Goal: Task Accomplishment & Management: Manage account settings

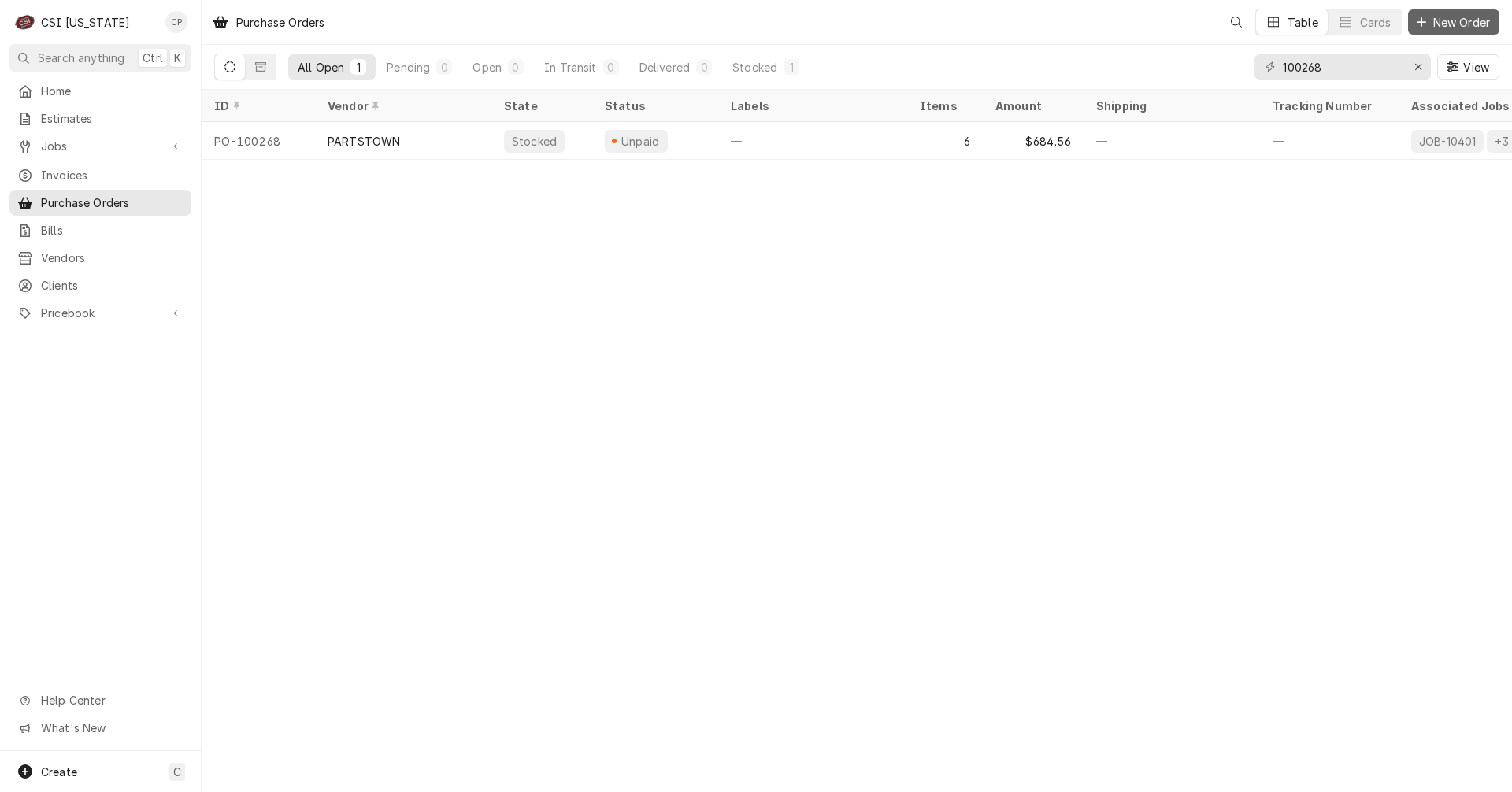
click at [1475, 19] on span "New Order" at bounding box center [1462, 23] width 63 height 16
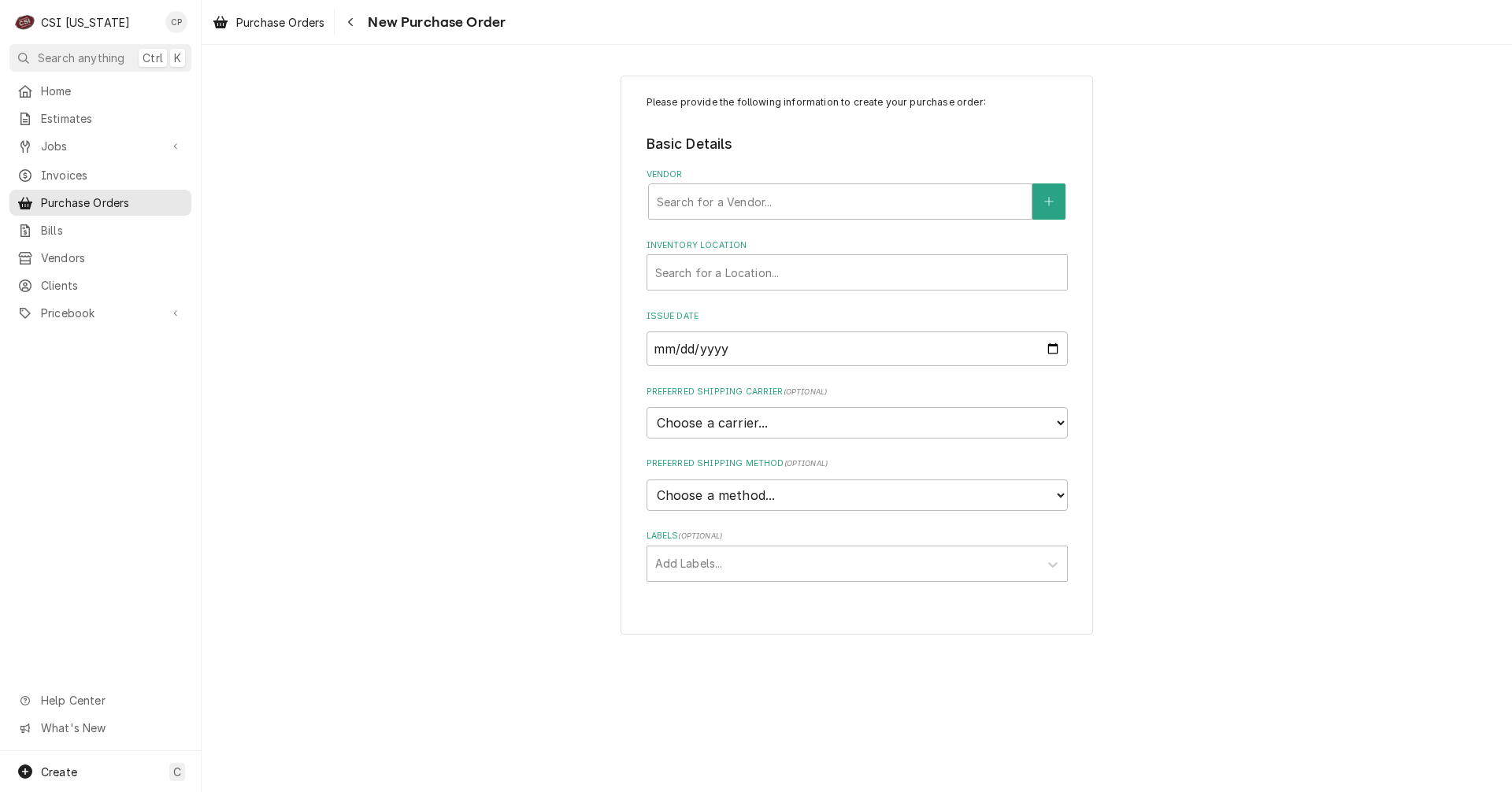
drag, startPoint x: 843, startPoint y: 6, endPoint x: 1342, endPoint y: 4, distance: 499.0
click at [1408, 20] on div "Purchase Orders New Purchase Order" at bounding box center [857, 22] width 1311 height 44
click at [722, 197] on div "Vendor" at bounding box center [841, 201] width 367 height 28
type input "swh"
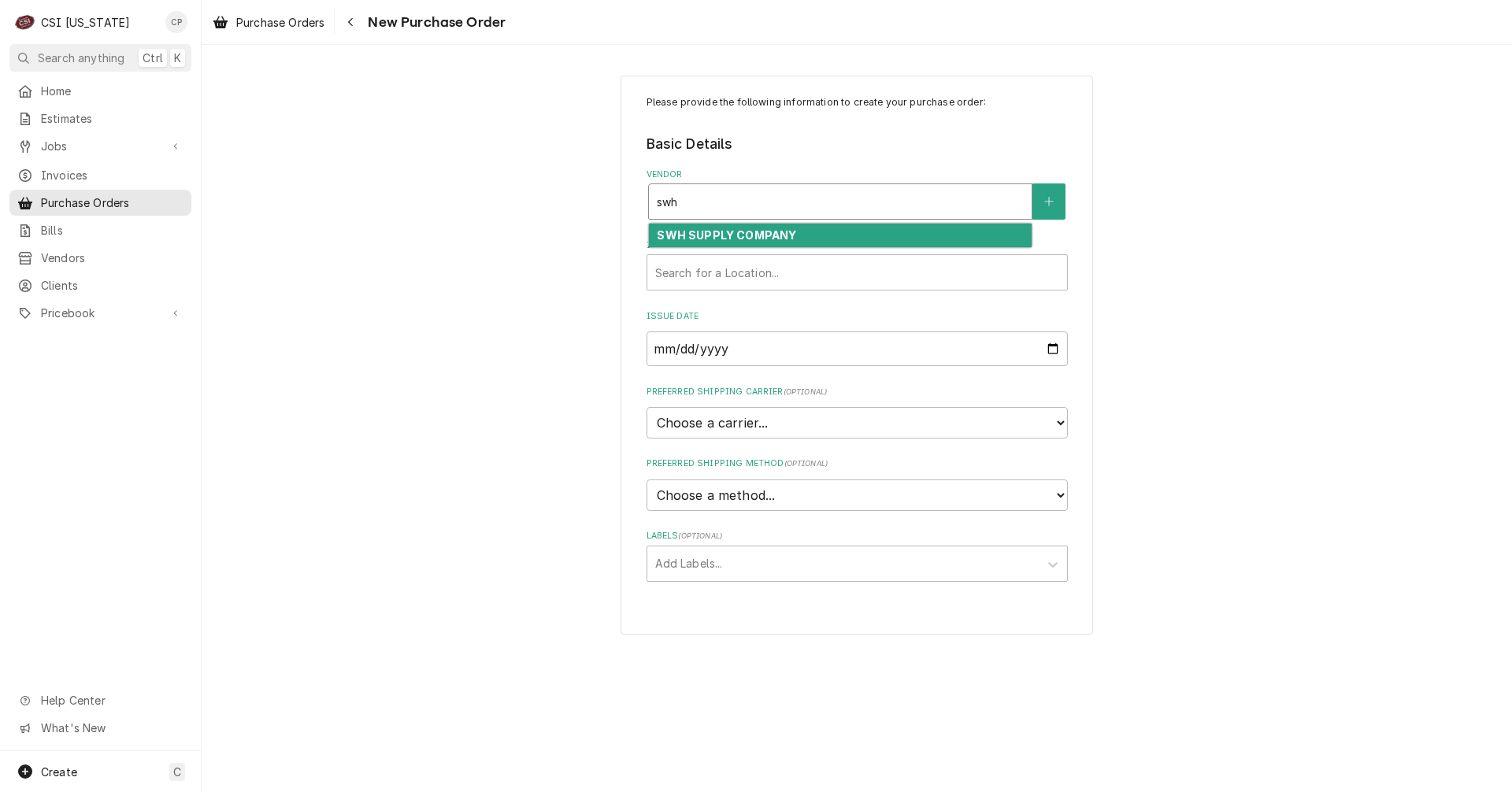
click at [707, 239] on strong "SWH SUPPLY COMPANY" at bounding box center [726, 235] width 140 height 14
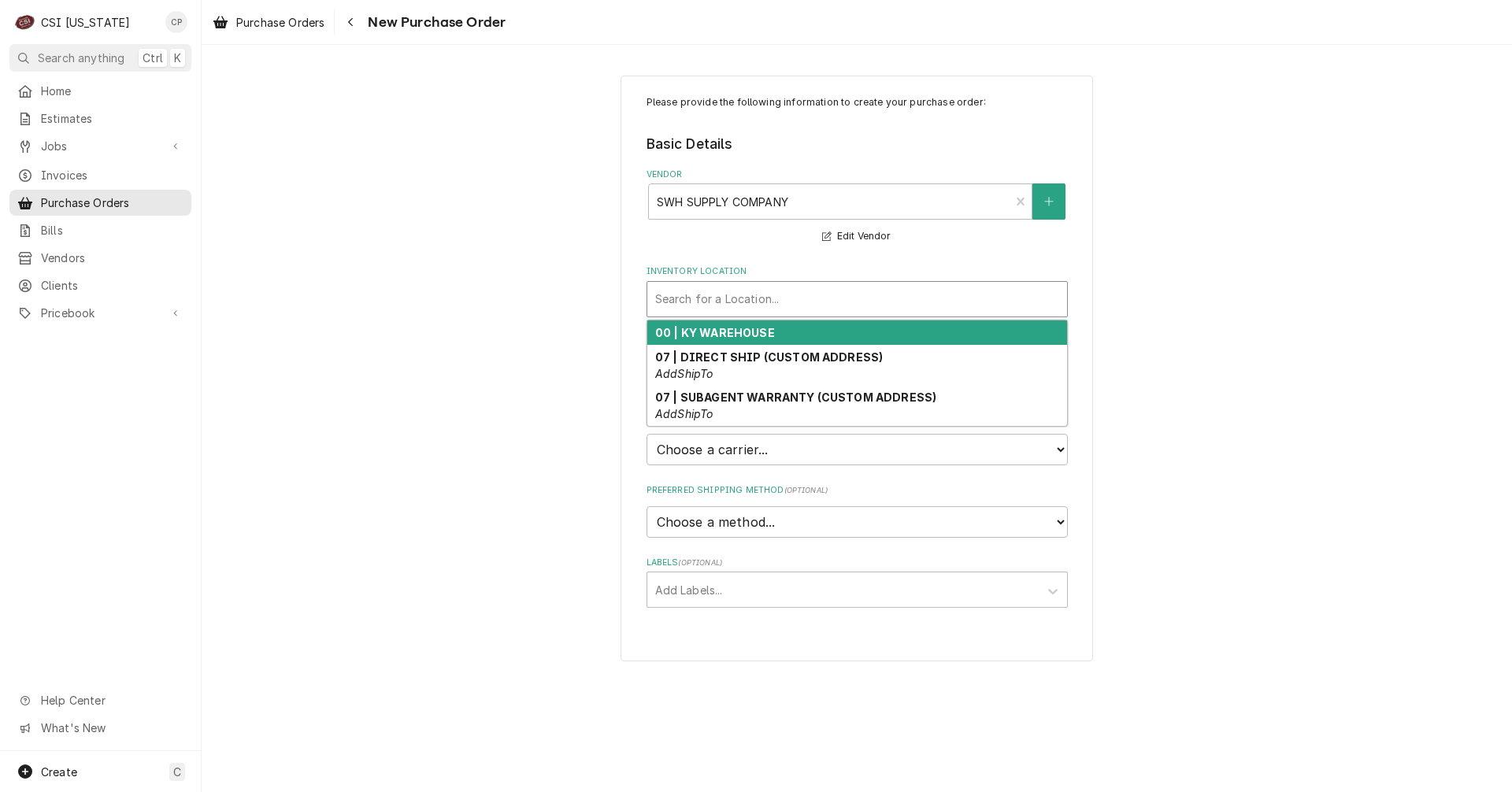
click at [718, 300] on div "Inventory Location" at bounding box center [857, 299] width 404 height 28
click at [729, 335] on strong "00 | KY WAREHOUSE" at bounding box center [714, 333] width 120 height 14
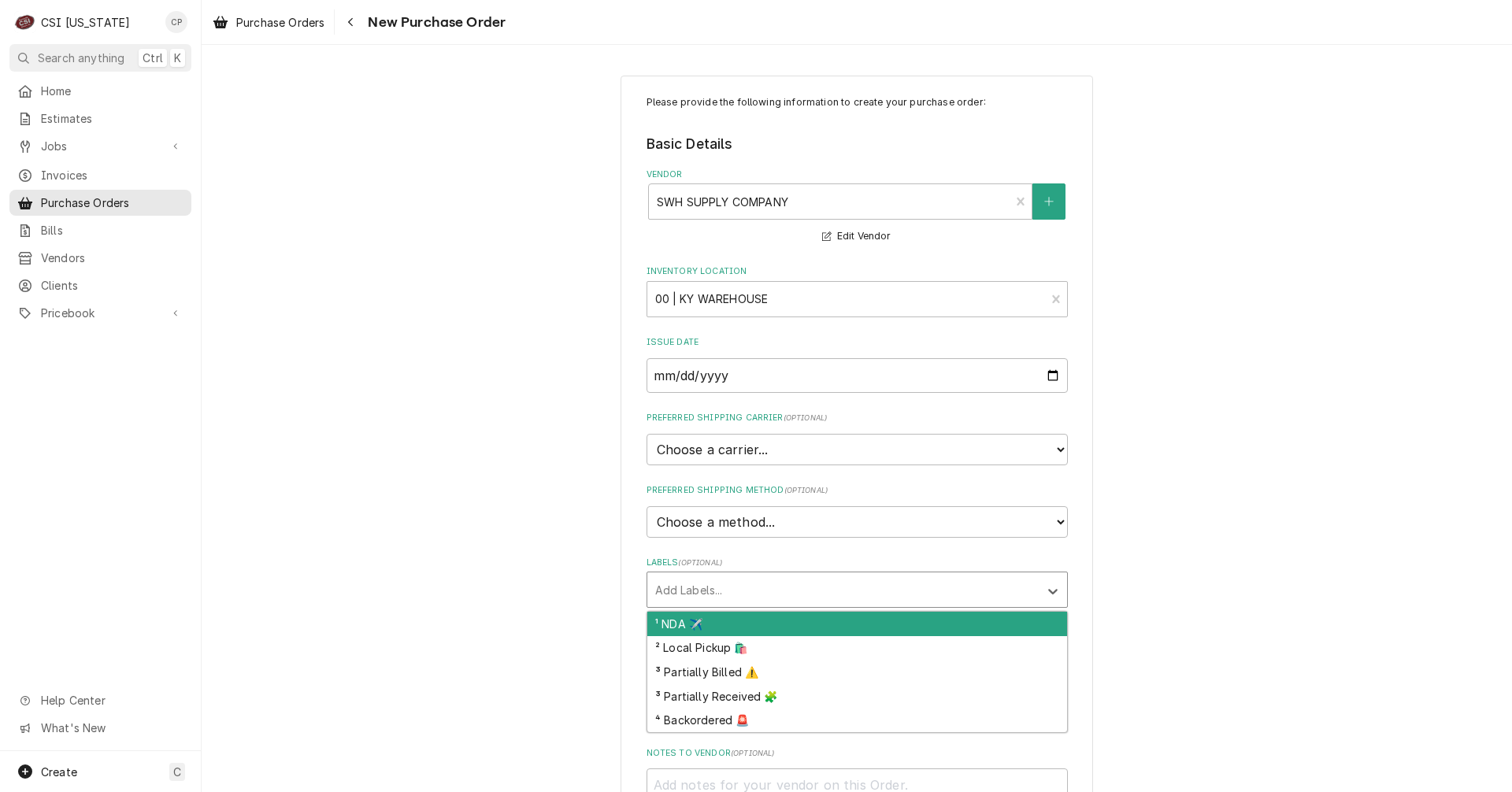
click at [724, 585] on div "Labels" at bounding box center [842, 589] width 375 height 28
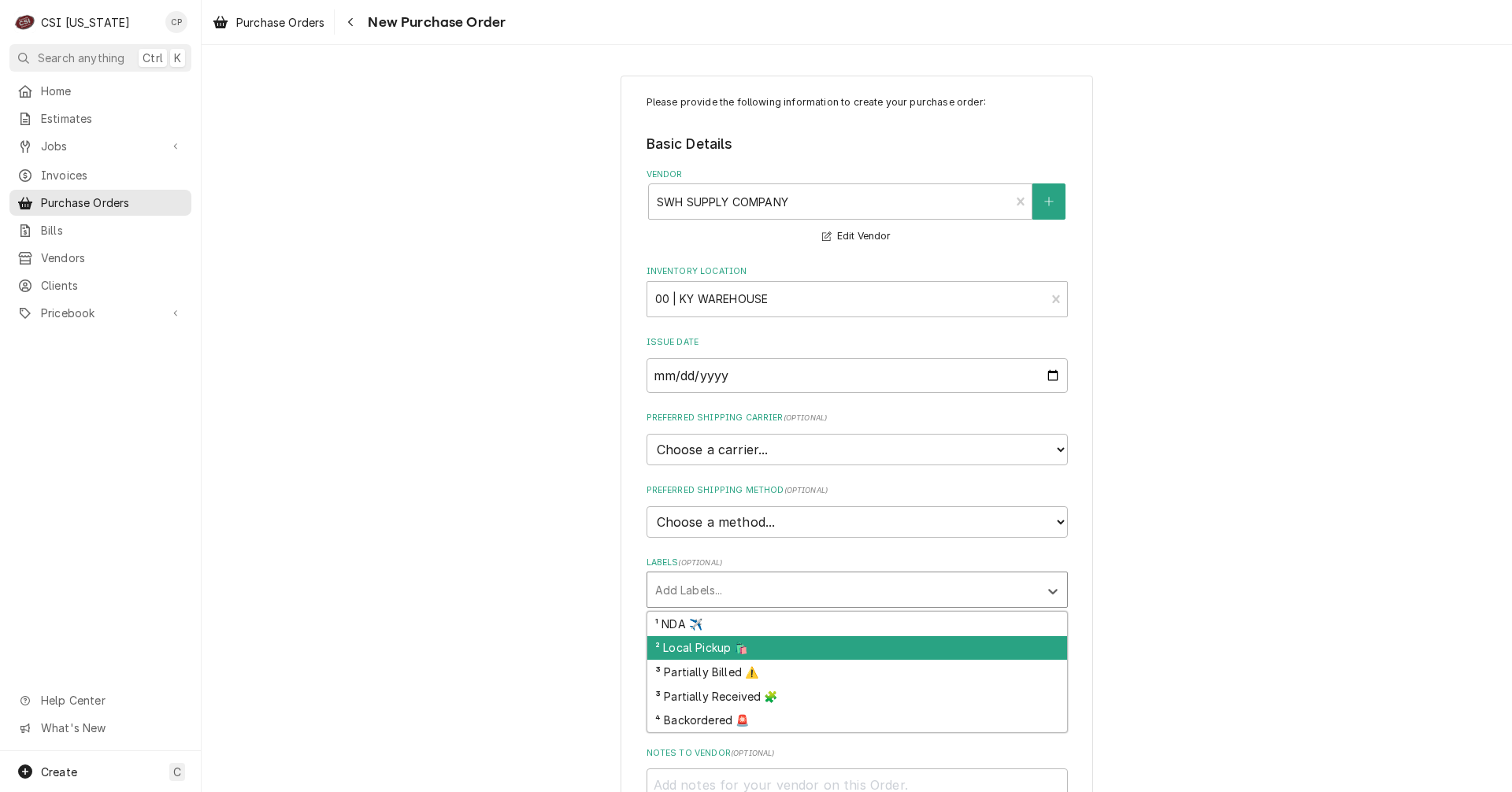
click at [727, 644] on div "² Local Pickup 🛍️" at bounding box center [858, 649] width 420 height 25
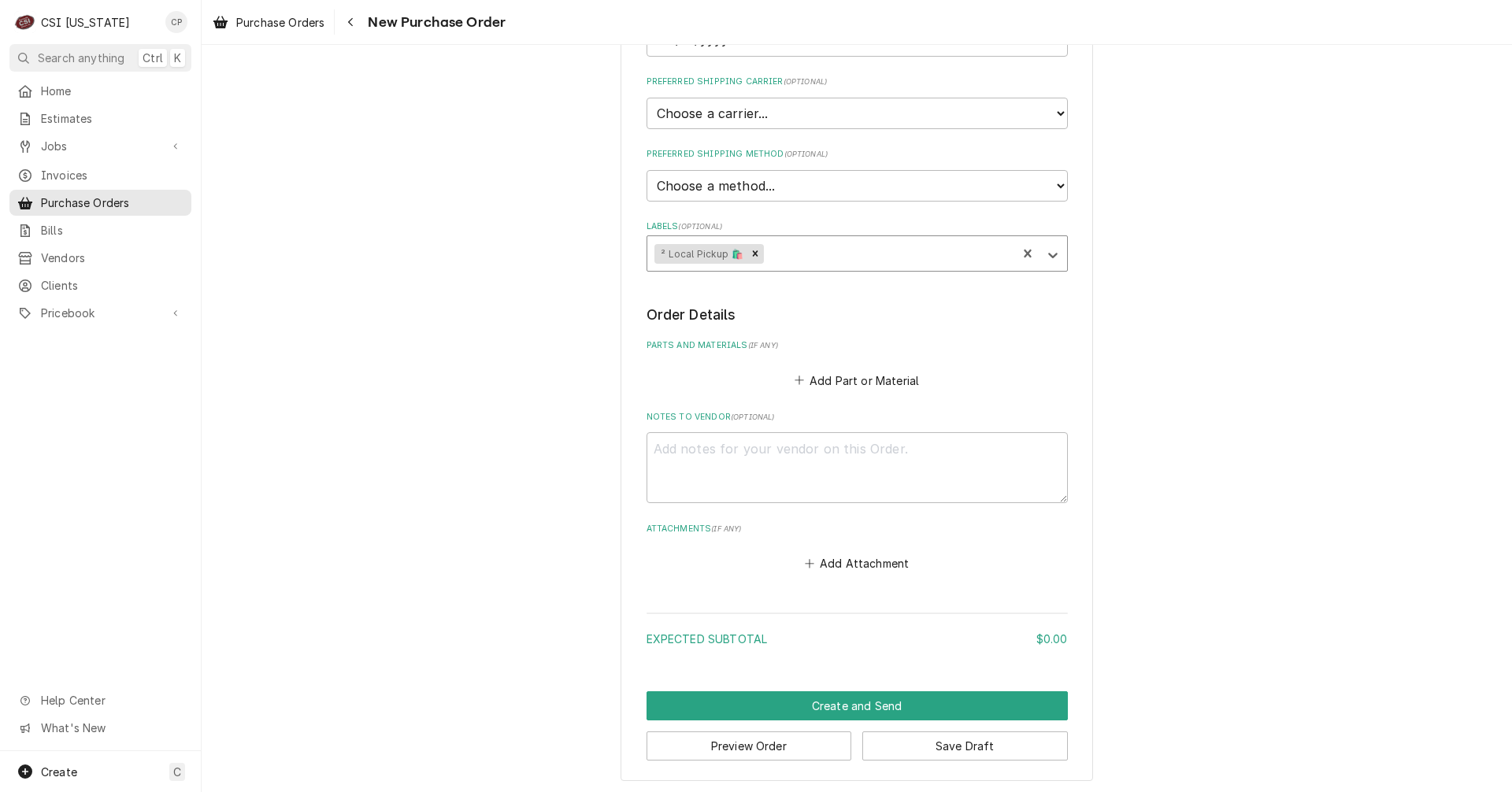
scroll to position [339, 0]
click at [734, 452] on textarea "Notes to Vendor ( optional )" at bounding box center [857, 466] width 421 height 71
click at [850, 567] on button "Add Attachment" at bounding box center [857, 561] width 111 height 22
type textarea "x"
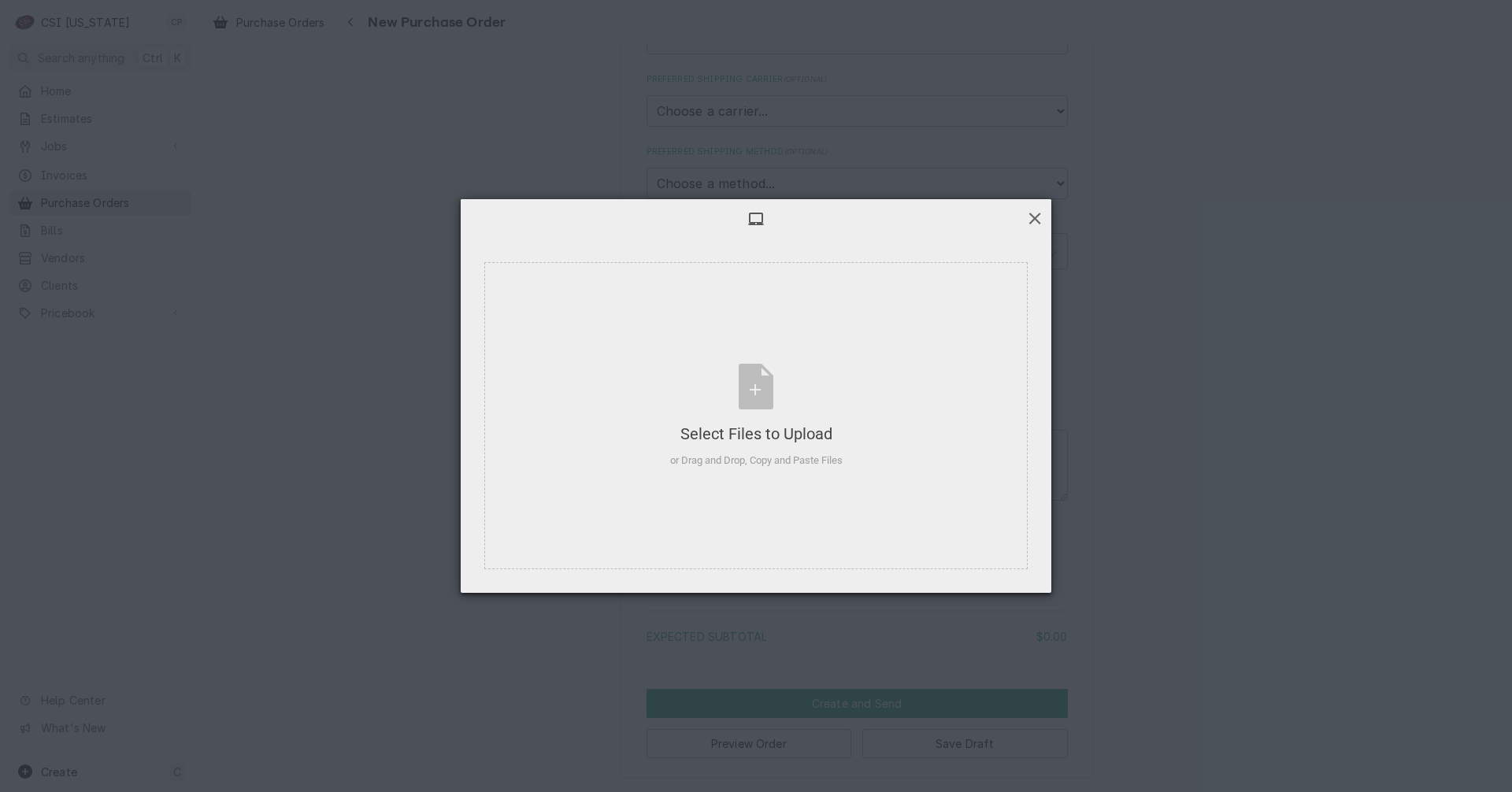
click at [1038, 220] on span at bounding box center [1034, 217] width 17 height 17
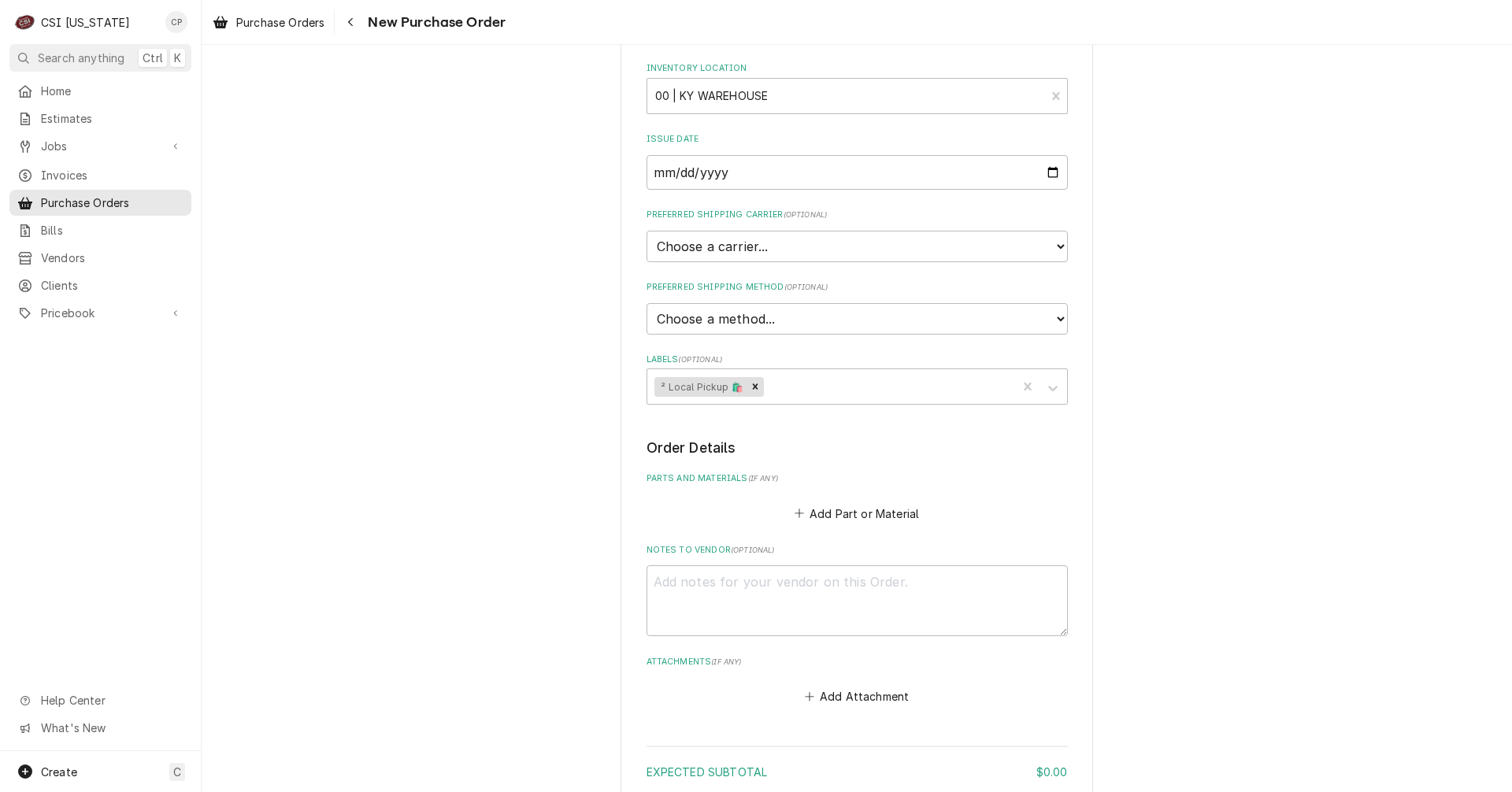
scroll to position [237, 0]
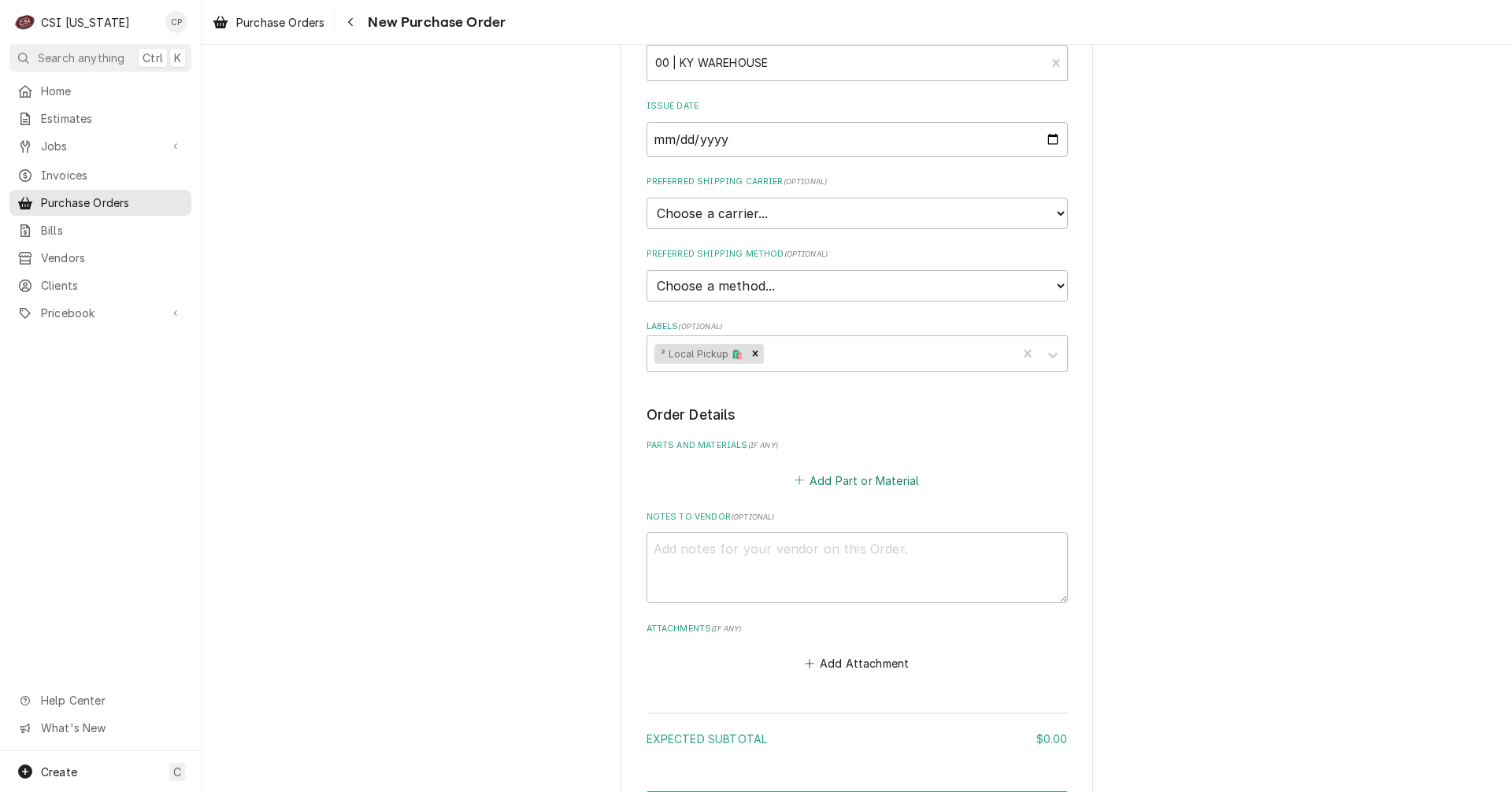
click at [874, 481] on button "Add Part or Material" at bounding box center [857, 480] width 130 height 22
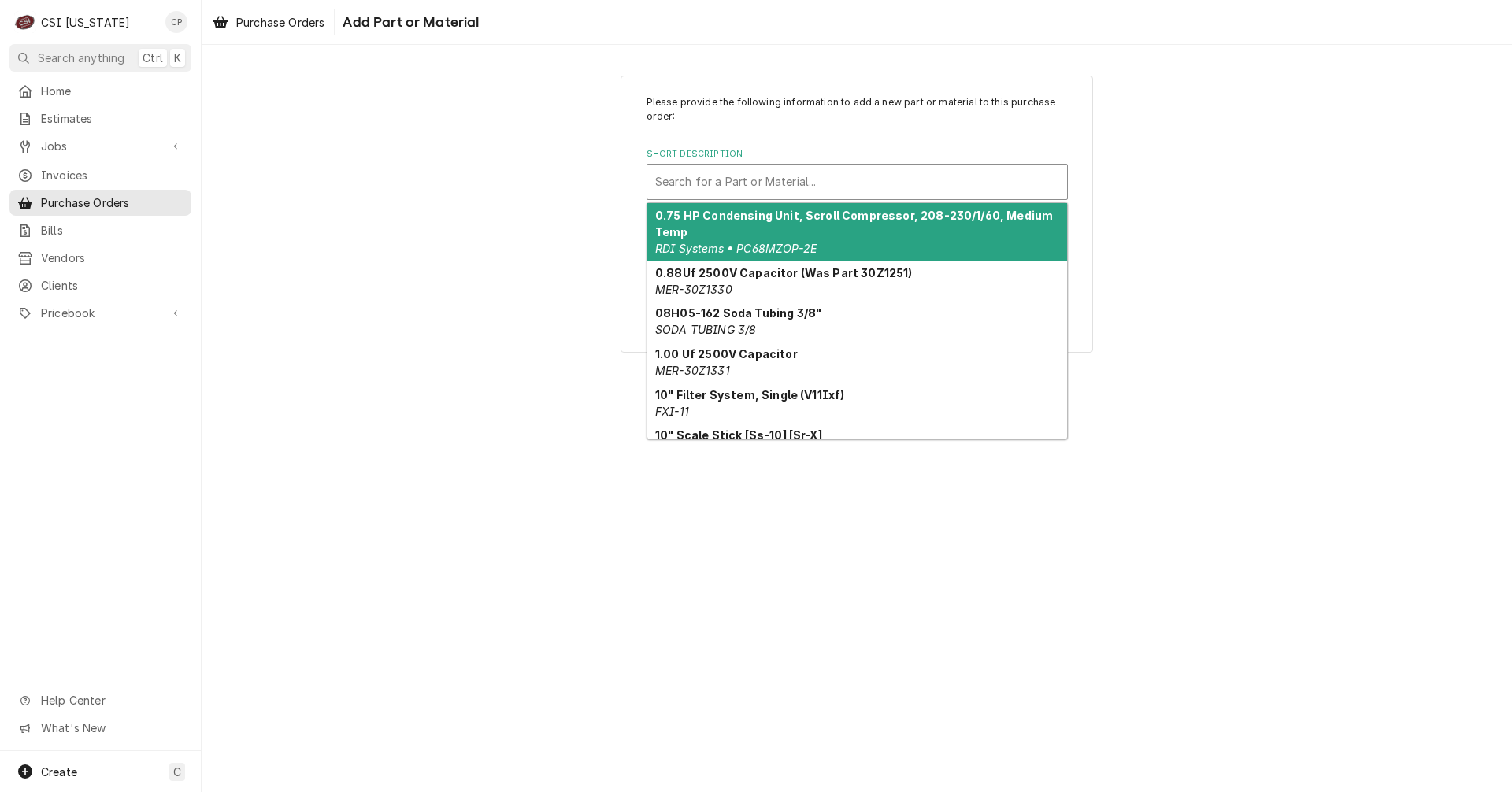
click at [754, 175] on div "Short Description" at bounding box center [857, 182] width 404 height 28
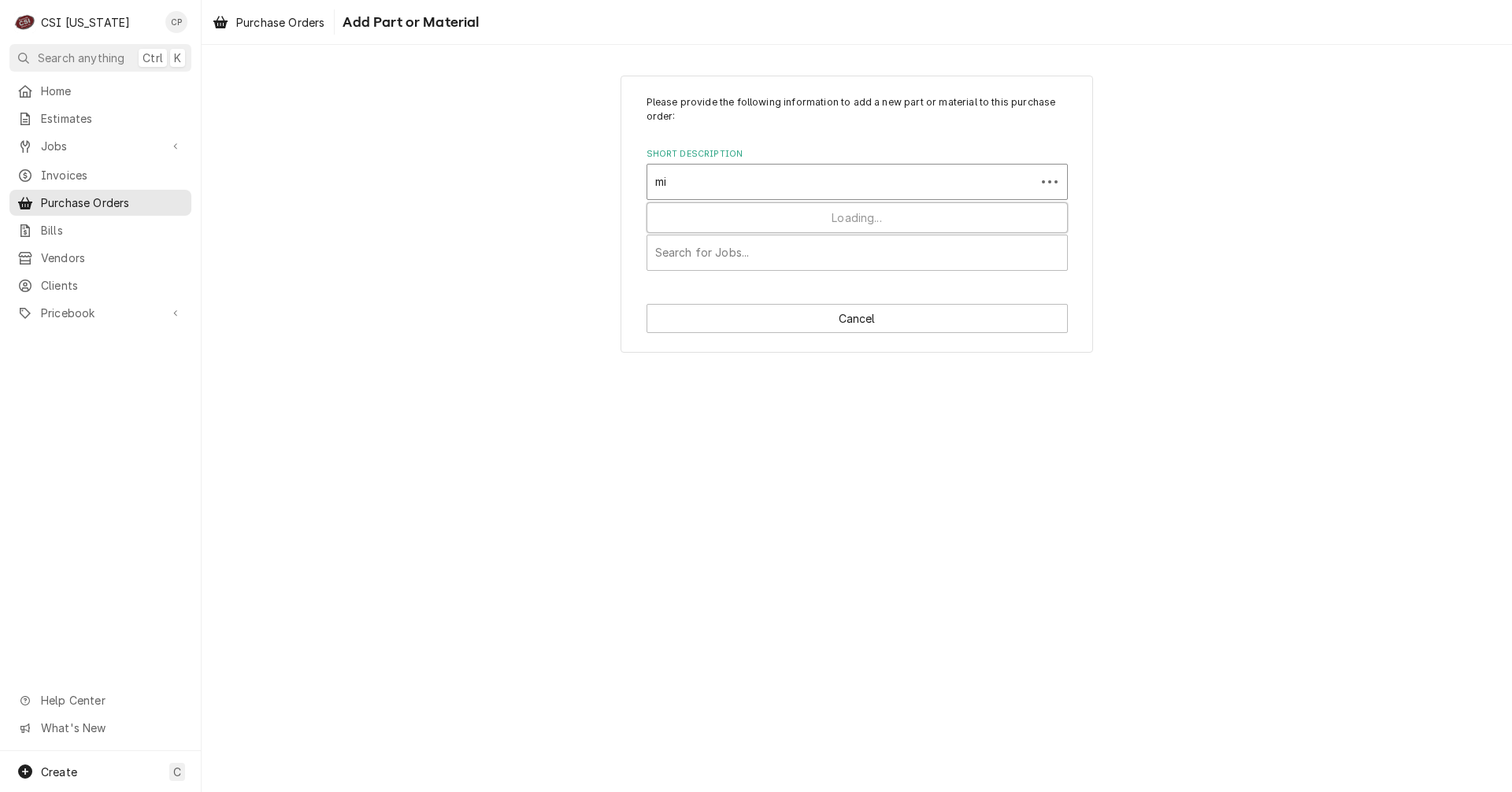
type input "mis"
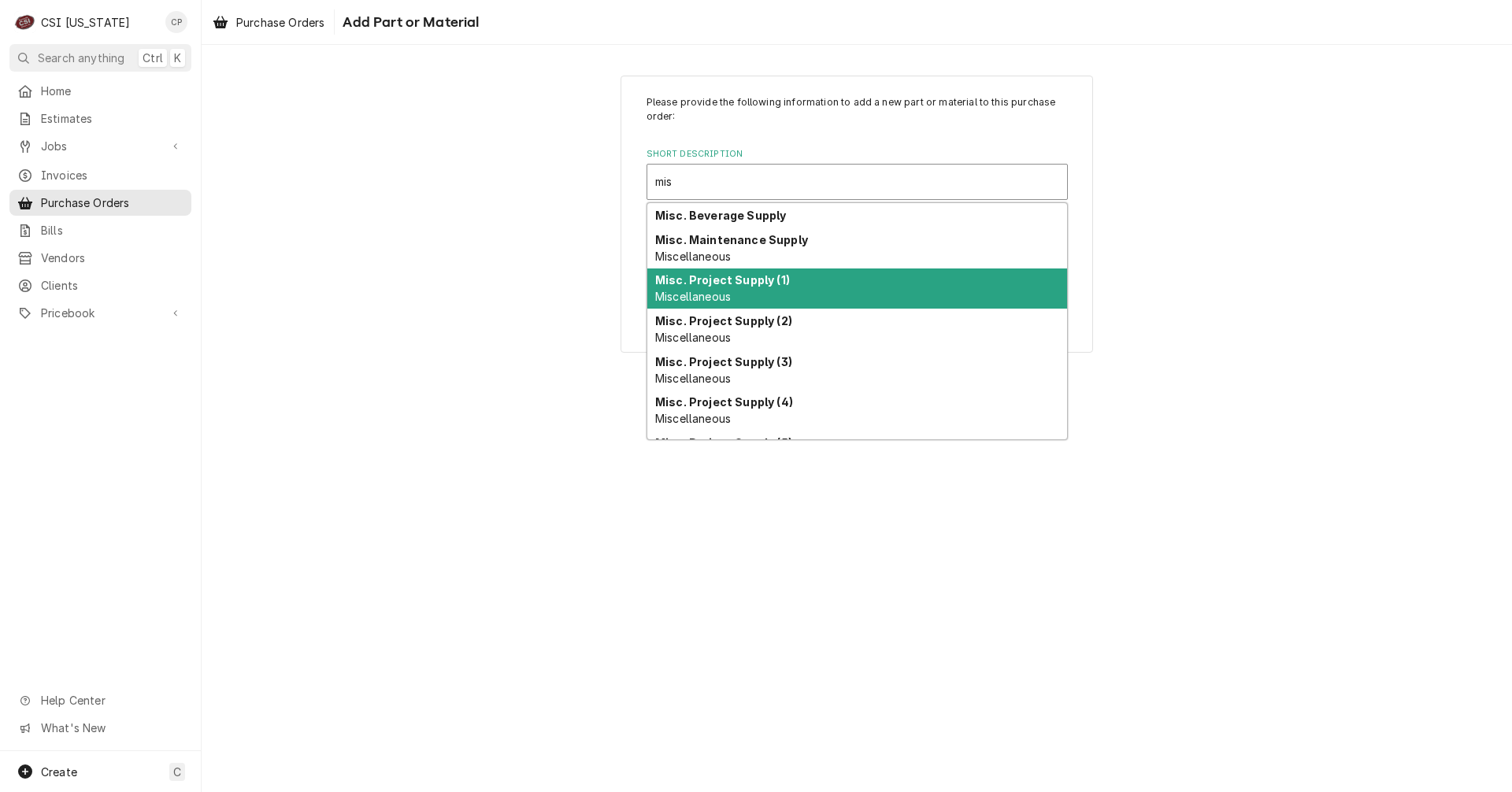
click at [754, 284] on strong "Misc. Project Supply (1)" at bounding box center [722, 280] width 134 height 14
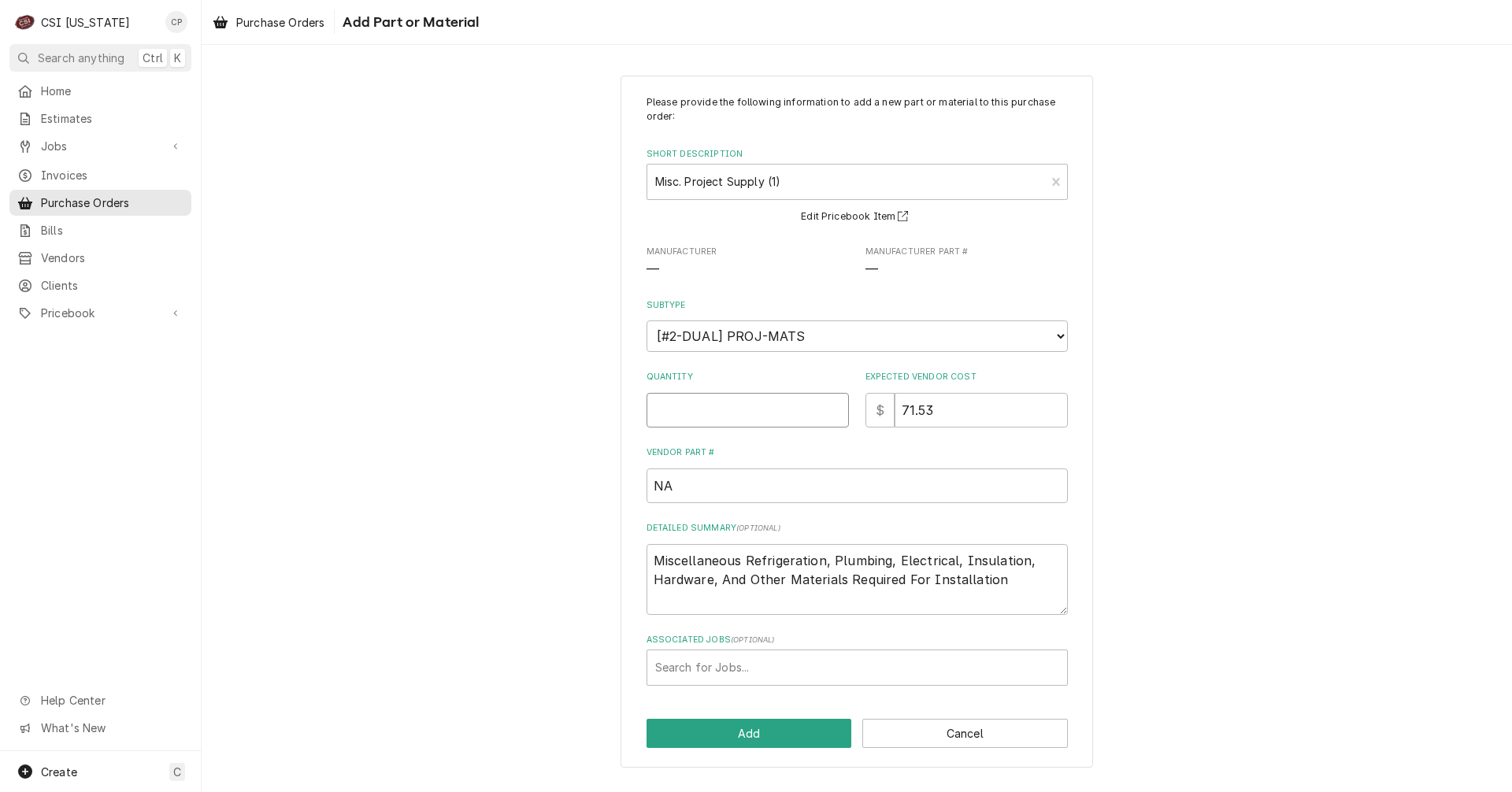
click at [761, 408] on input "Quantity" at bounding box center [748, 410] width 203 height 35
type textarea "x"
type input "1"
type textarea "x"
type input "0"
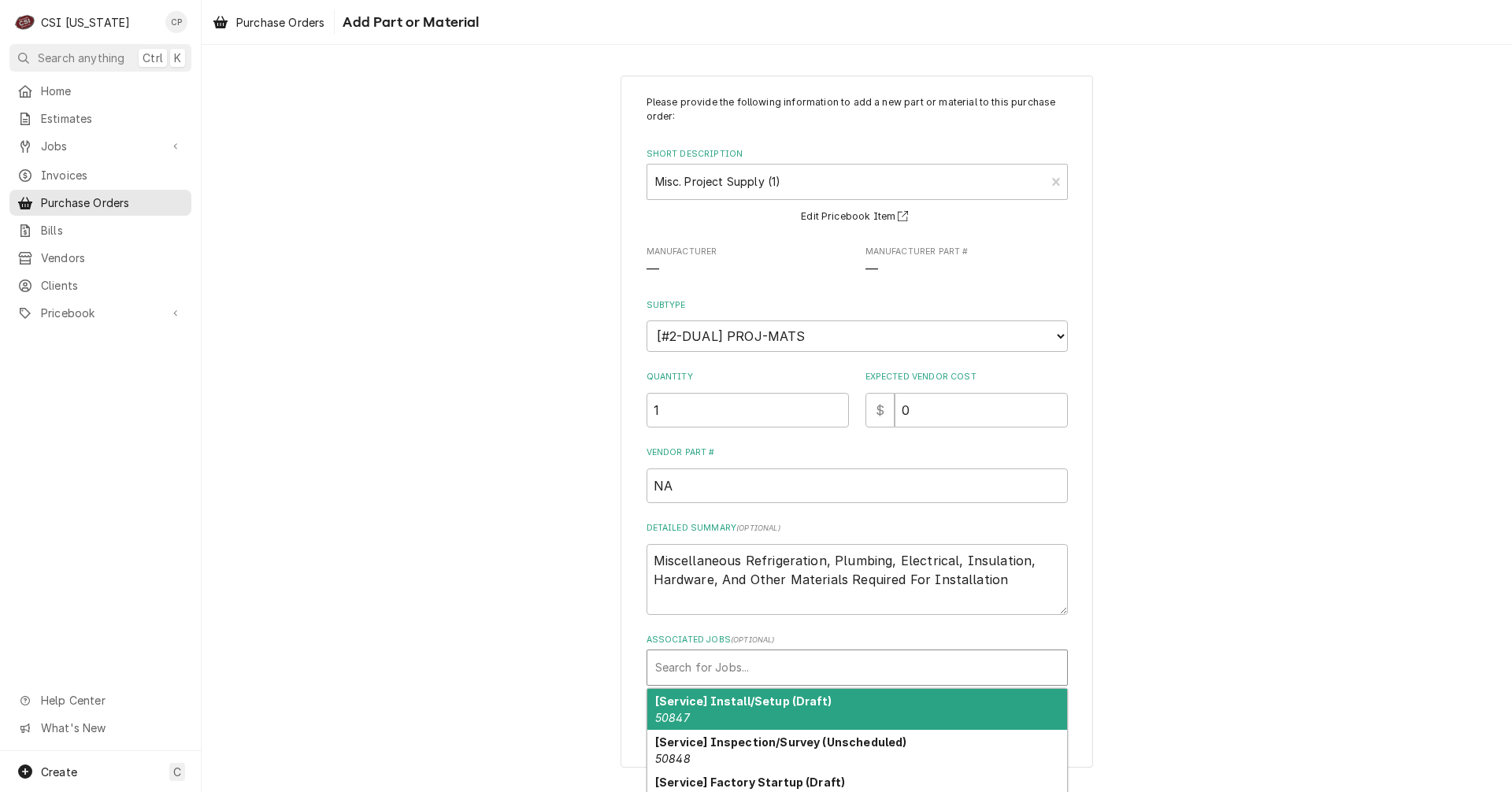
click at [786, 665] on div "Associated Jobs" at bounding box center [857, 668] width 404 height 28
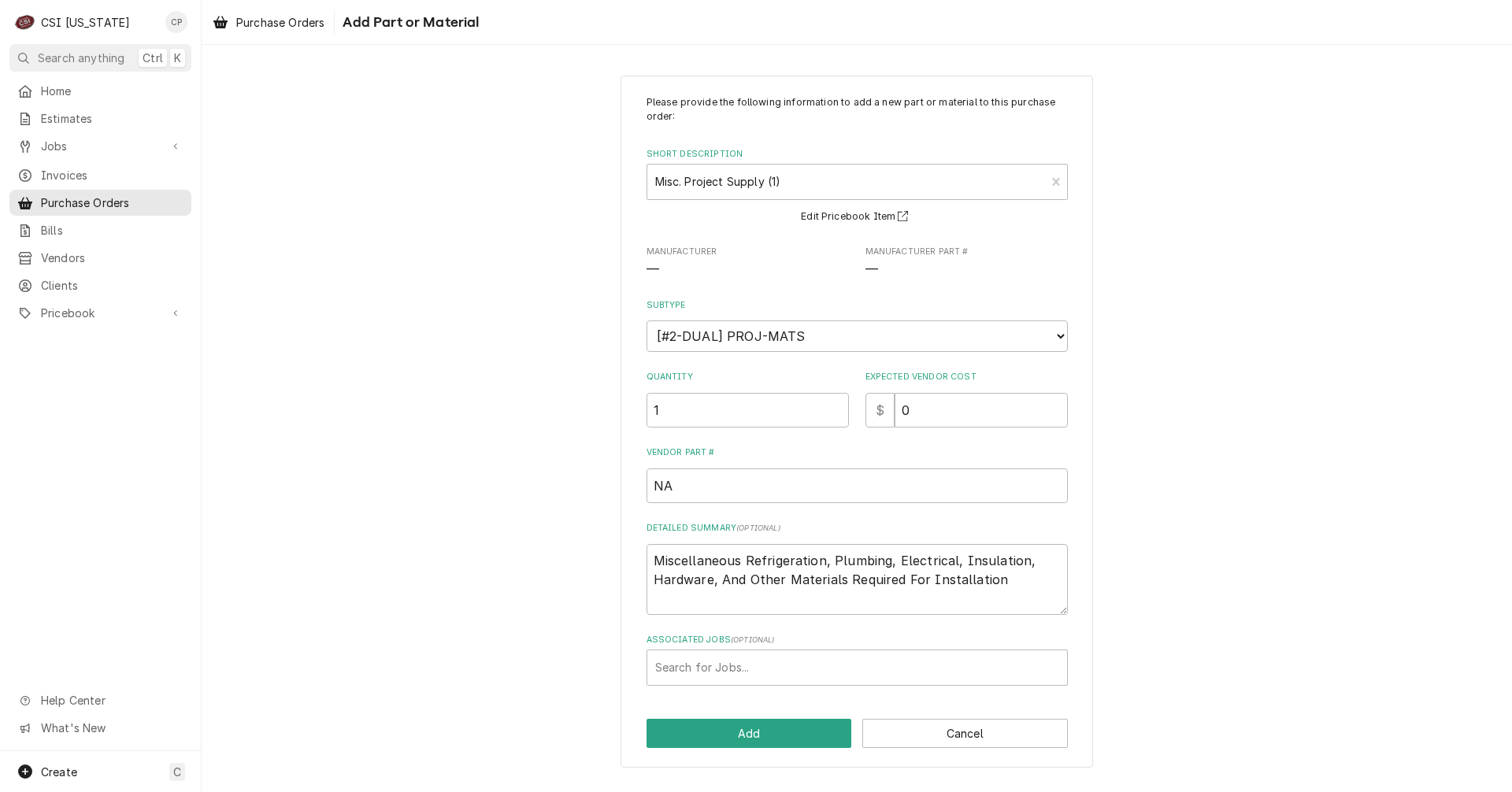
drag, startPoint x: 787, startPoint y: 665, endPoint x: 460, endPoint y: 569, distance: 340.8
click at [460, 569] on div "Please provide the following information to add a new part or material to this …" at bounding box center [857, 421] width 1311 height 721
click at [834, 660] on div "Associated Jobs" at bounding box center [857, 668] width 404 height 28
type input "10432"
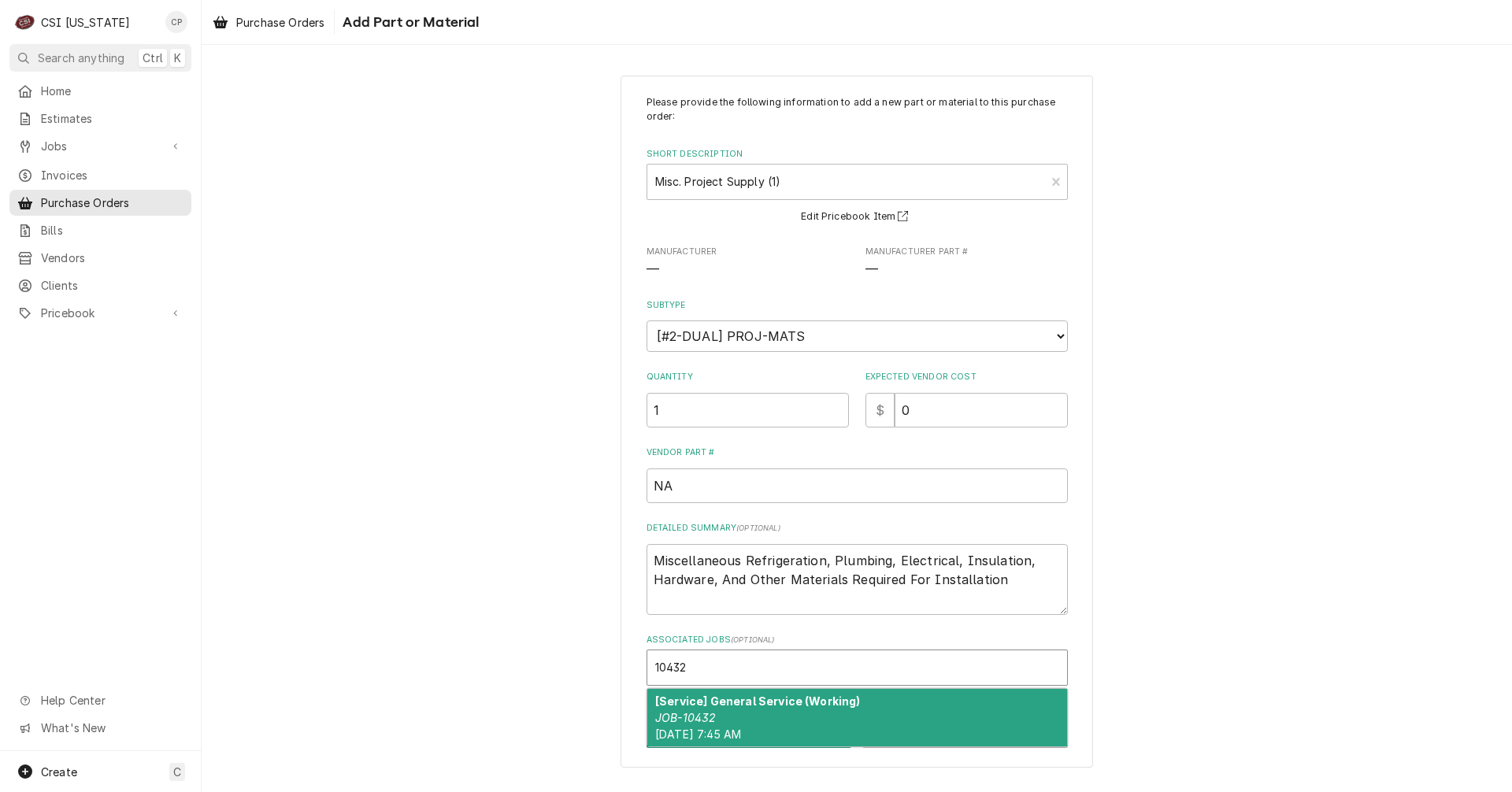
click at [772, 721] on div "[Service] General Service (Working) JOB-10432 Tue, Aug 12th, 2025 - 7:45 AM" at bounding box center [858, 717] width 420 height 58
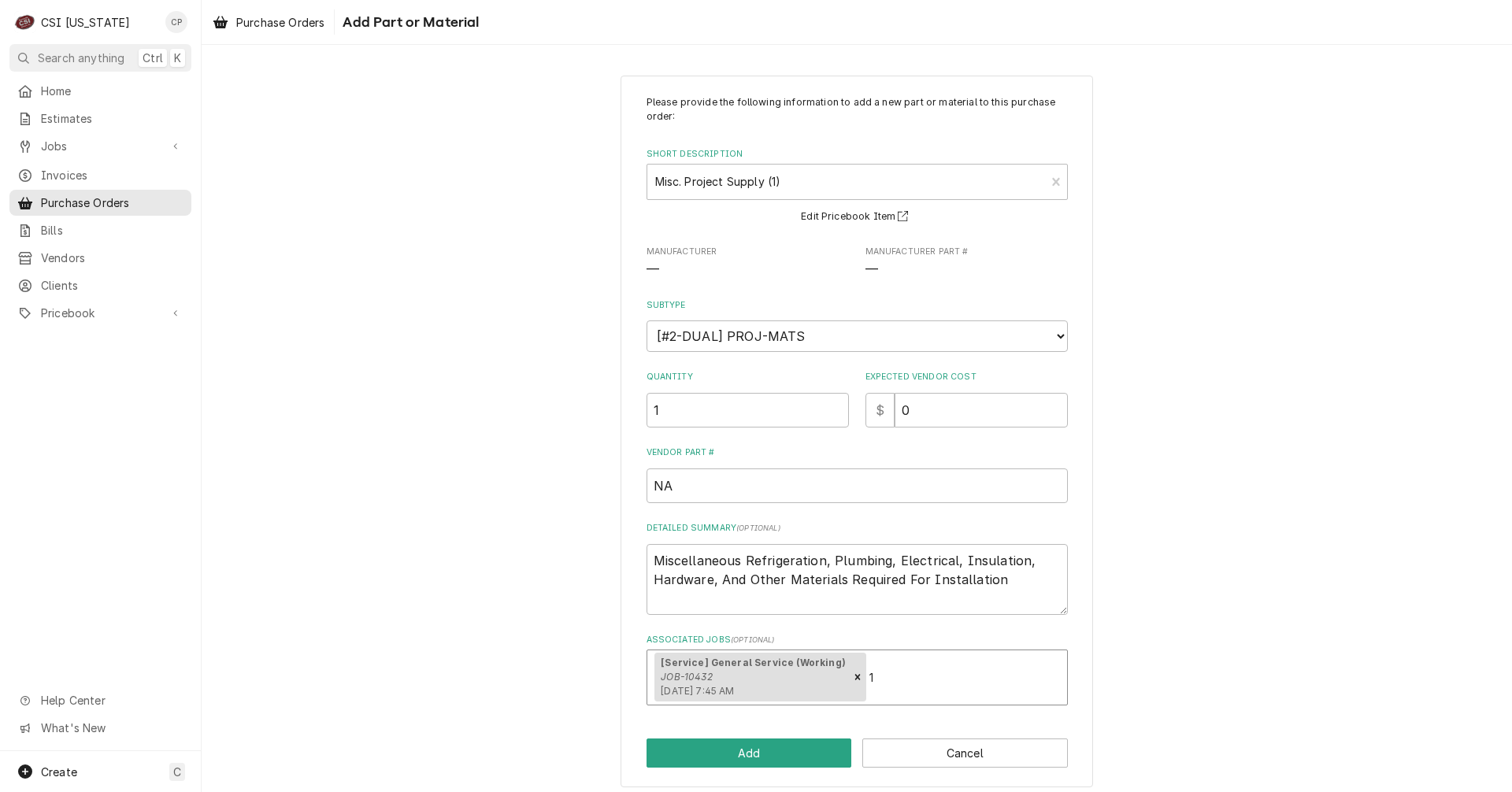
type textarea "x"
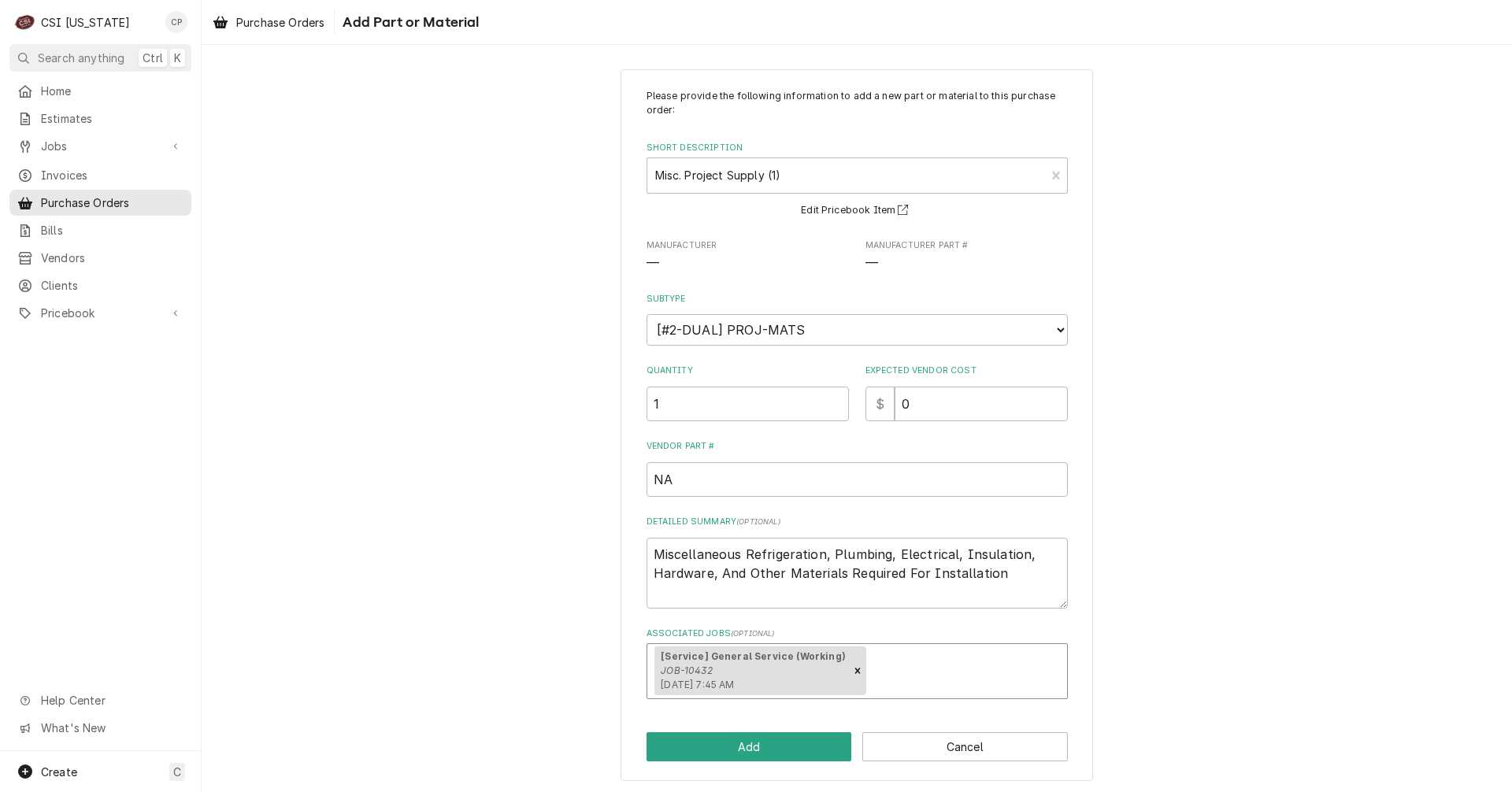
scroll to position [9, 0]
click at [756, 752] on button "Add" at bounding box center [749, 744] width 206 height 29
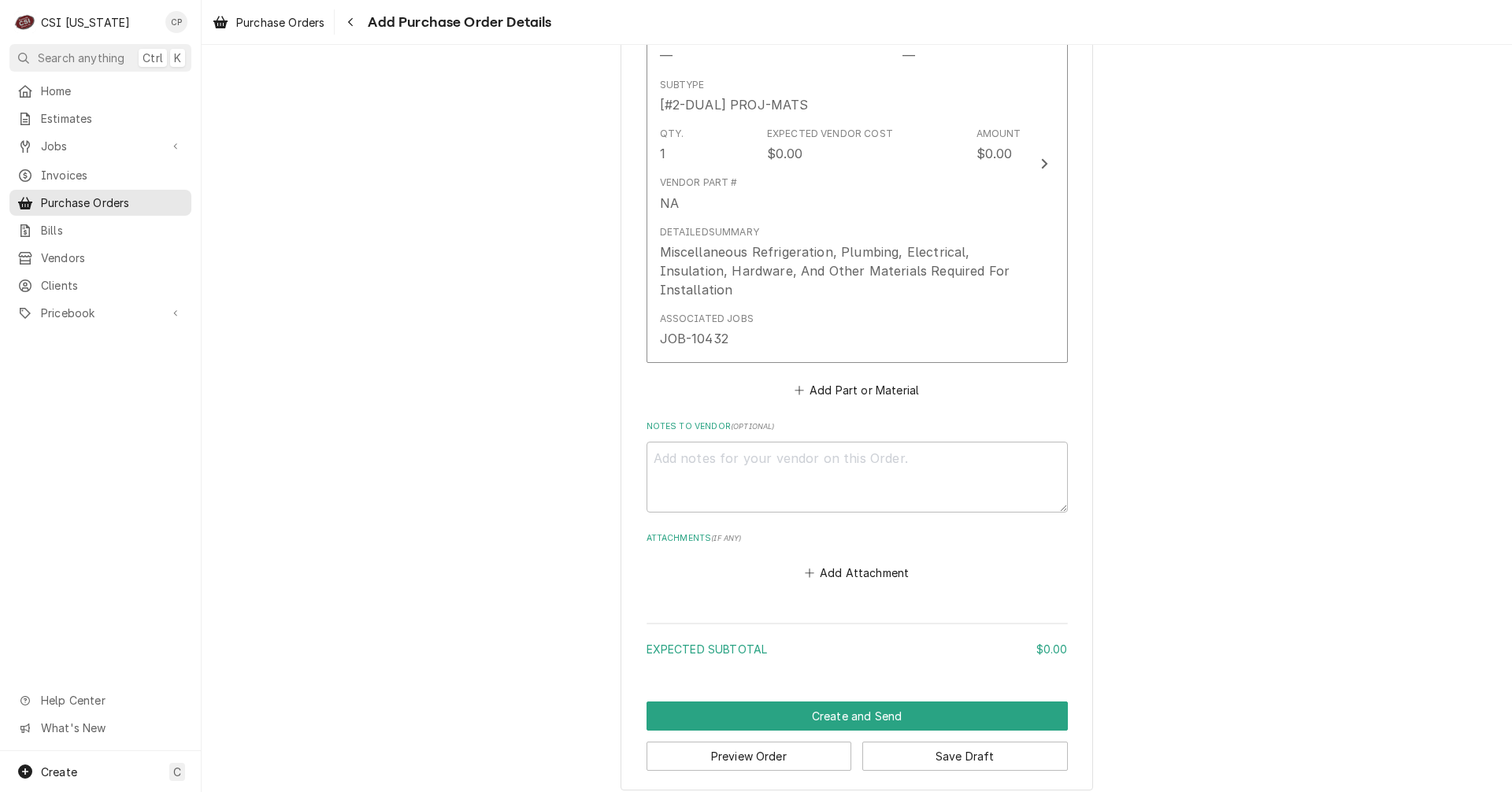
scroll to position [745, 0]
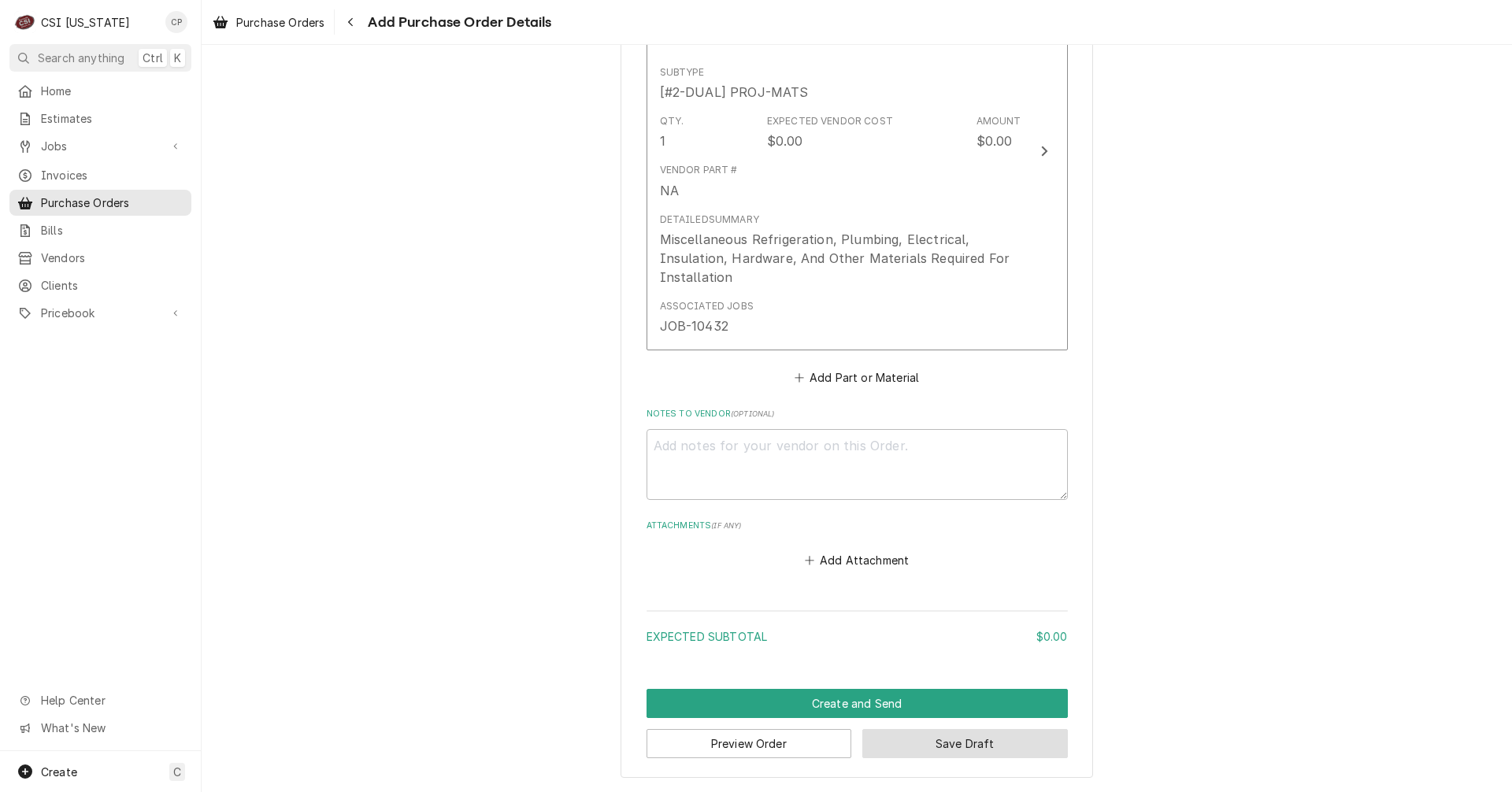
click at [970, 751] on button "Save Draft" at bounding box center [965, 744] width 206 height 29
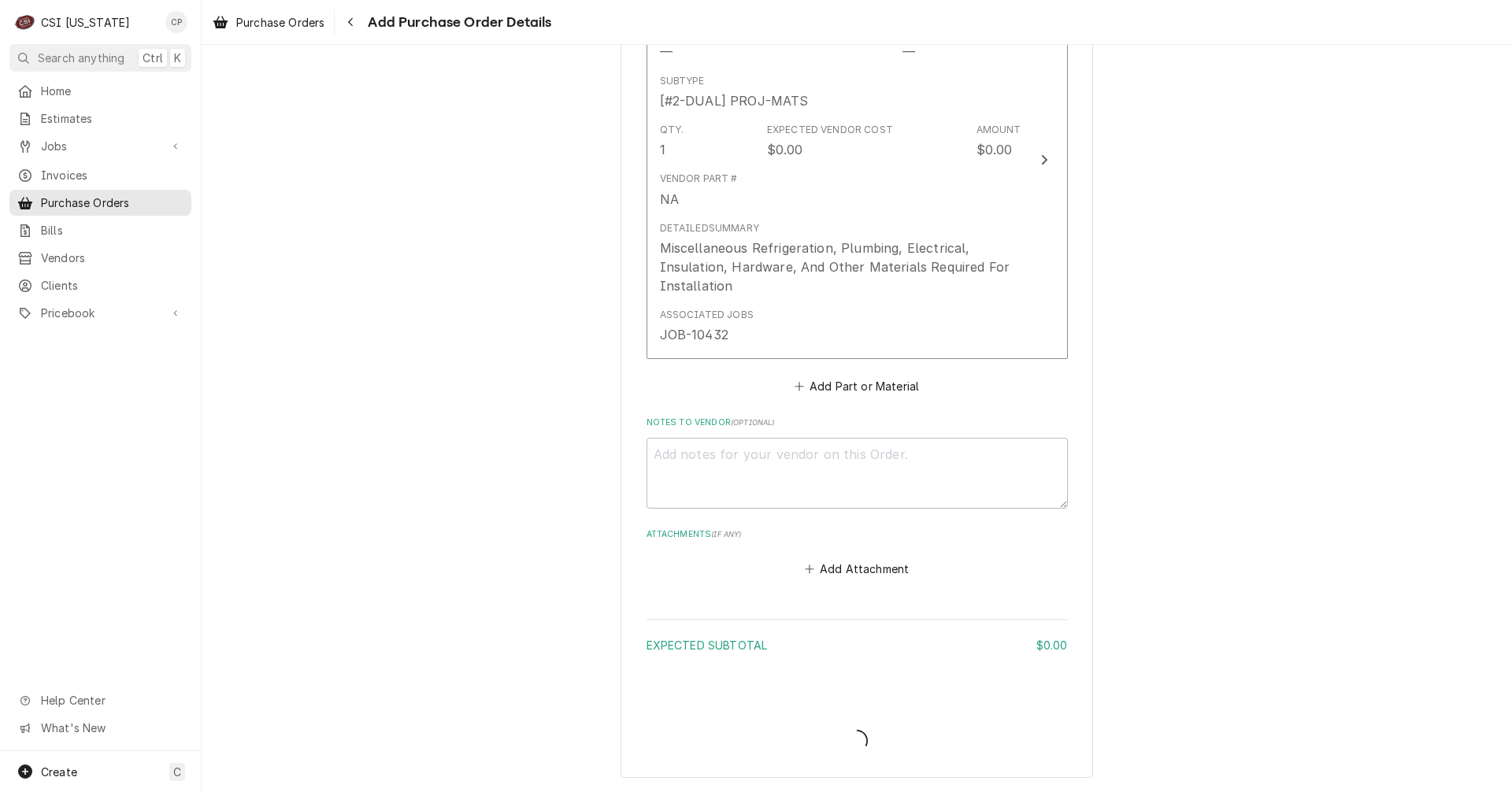
type textarea "x"
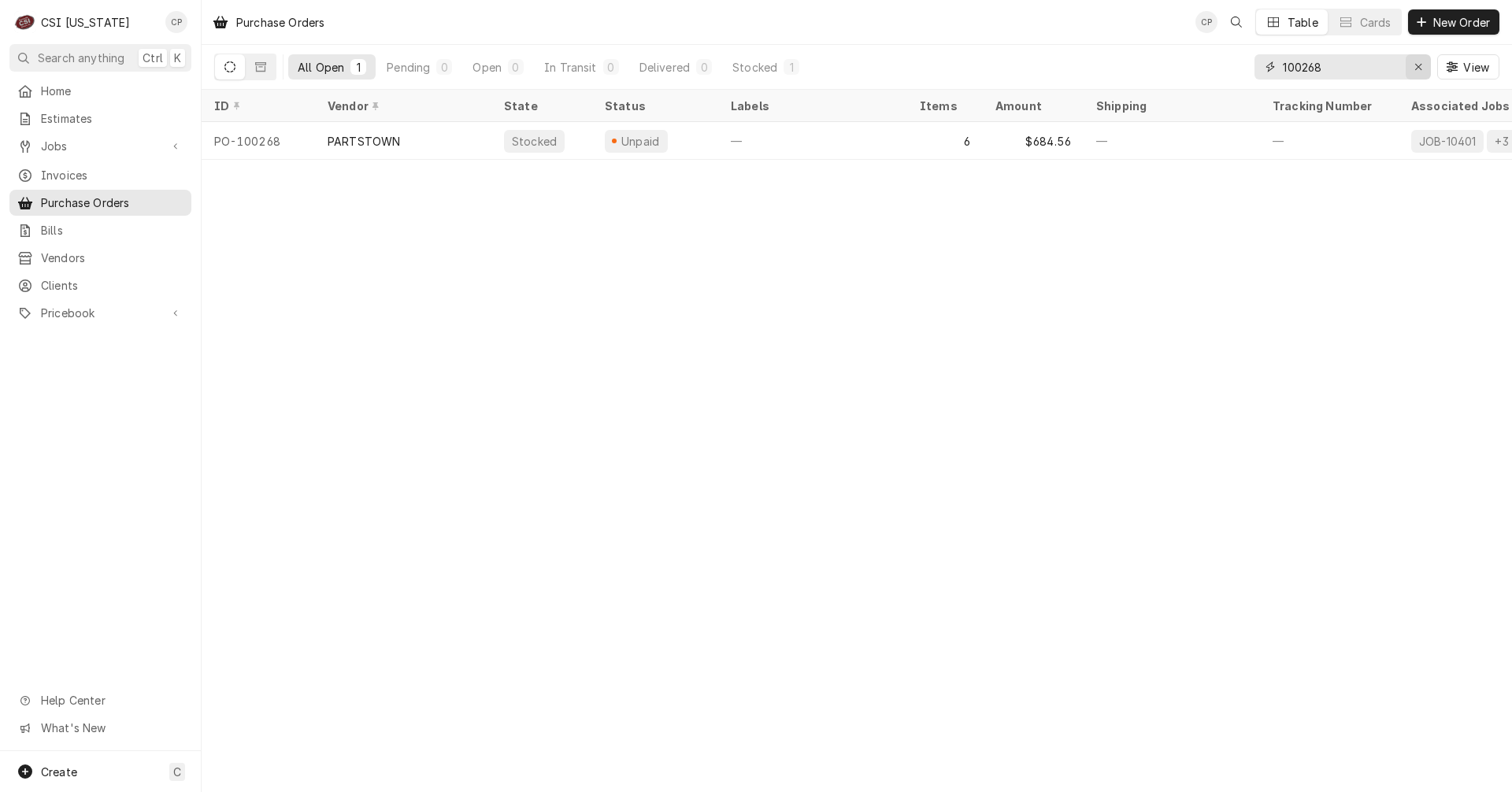
click at [1426, 69] on div "Erase input" at bounding box center [1418, 67] width 16 height 16
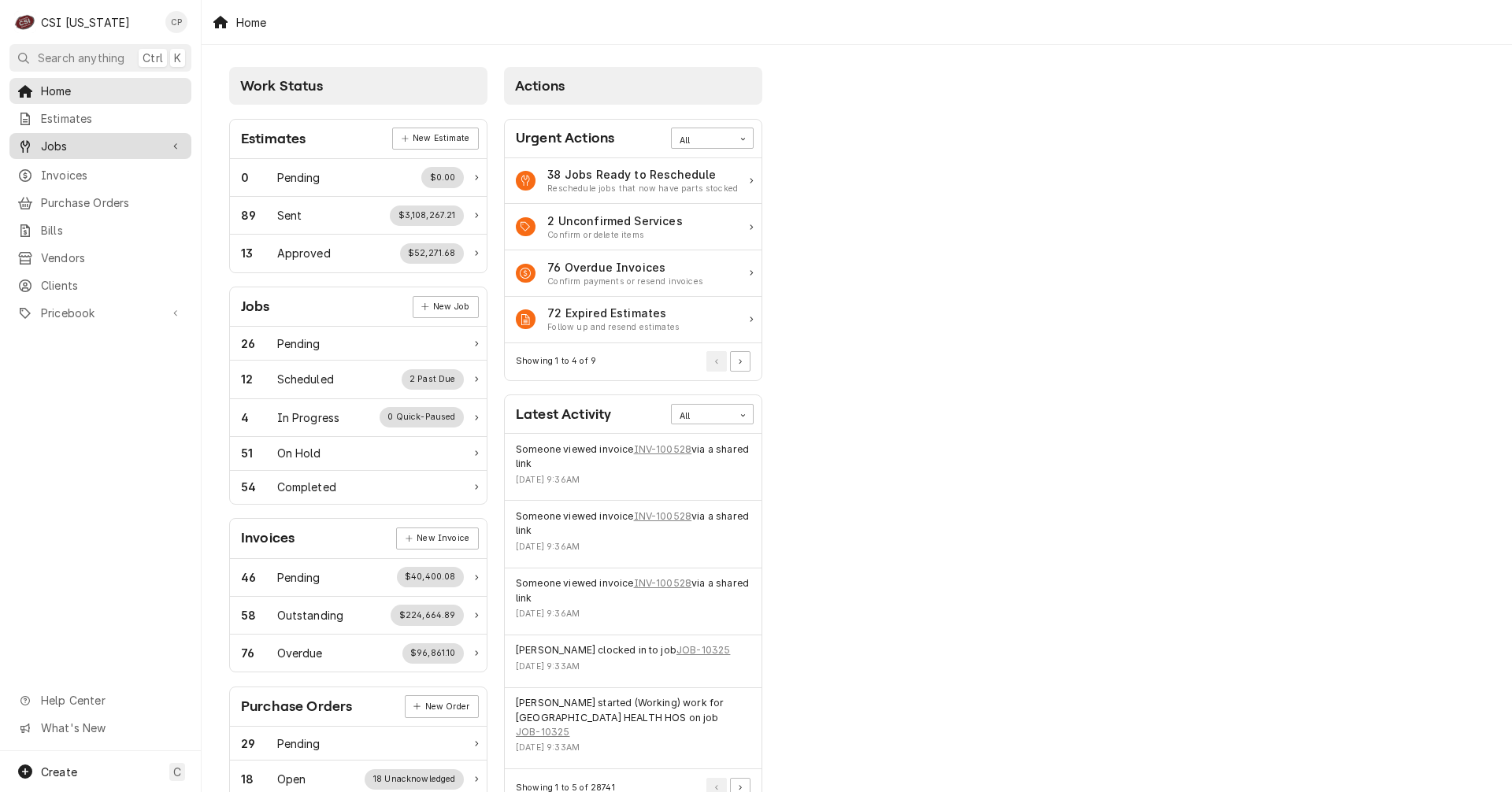
click at [66, 138] on span "Jobs" at bounding box center [100, 146] width 119 height 16
click at [94, 248] on span "Purchase Orders" at bounding box center [112, 255] width 143 height 16
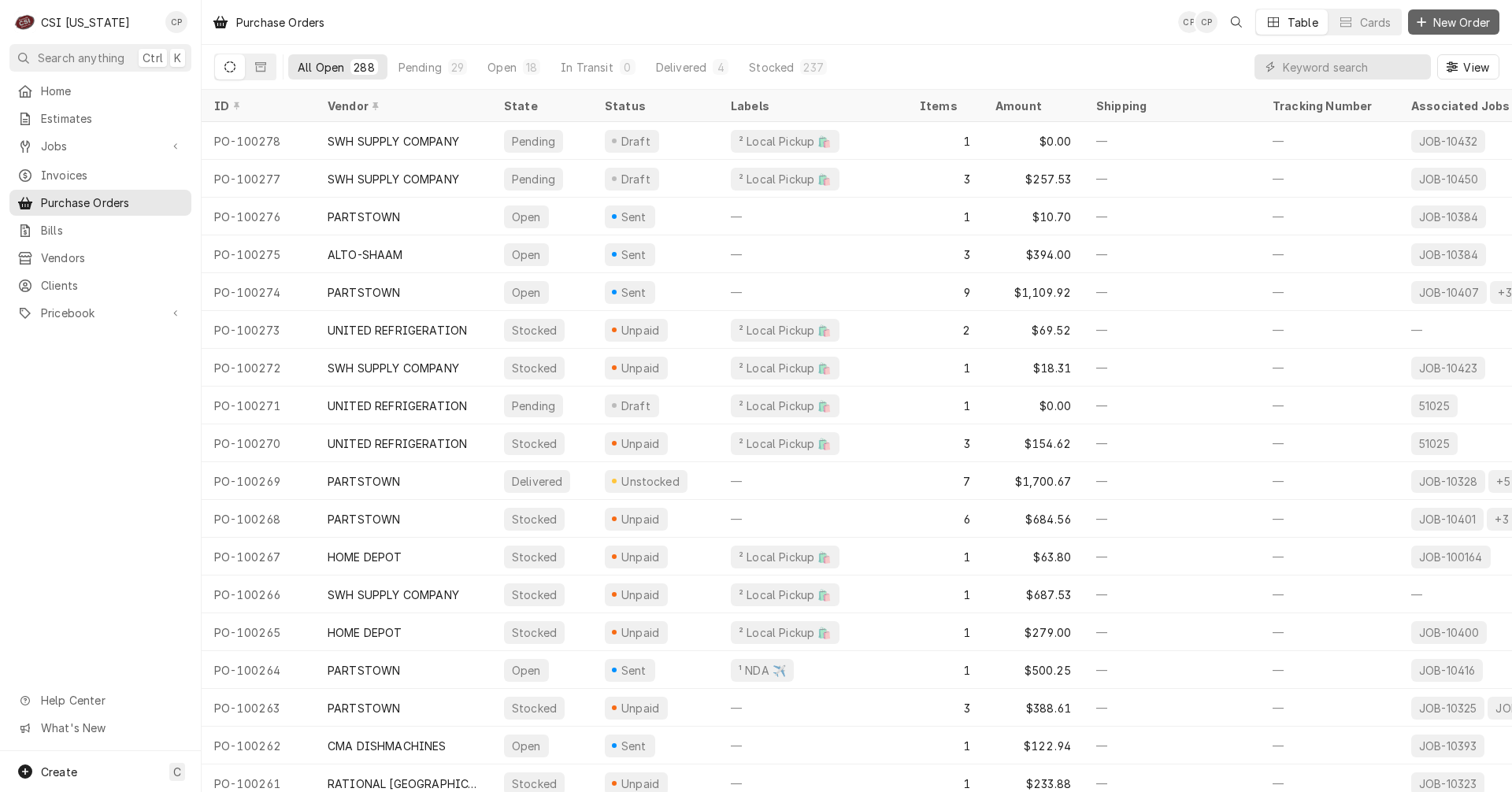
click at [1476, 24] on span "New Order" at bounding box center [1462, 23] width 63 height 16
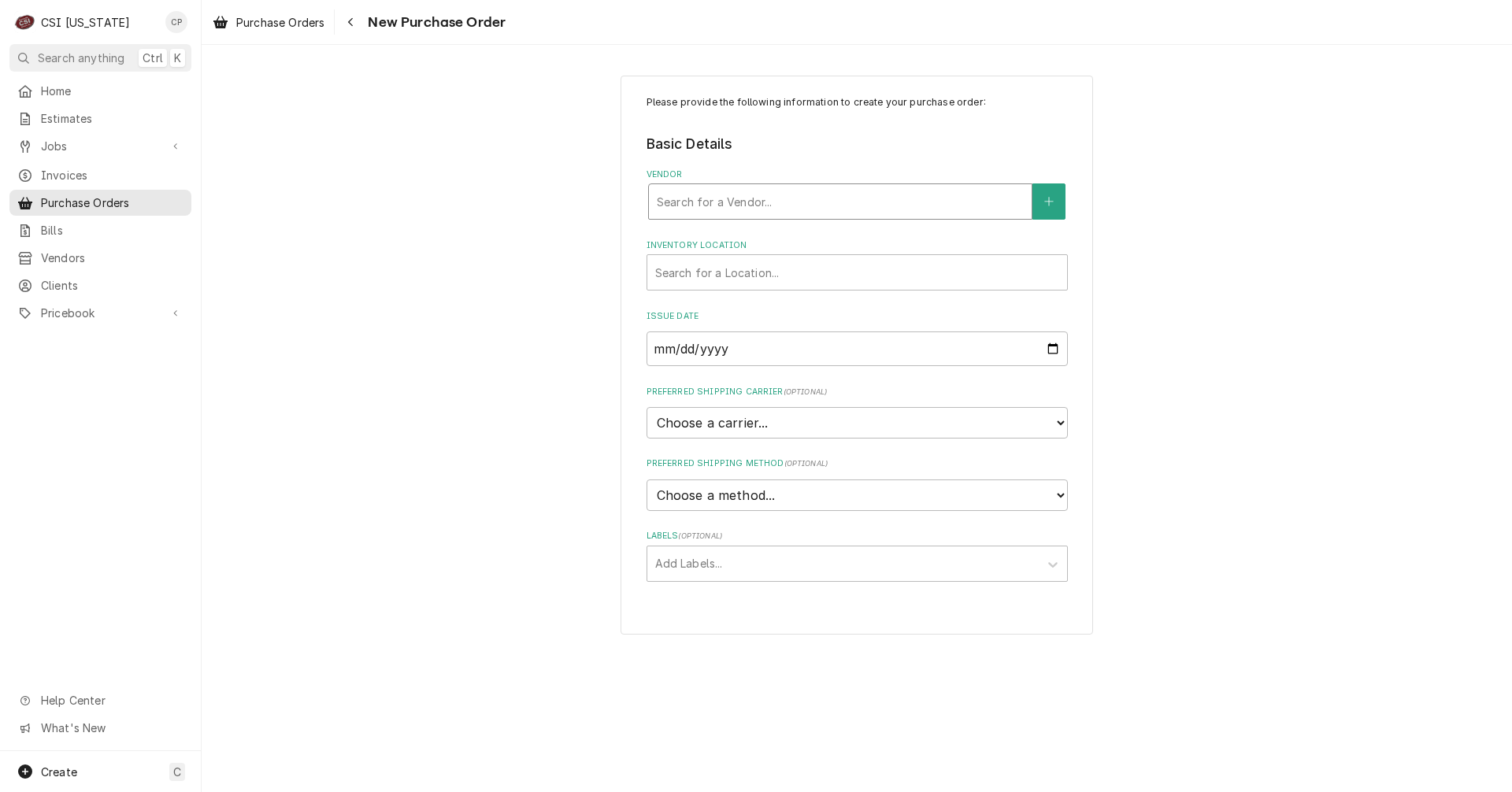
click at [765, 197] on div "Vendor" at bounding box center [841, 201] width 367 height 28
type input "sw"
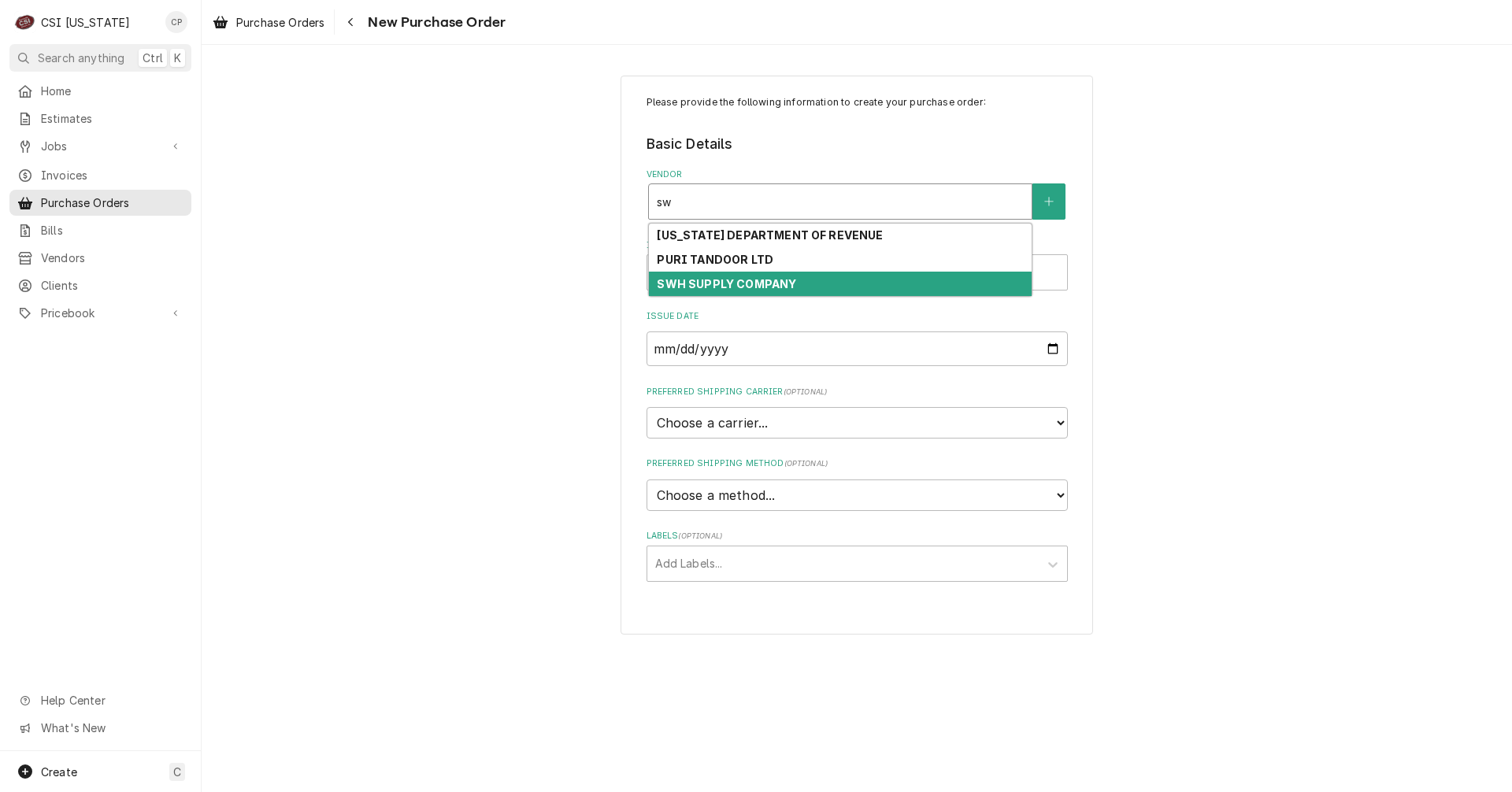
click at [720, 287] on strong "SWH SUPPLY COMPANY" at bounding box center [726, 284] width 140 height 14
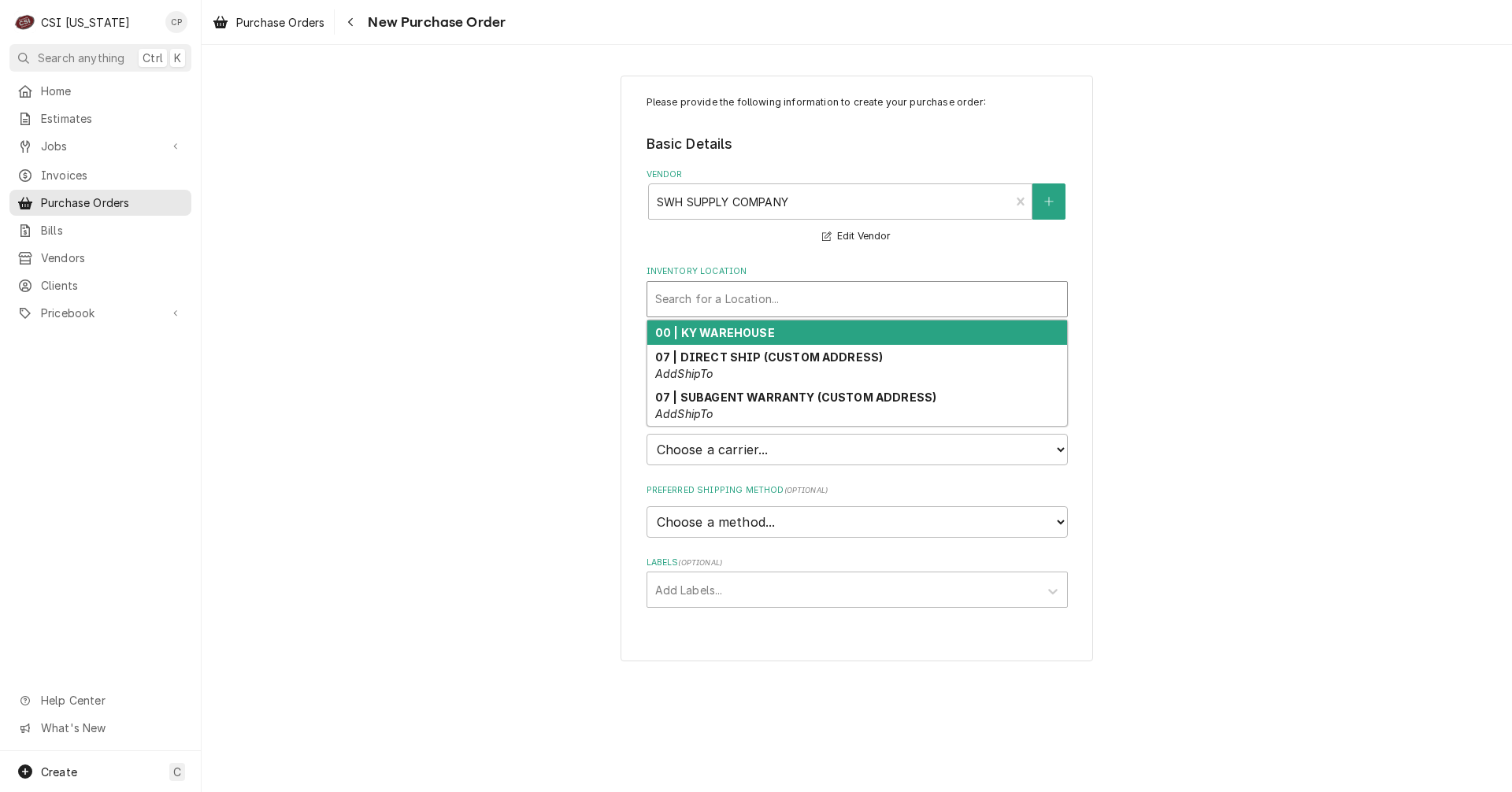
click at [729, 297] on div "Inventory Location" at bounding box center [857, 299] width 404 height 28
click at [729, 337] on strong "00 | KY WAREHOUSE" at bounding box center [714, 333] width 120 height 14
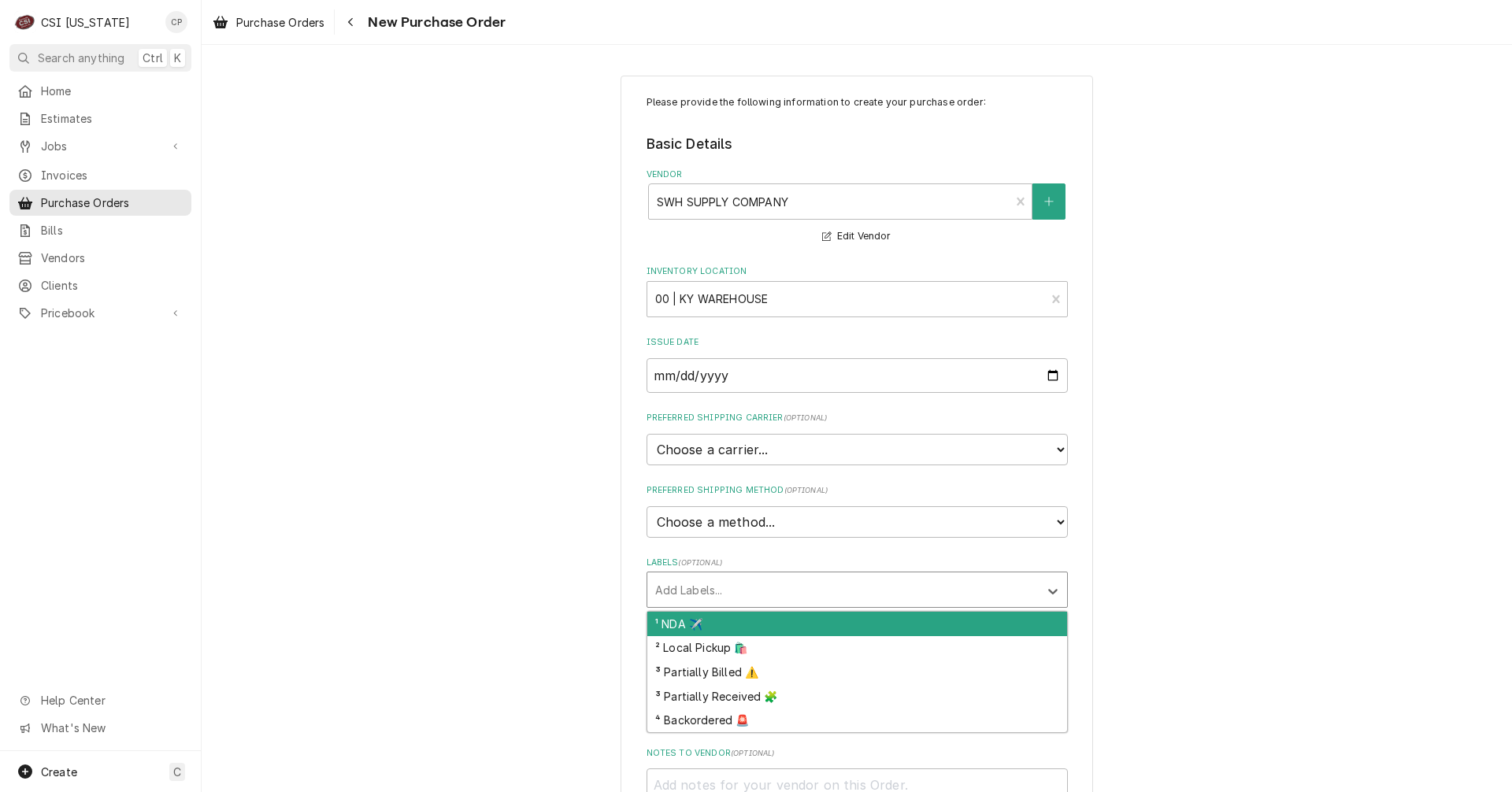
click at [697, 587] on div "Labels" at bounding box center [842, 589] width 375 height 28
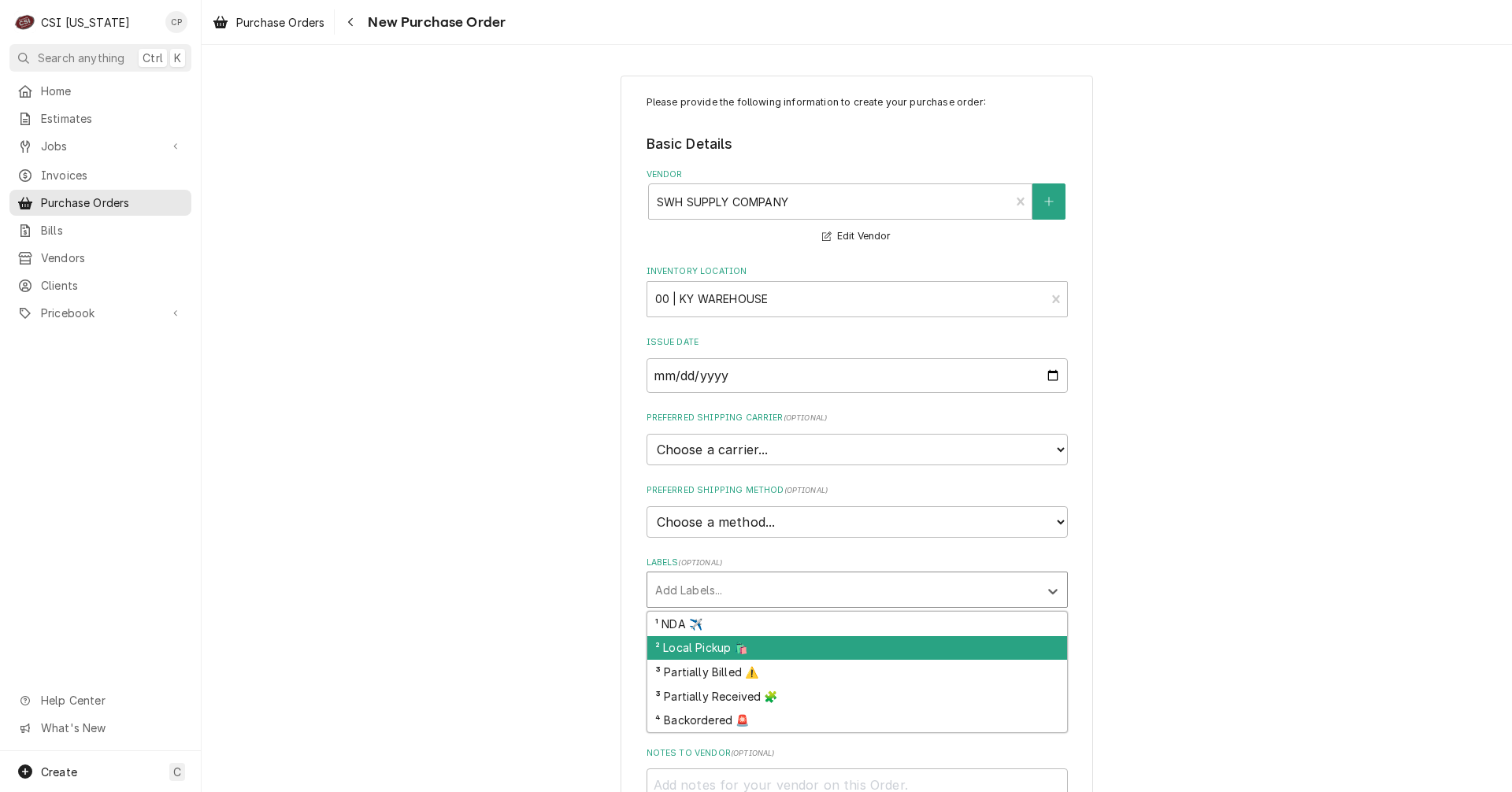
click at [694, 639] on div "² Local Pickup 🛍️" at bounding box center [858, 649] width 420 height 25
type textarea "x"
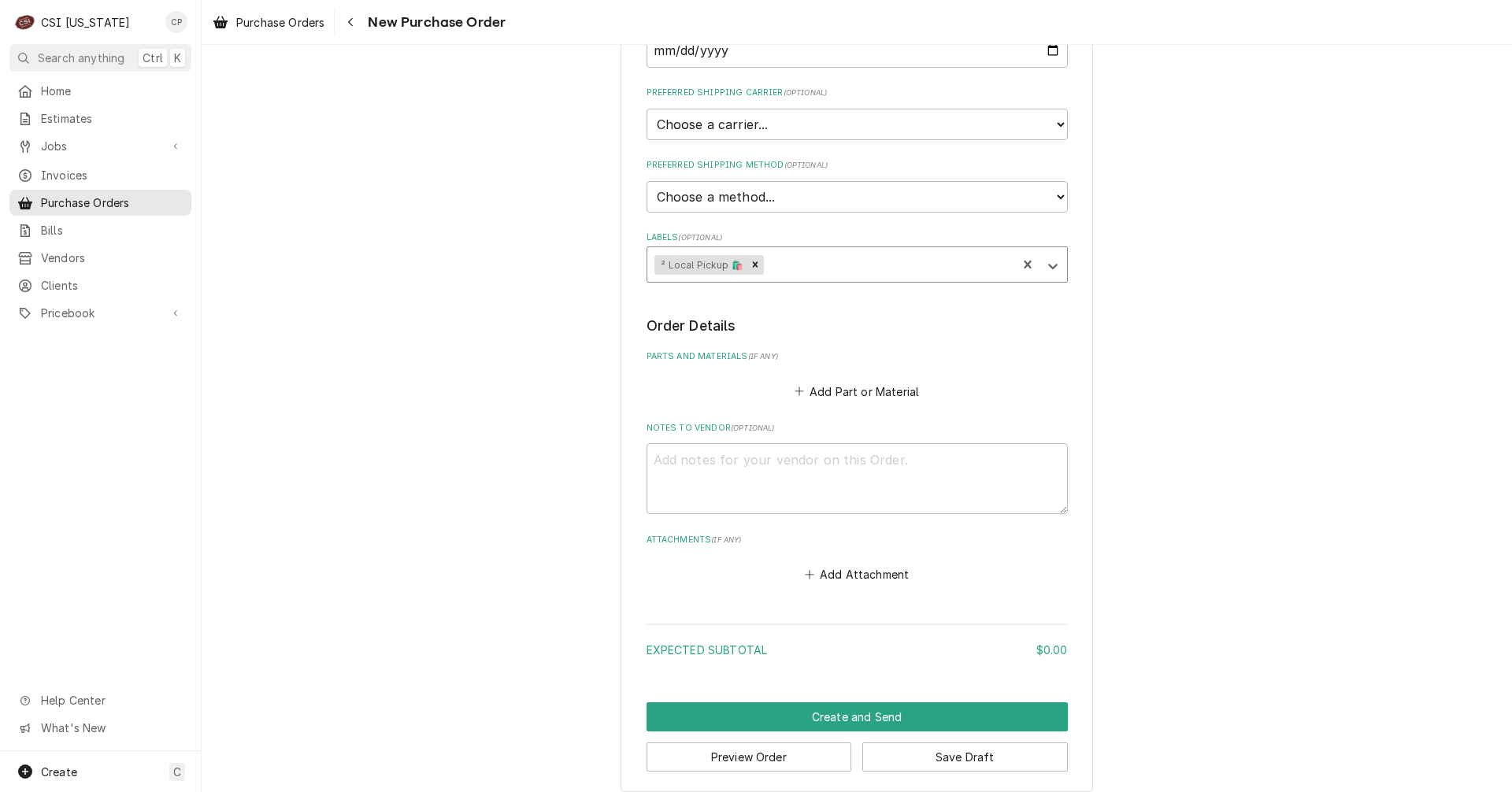
scroll to position [339, 0]
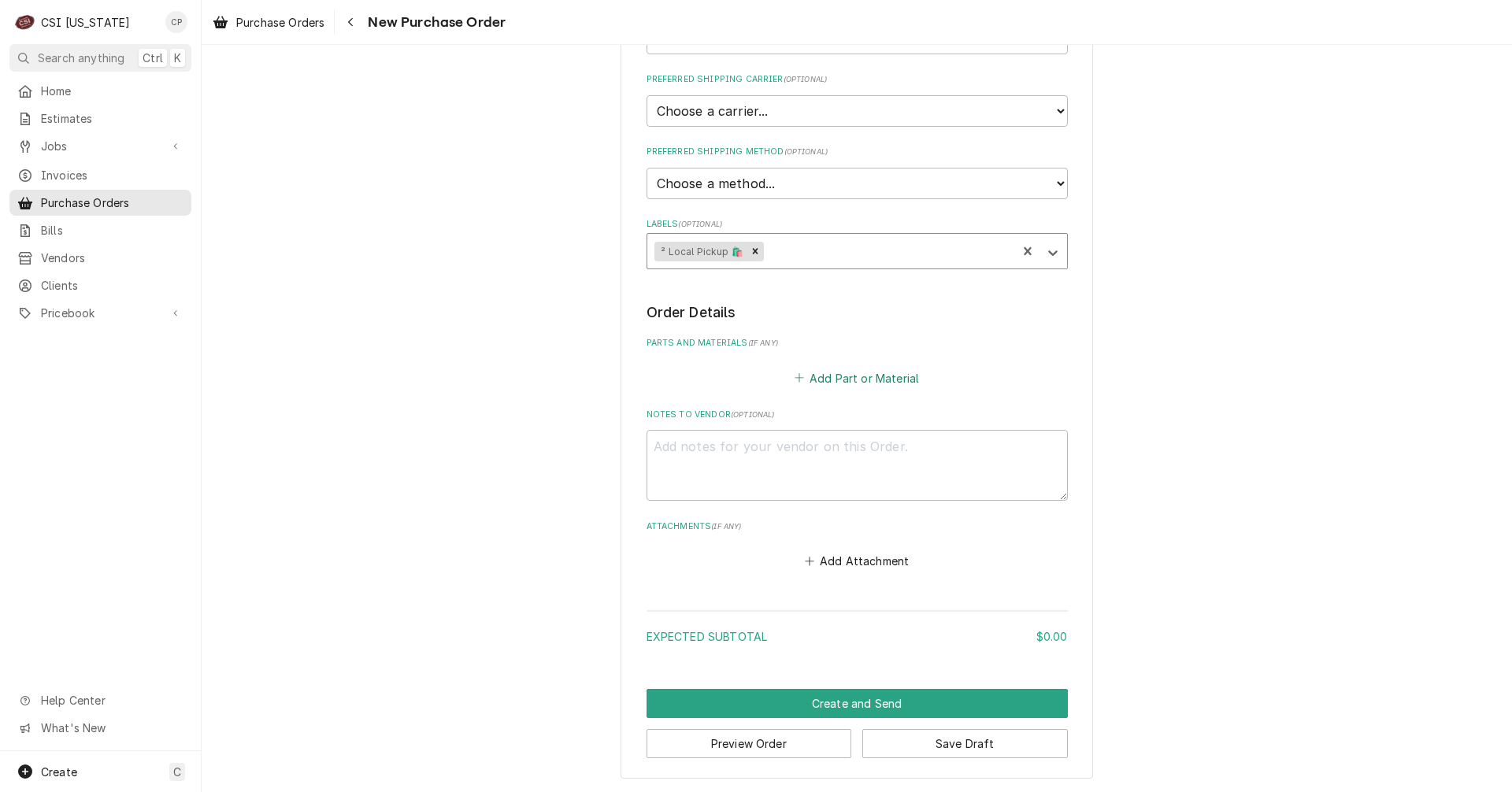
click at [855, 374] on button "Add Part or Material" at bounding box center [857, 378] width 130 height 22
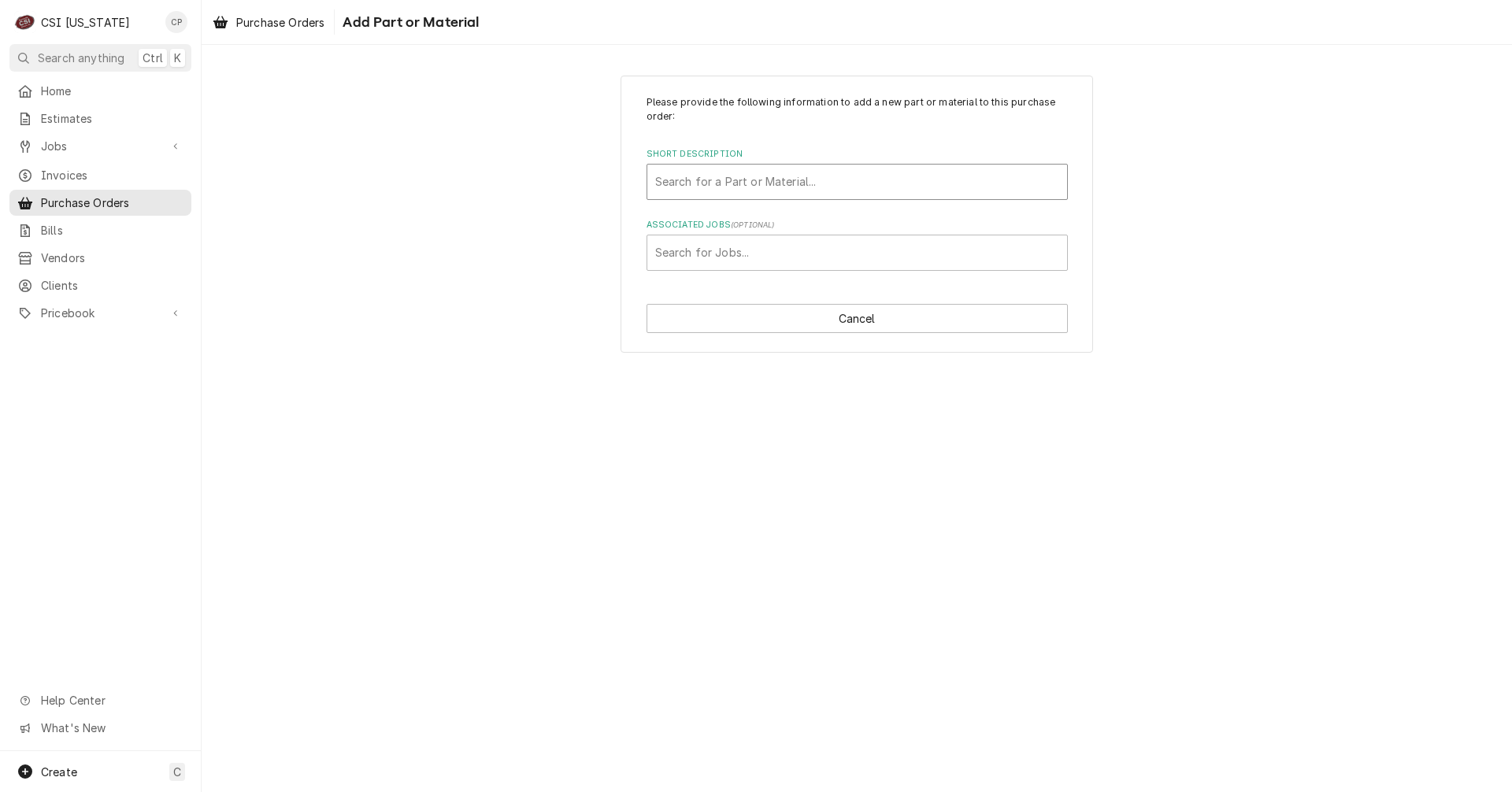
click at [805, 185] on div "Short Description" at bounding box center [857, 182] width 404 height 28
type input "nitr"
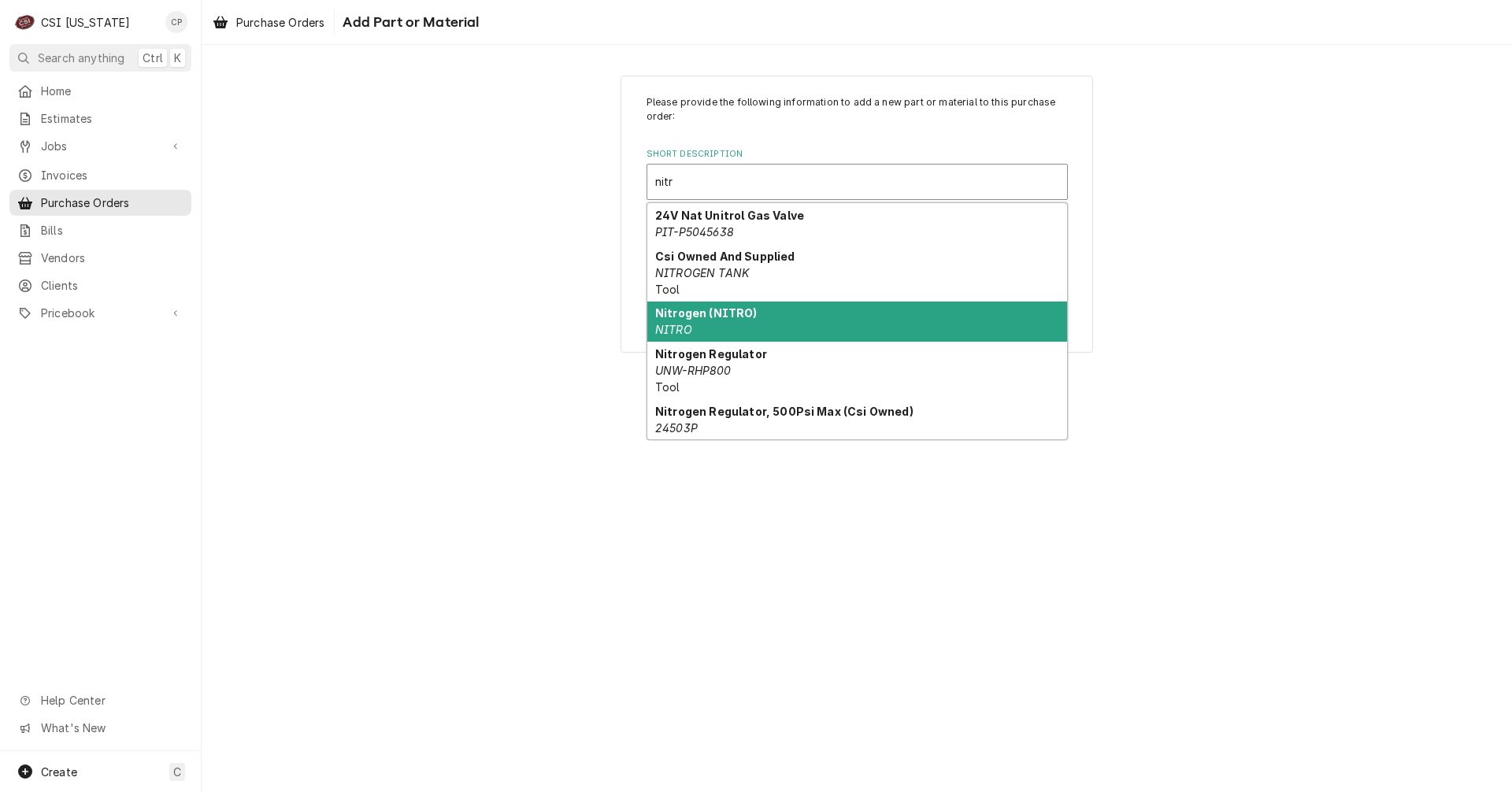
click at [703, 333] on div "Nitrogen (NITRO) NITRO" at bounding box center [858, 322] width 420 height 41
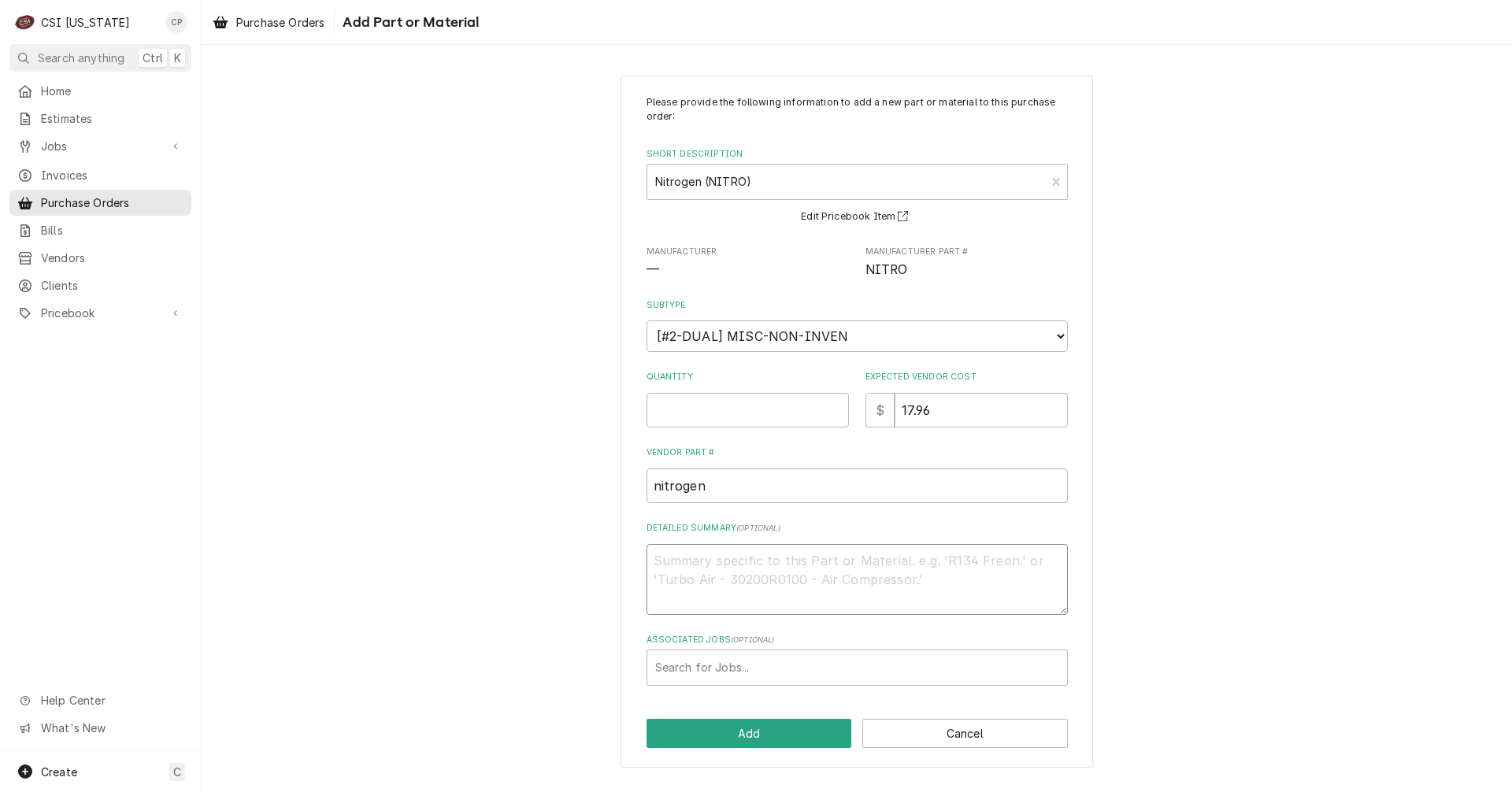
click at [734, 568] on textarea "Detailed Summary ( optional )" at bounding box center [857, 580] width 421 height 71
drag, startPoint x: 956, startPoint y: 412, endPoint x: 819, endPoint y: 414, distance: 137.0
click at [819, 414] on div "Quantity Expected Vendor Cost $ 17.96" at bounding box center [857, 398] width 421 height 56
type textarea "x"
type input "0"
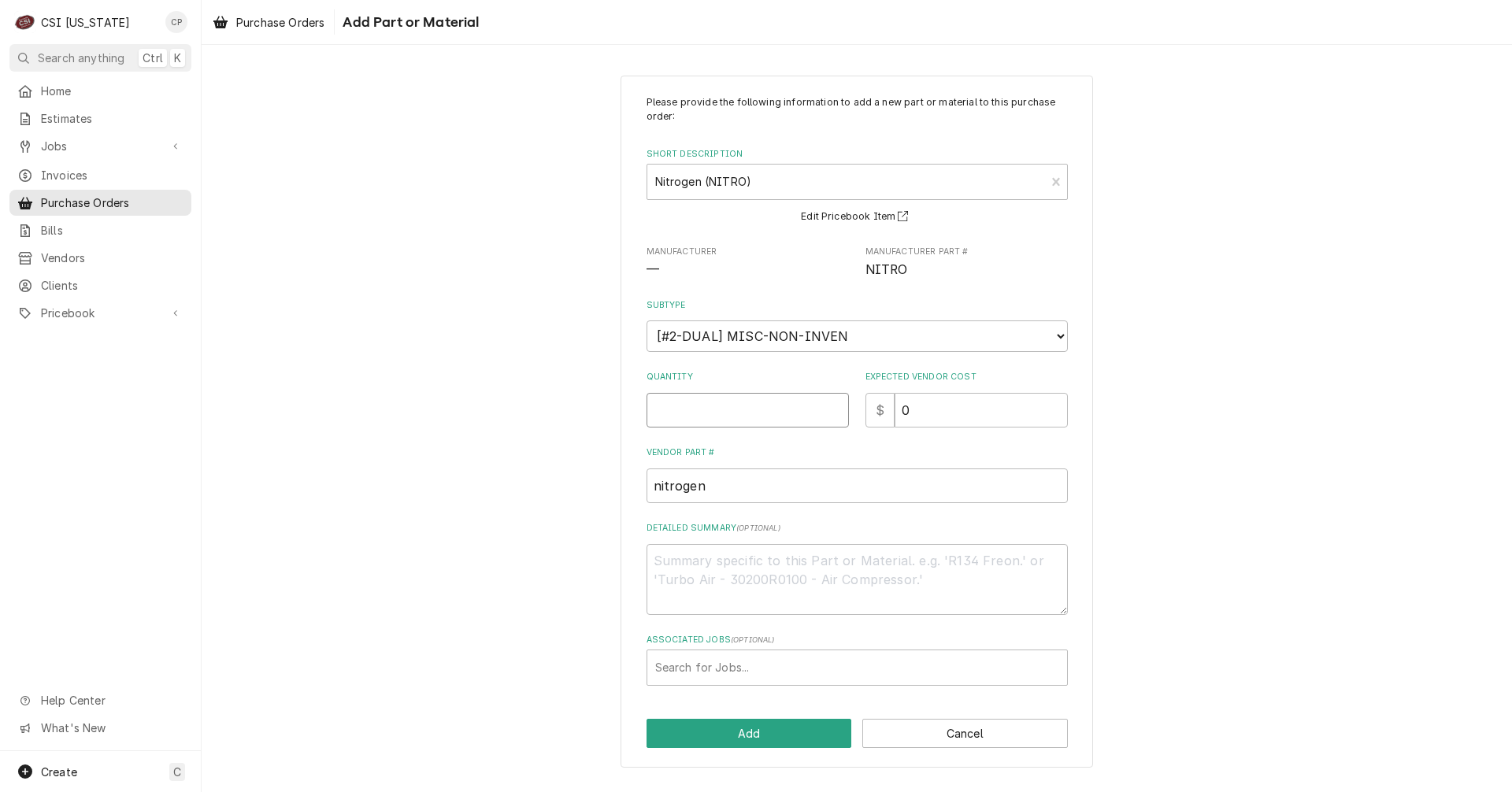
click at [722, 415] on input "Quantity" at bounding box center [748, 410] width 203 height 35
type textarea "x"
type input "1"
click at [709, 576] on textarea "Detailed Summary ( optional )" at bounding box center [857, 580] width 421 height 71
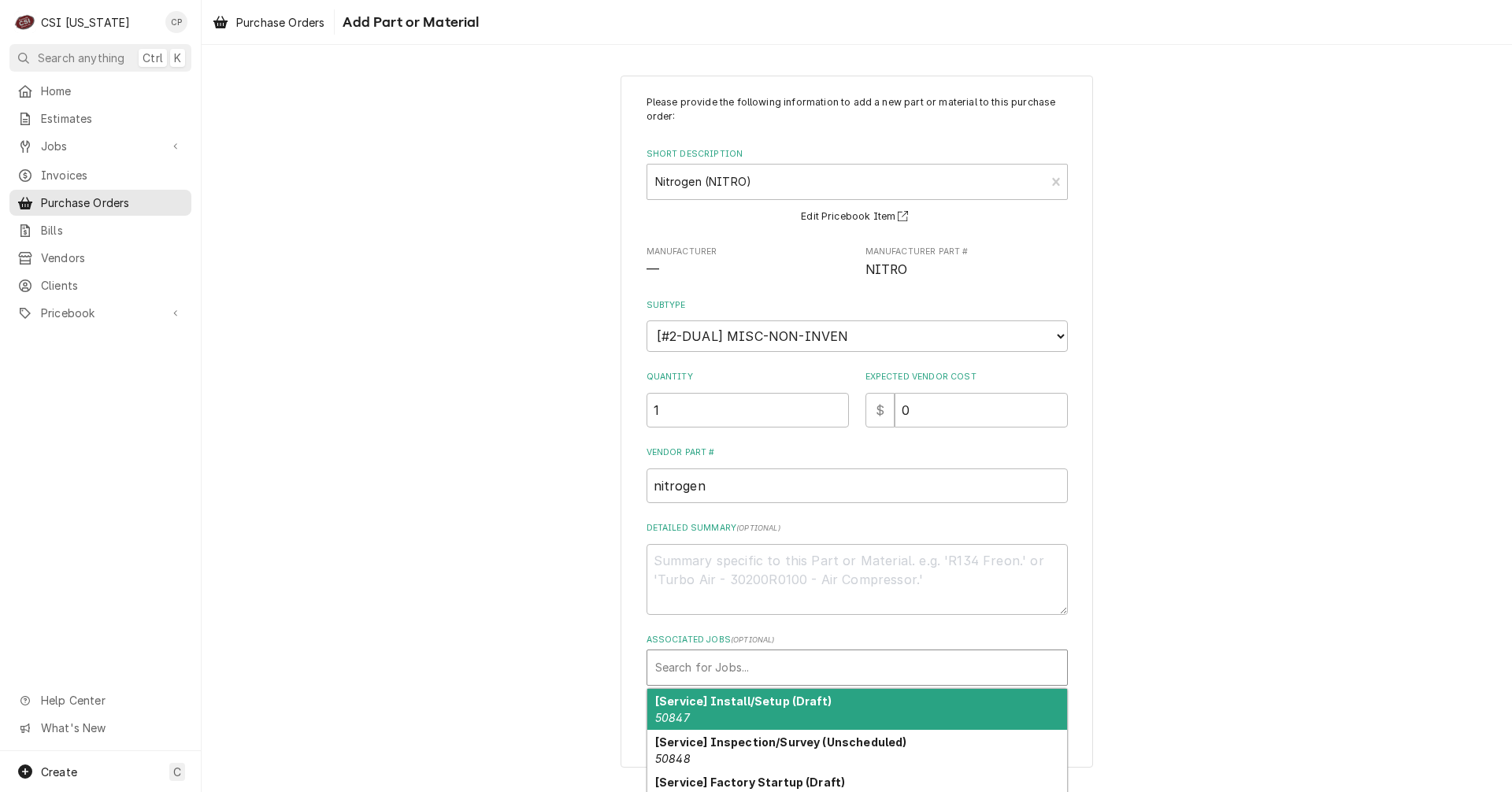
click at [746, 671] on div "Associated Jobs" at bounding box center [857, 668] width 404 height 28
click at [685, 525] on div "Please provide the following information to add a new part or material to this …" at bounding box center [857, 390] width 421 height 591
click at [696, 666] on div "Associated Jobs" at bounding box center [857, 668] width 404 height 28
type input "t"
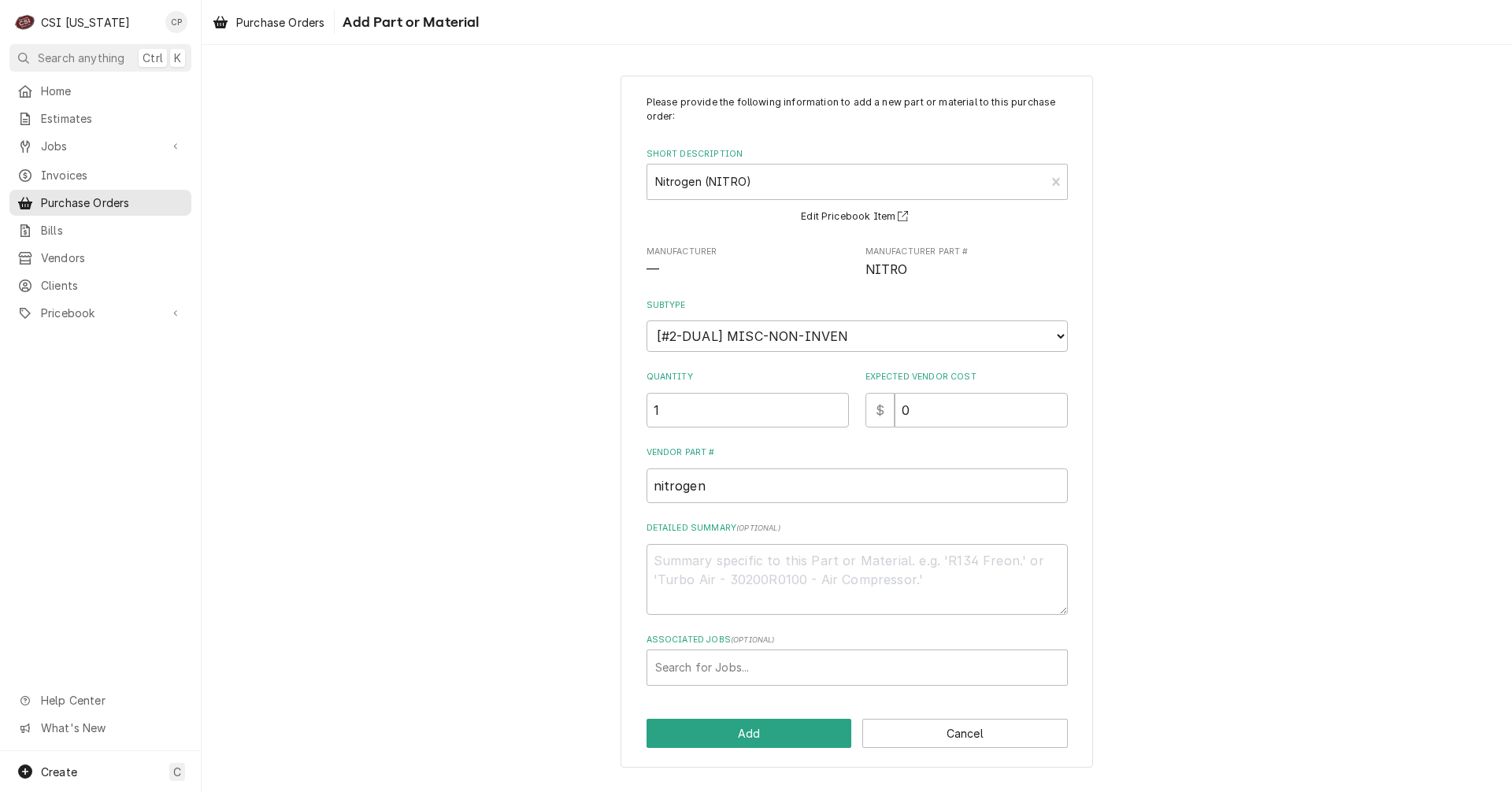
click at [546, 632] on div "Please provide the following information to add a new part or material to this …" at bounding box center [857, 421] width 1311 height 721
click at [752, 740] on button "Add" at bounding box center [749, 734] width 206 height 29
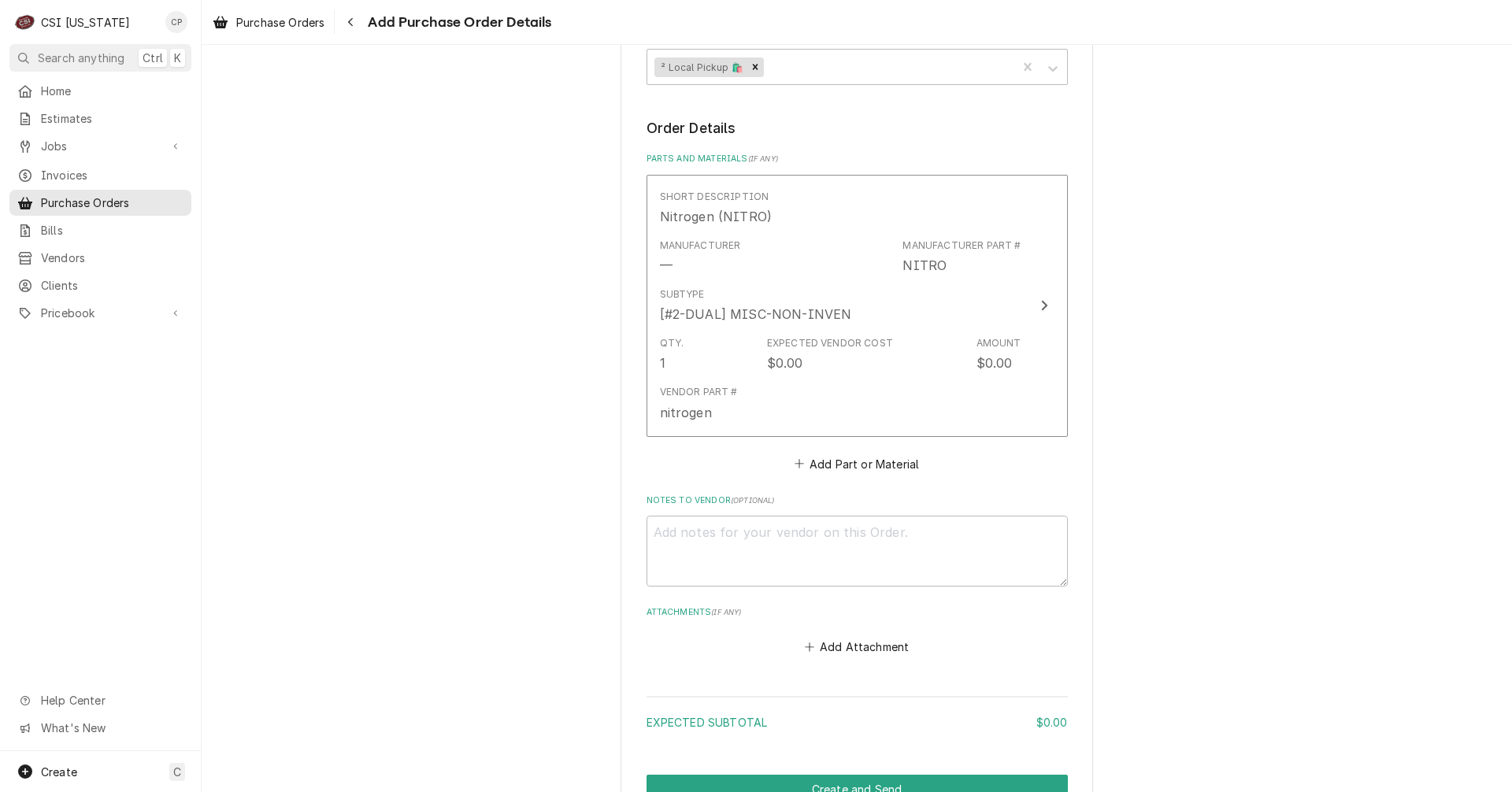
scroll to position [575, 0]
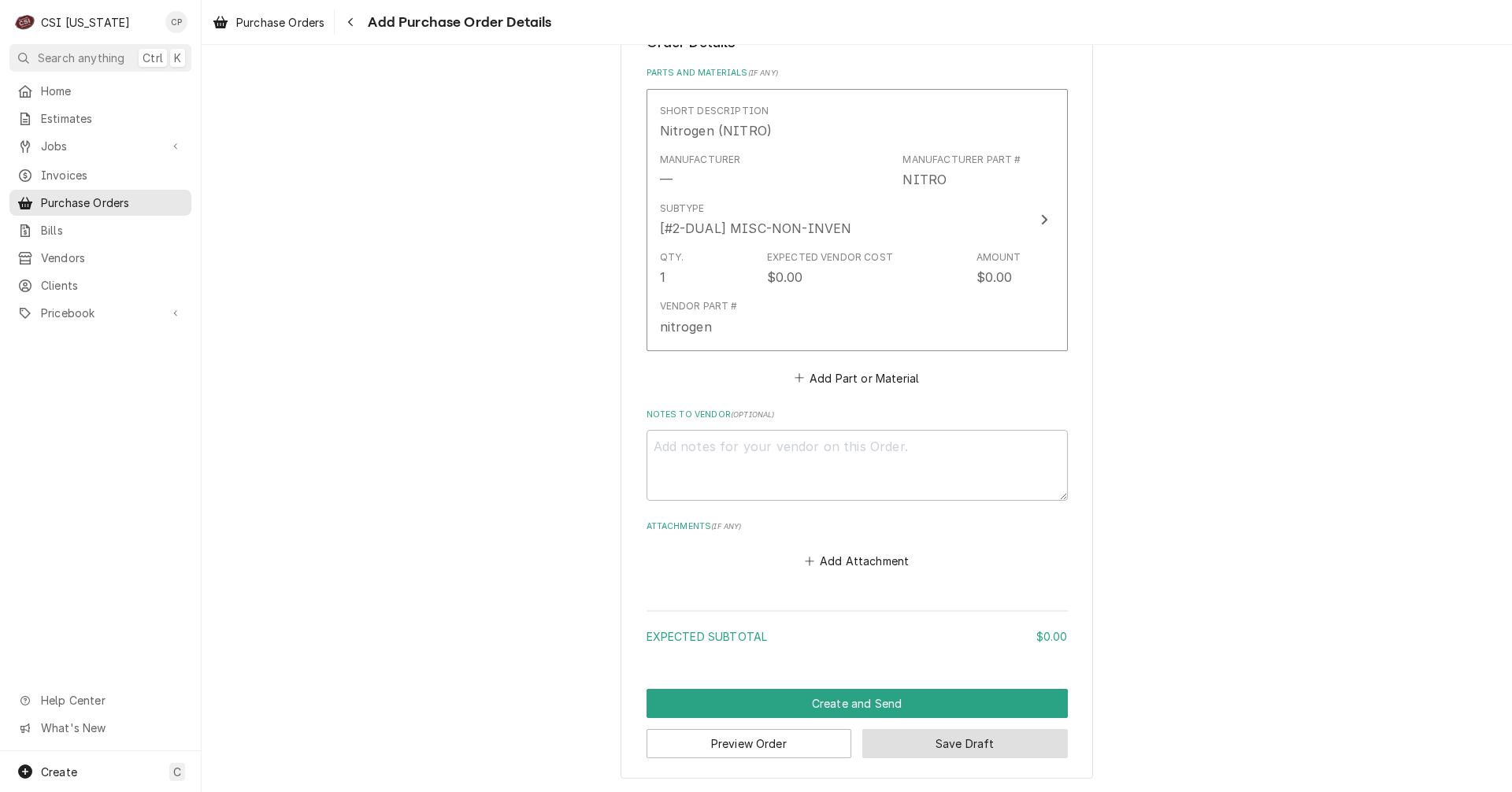
click at [967, 746] on button "Save Draft" at bounding box center [965, 744] width 206 height 29
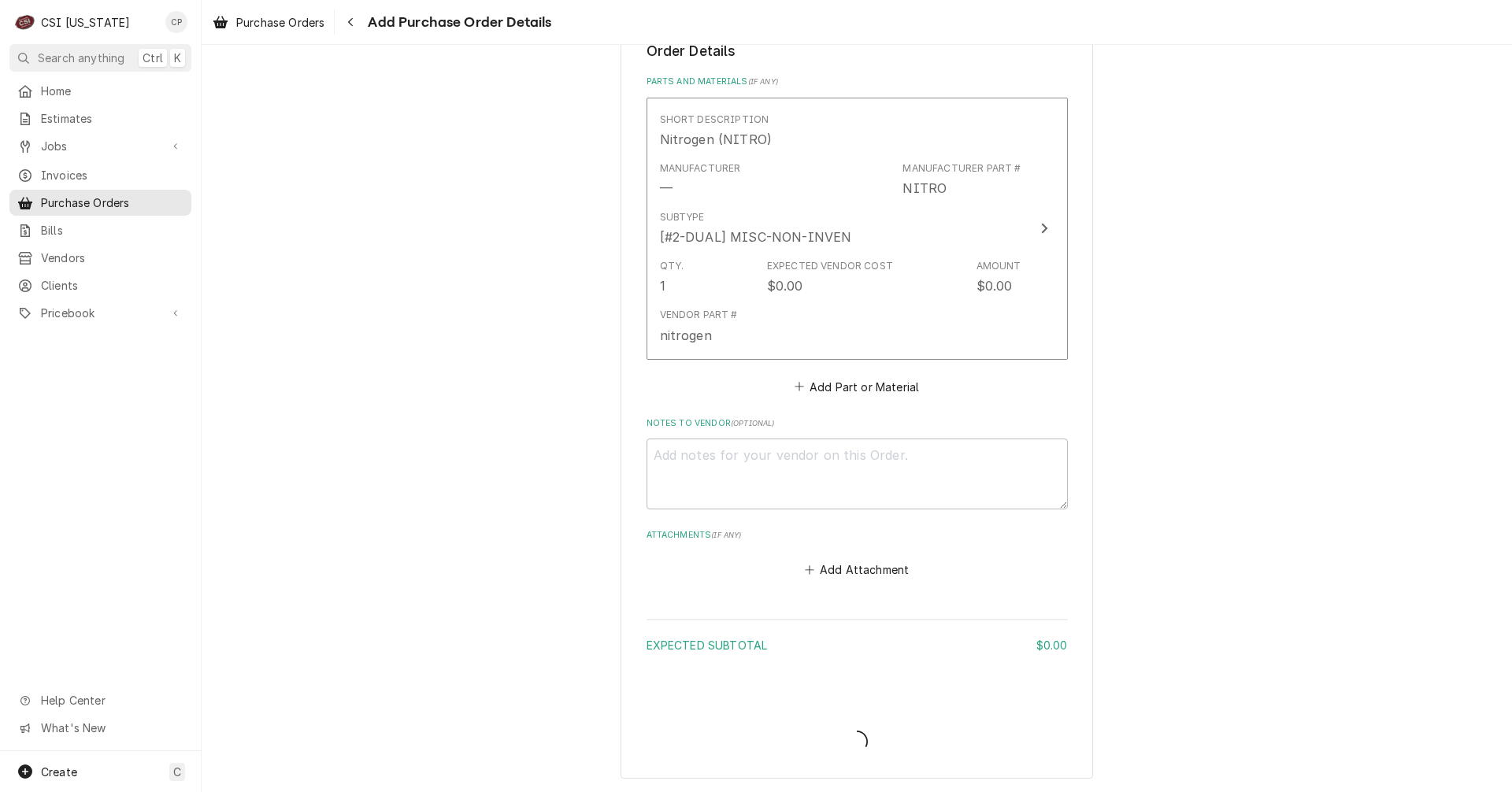
type textarea "x"
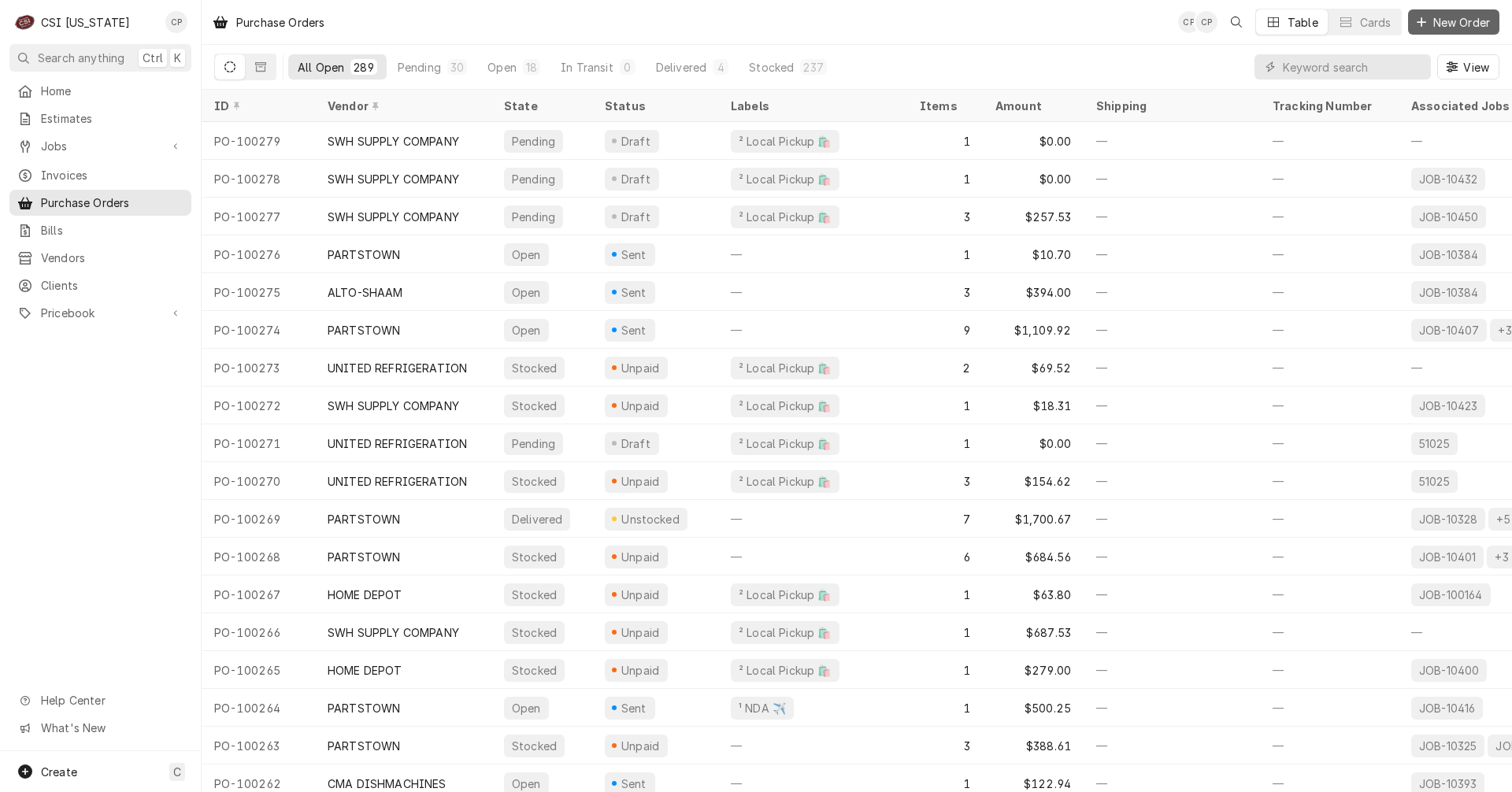
click at [1472, 22] on span "New Order" at bounding box center [1462, 23] width 63 height 16
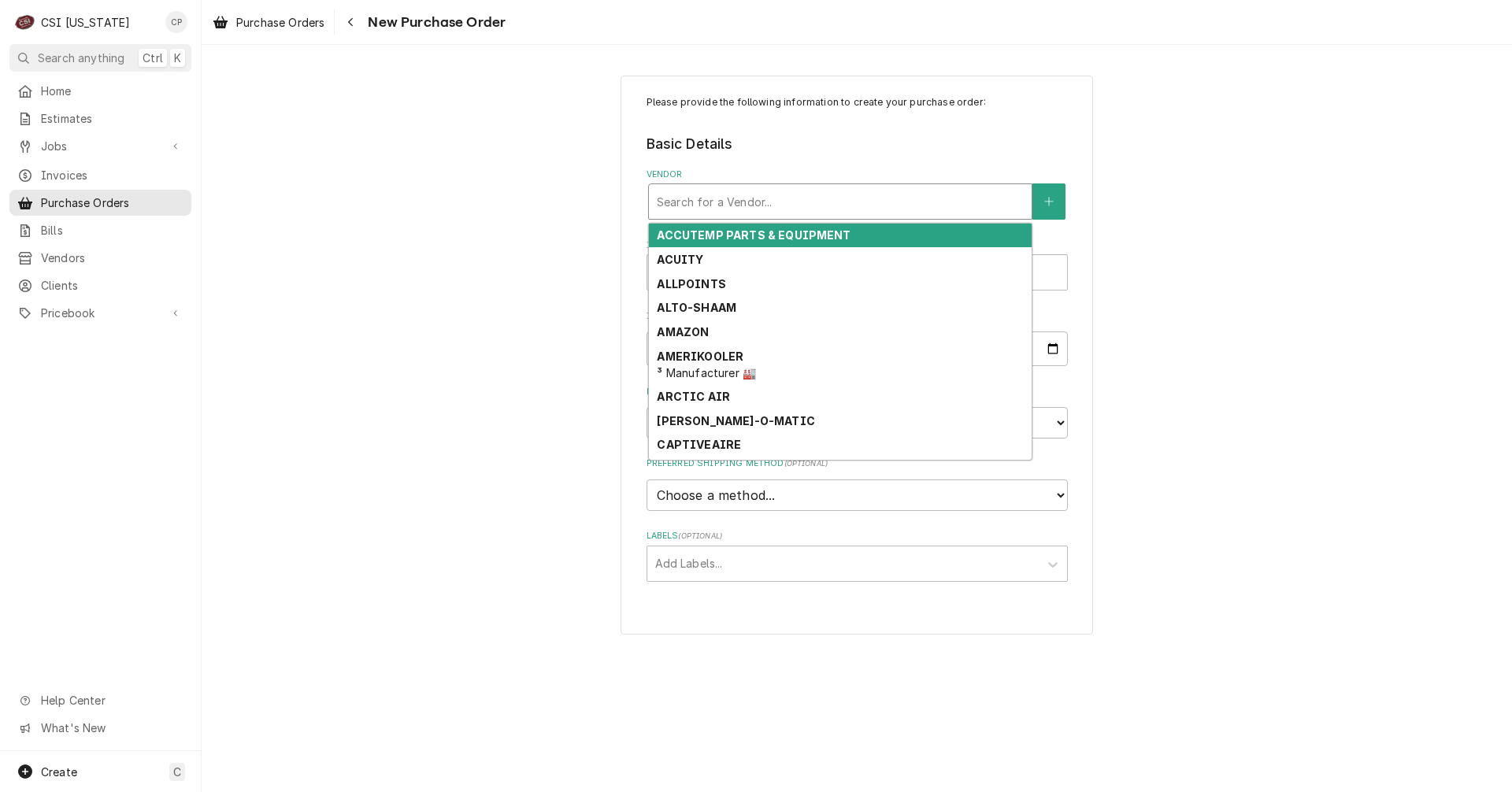
click at [801, 195] on div "Vendor" at bounding box center [841, 201] width 367 height 28
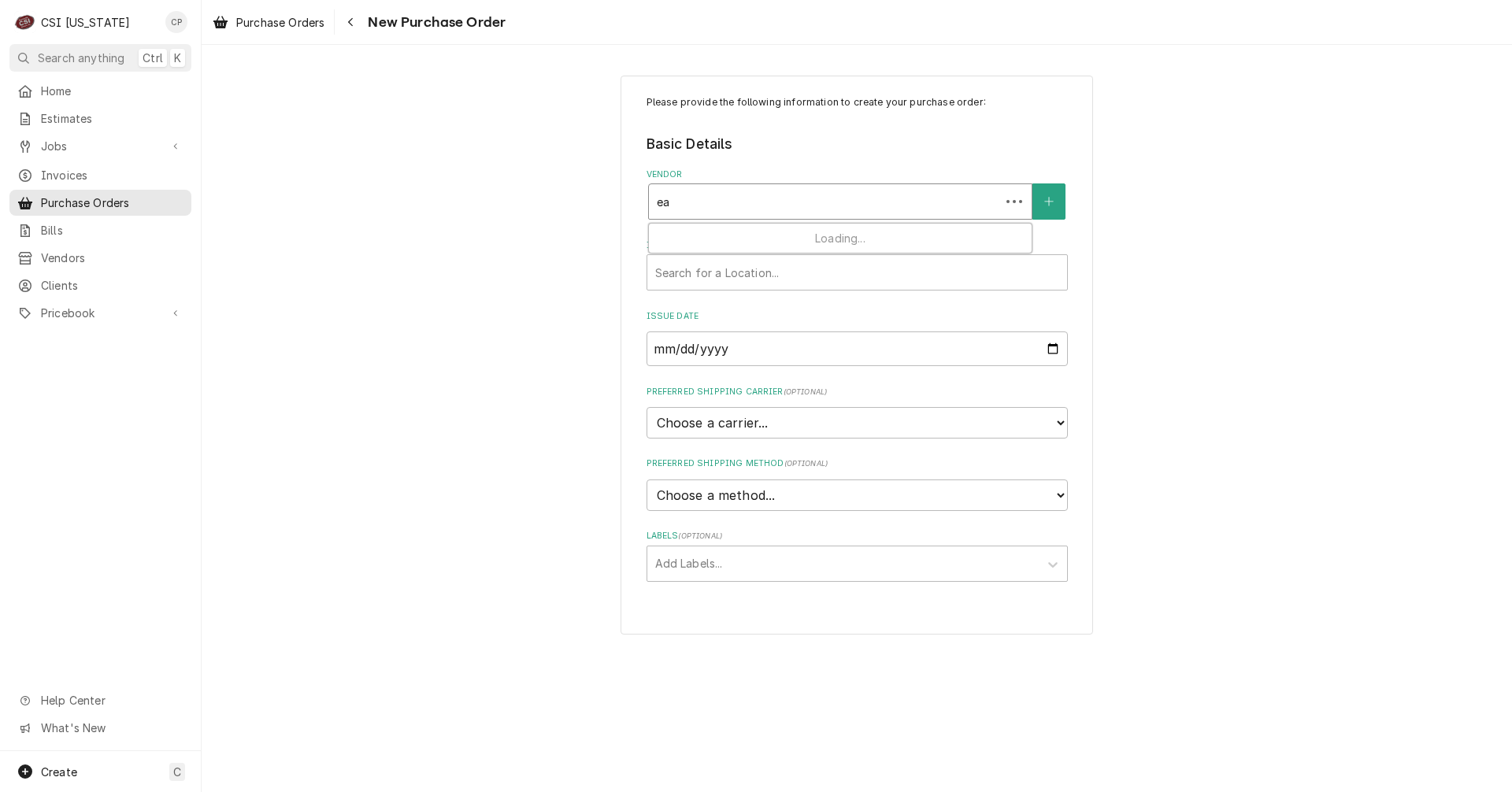
type input "eas"
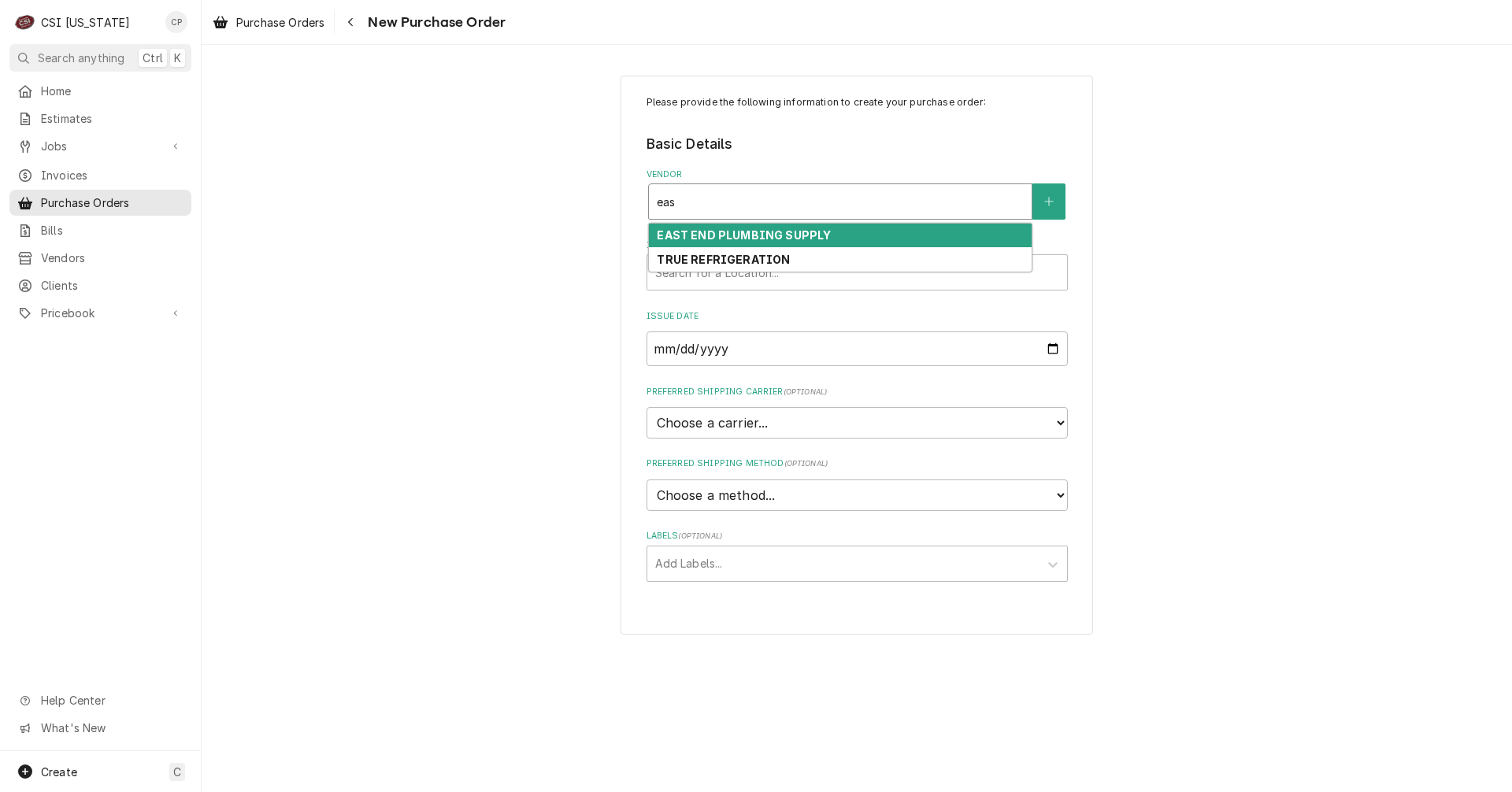
click at [740, 233] on strong "EAST END PLUMBING SUPPLY" at bounding box center [744, 235] width 174 height 14
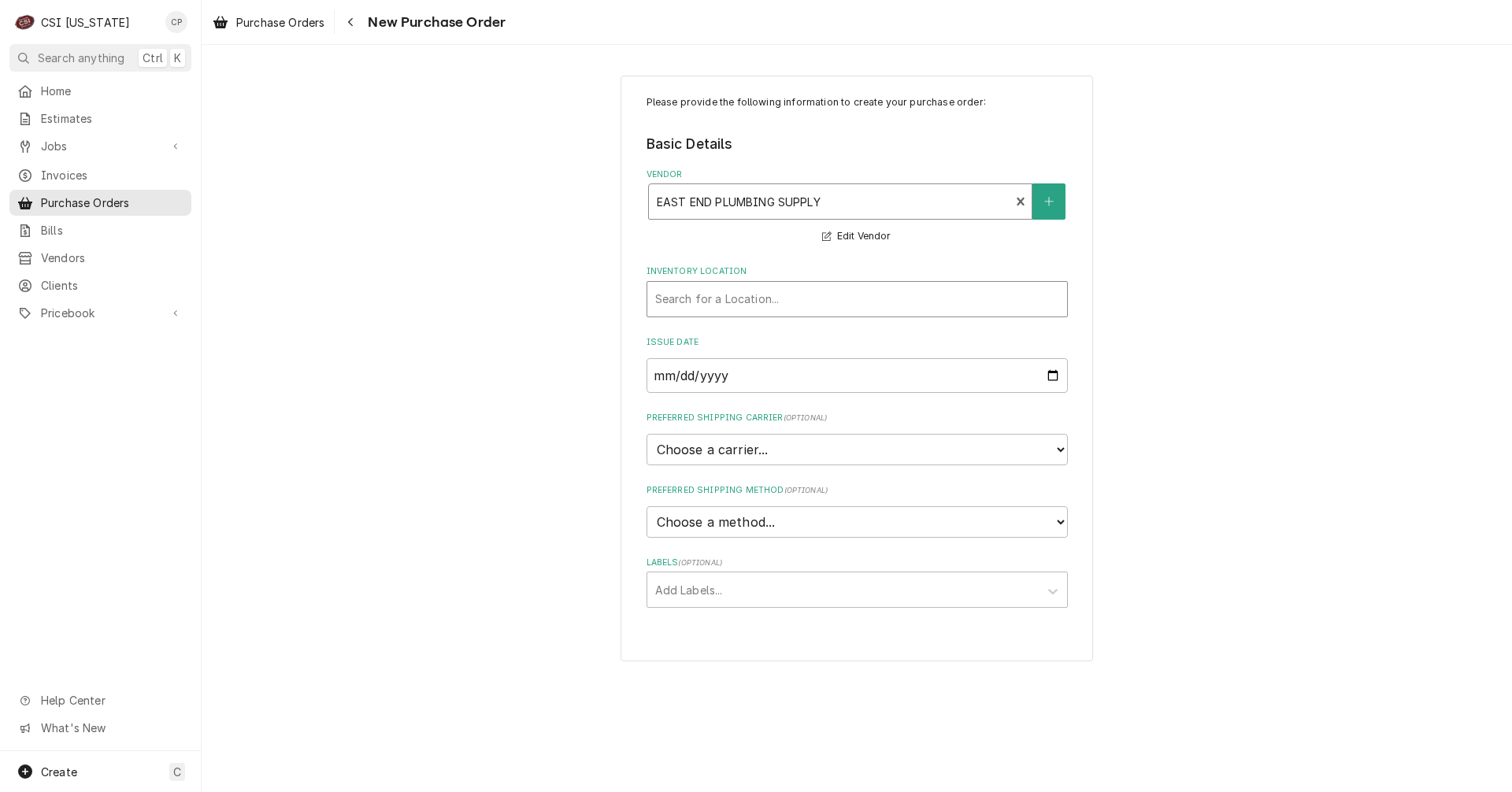
click at [729, 300] on div "Inventory Location" at bounding box center [857, 299] width 404 height 28
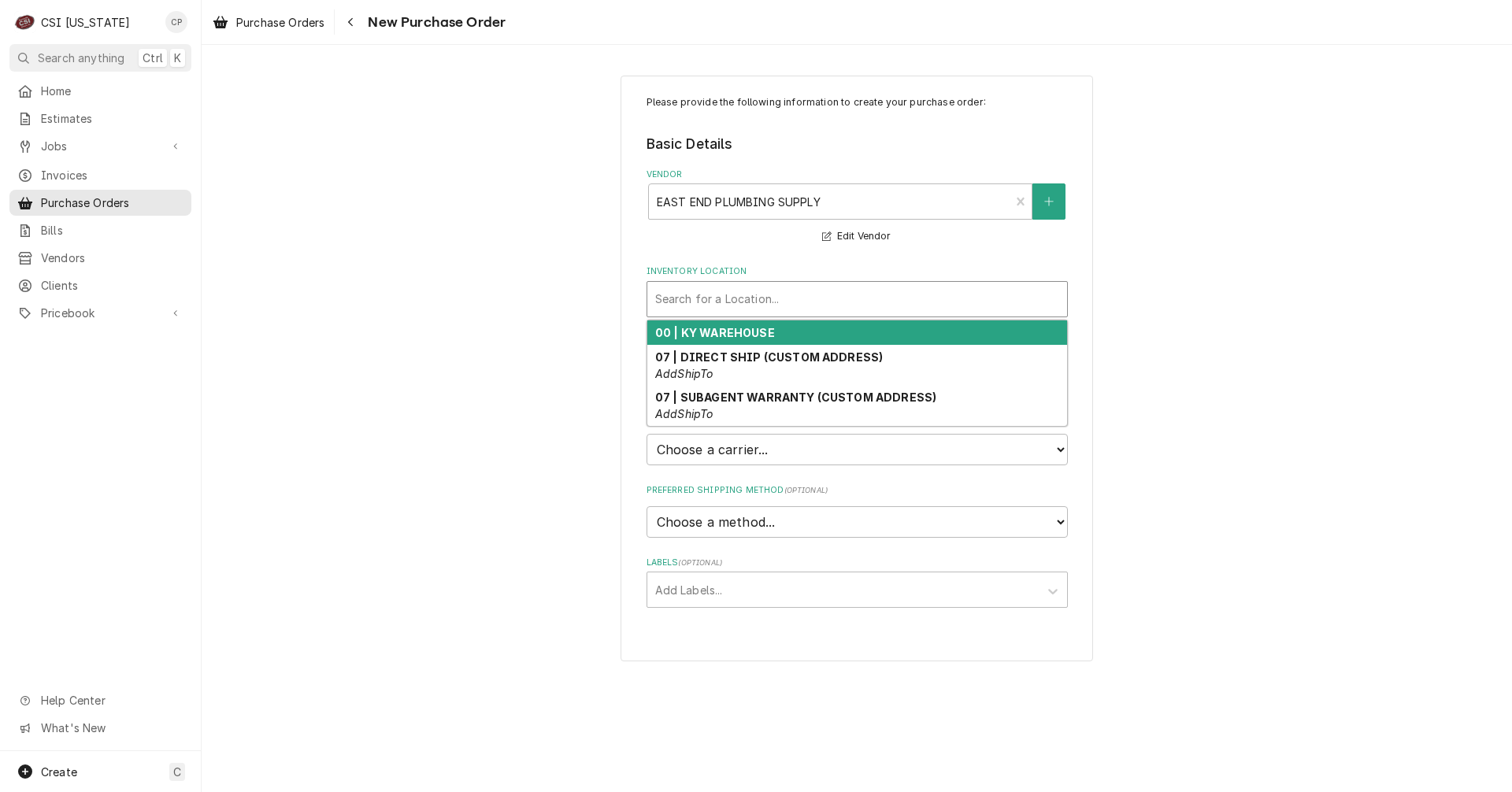
click at [717, 335] on strong "00 | KY WAREHOUSE" at bounding box center [714, 333] width 120 height 14
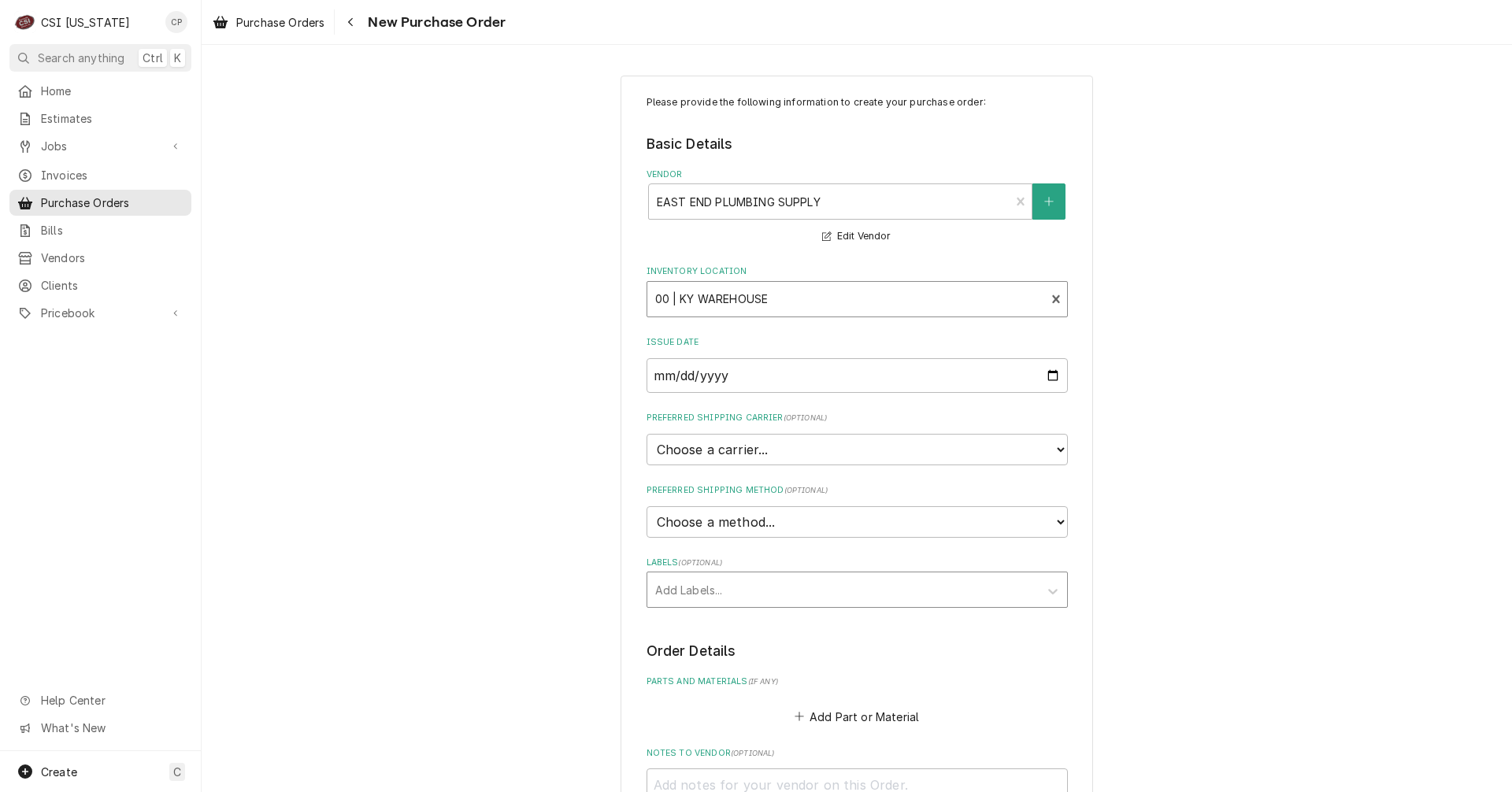
click at [717, 597] on div "Labels" at bounding box center [842, 589] width 375 height 28
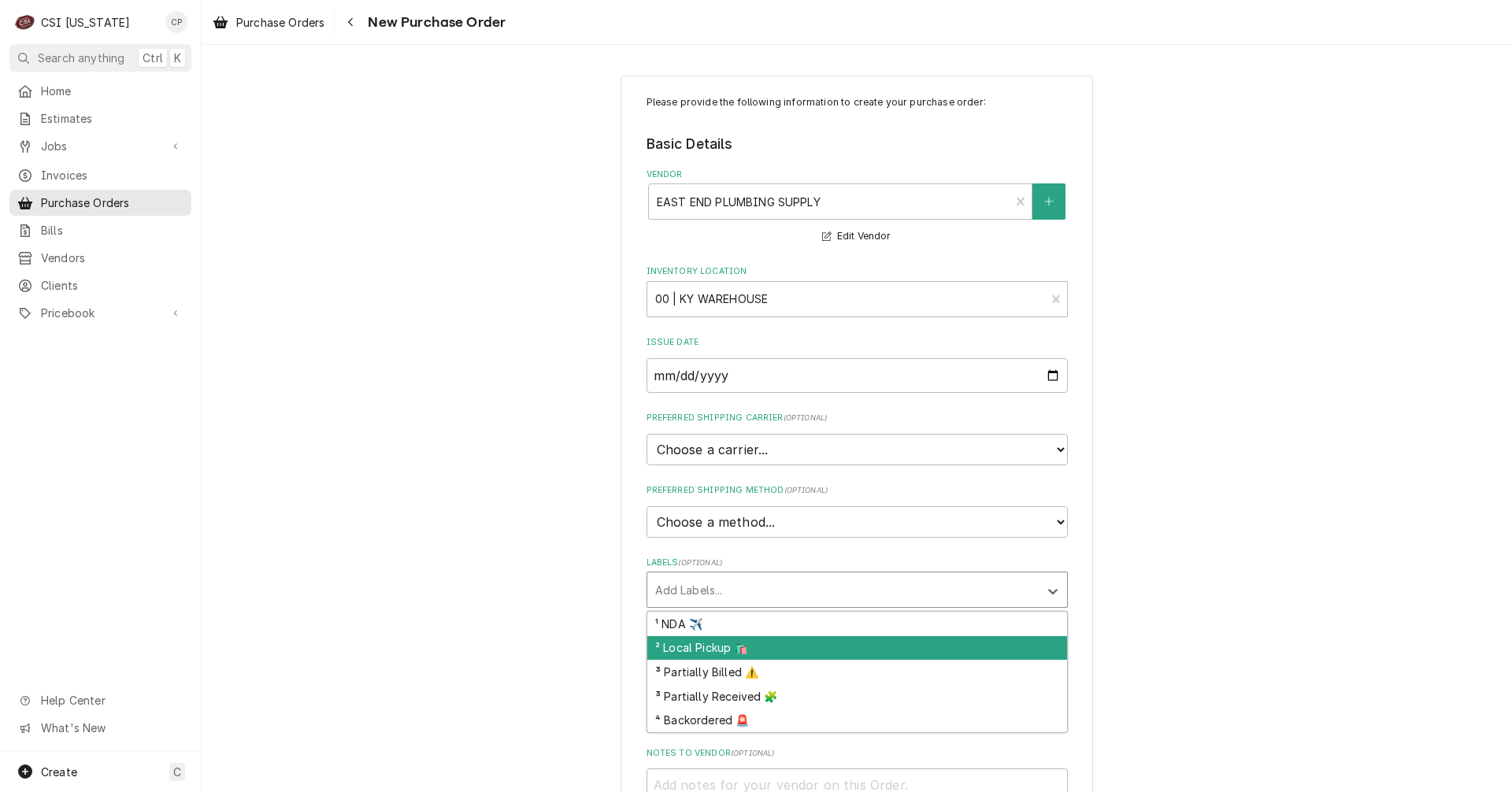
drag, startPoint x: 707, startPoint y: 648, endPoint x: 681, endPoint y: 650, distance: 26.1
click at [706, 648] on div "² Local Pickup 🛍️" at bounding box center [858, 649] width 420 height 25
type textarea "x"
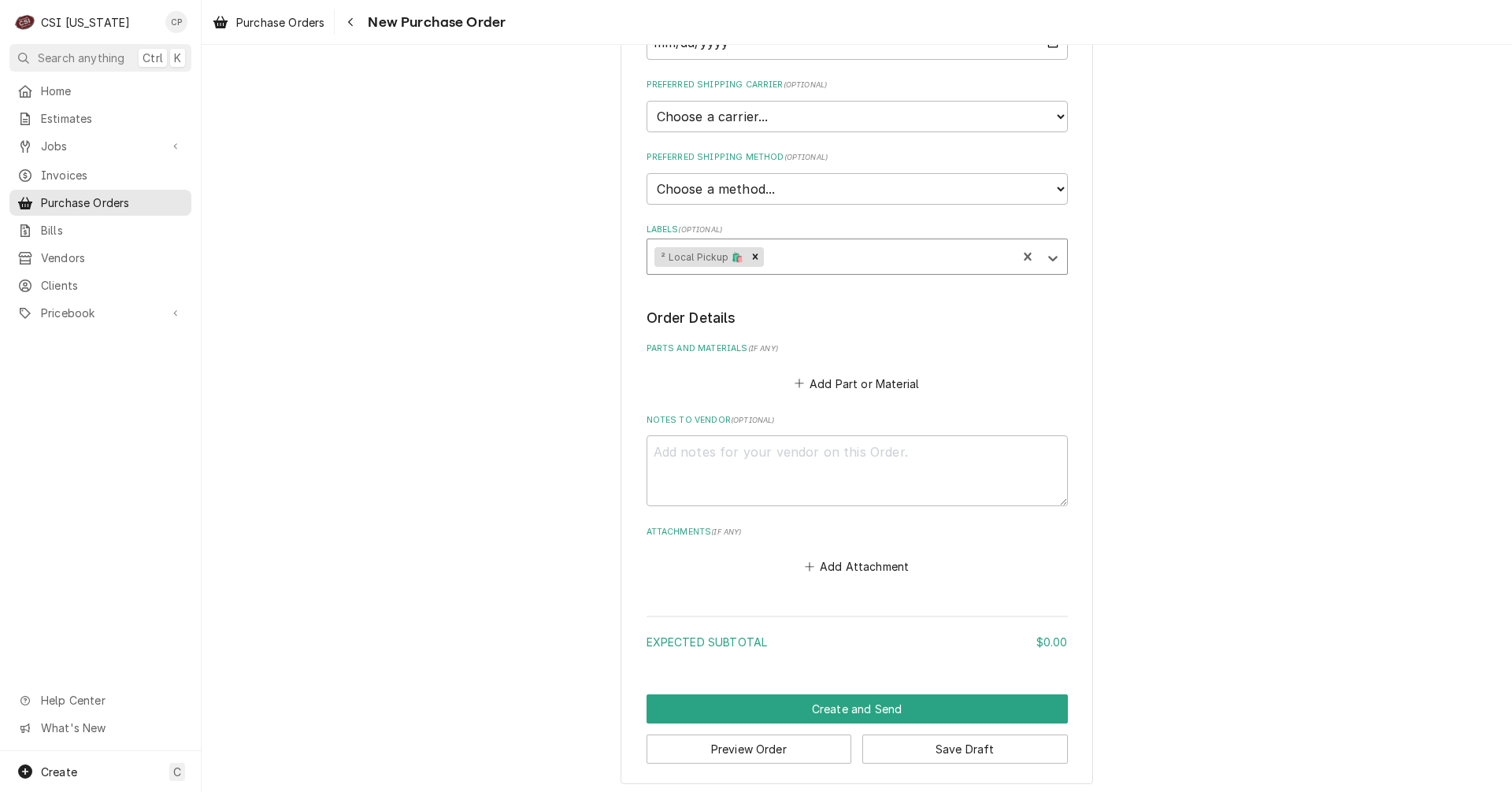
scroll to position [339, 0]
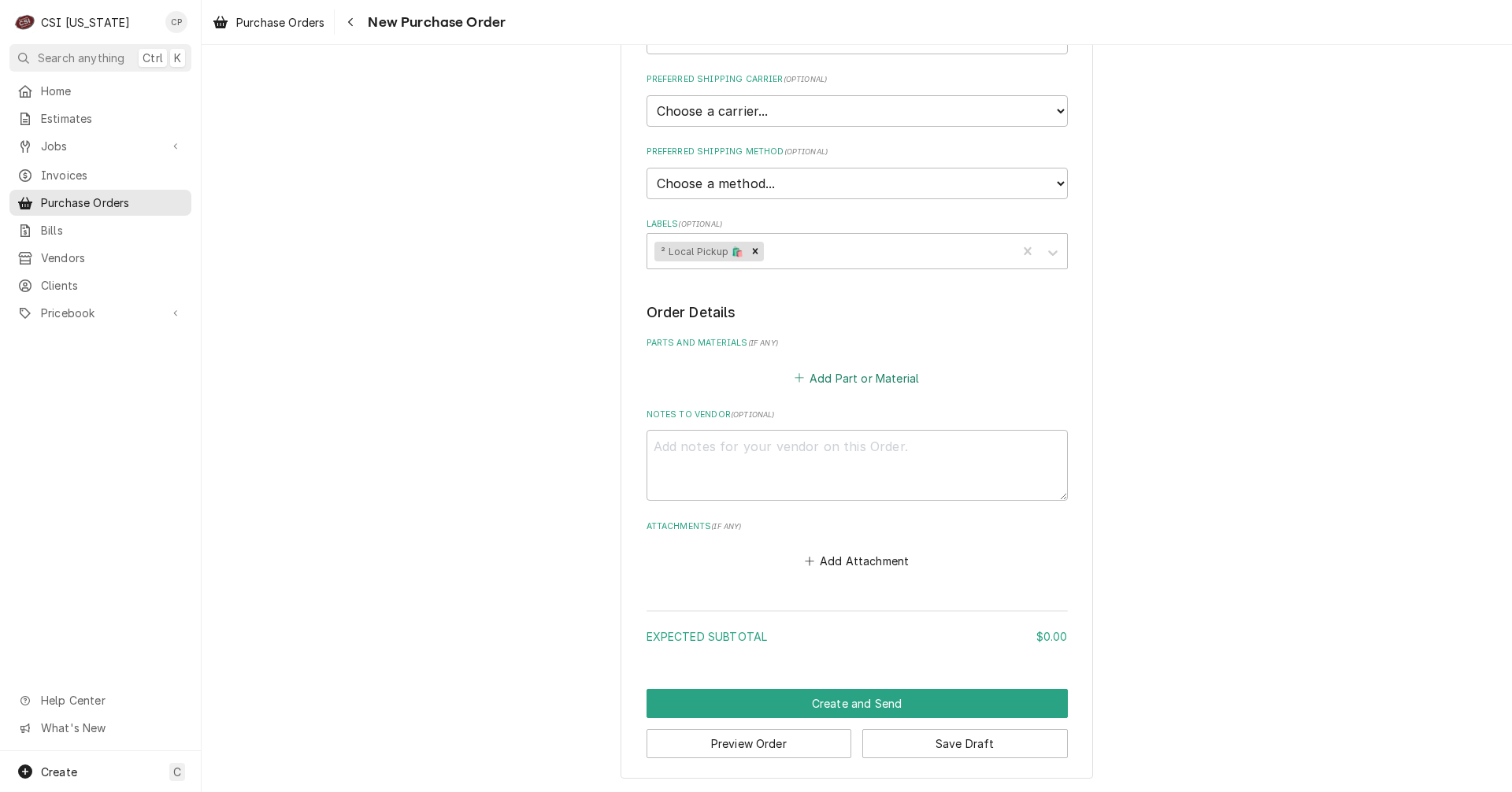
click at [877, 377] on button "Add Part or Material" at bounding box center [857, 378] width 130 height 22
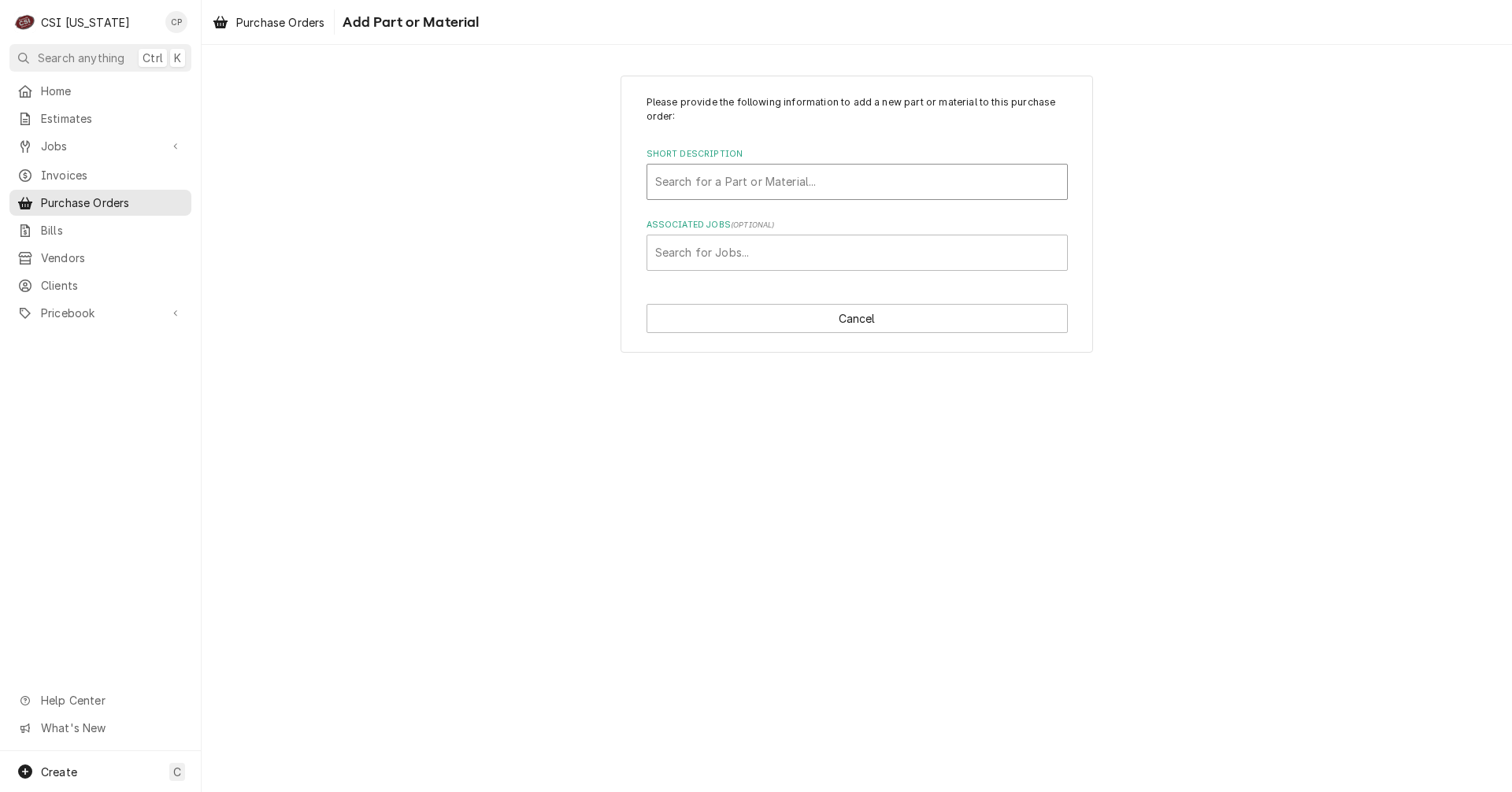
click at [795, 180] on div "Short Description" at bounding box center [857, 182] width 404 height 28
type input "mis"
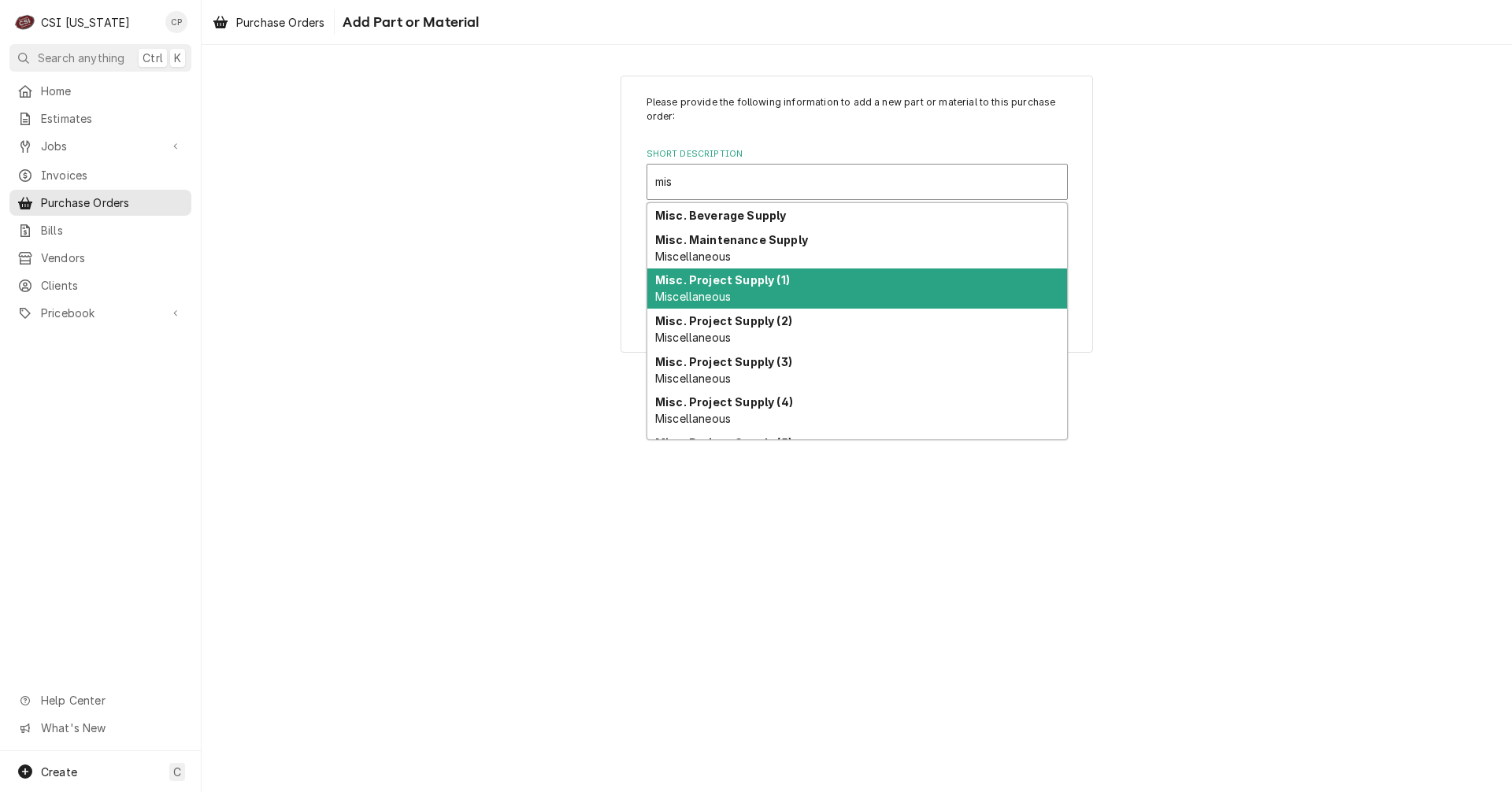
click at [770, 285] on strong "Misc. Project Supply (1)" at bounding box center [722, 280] width 134 height 14
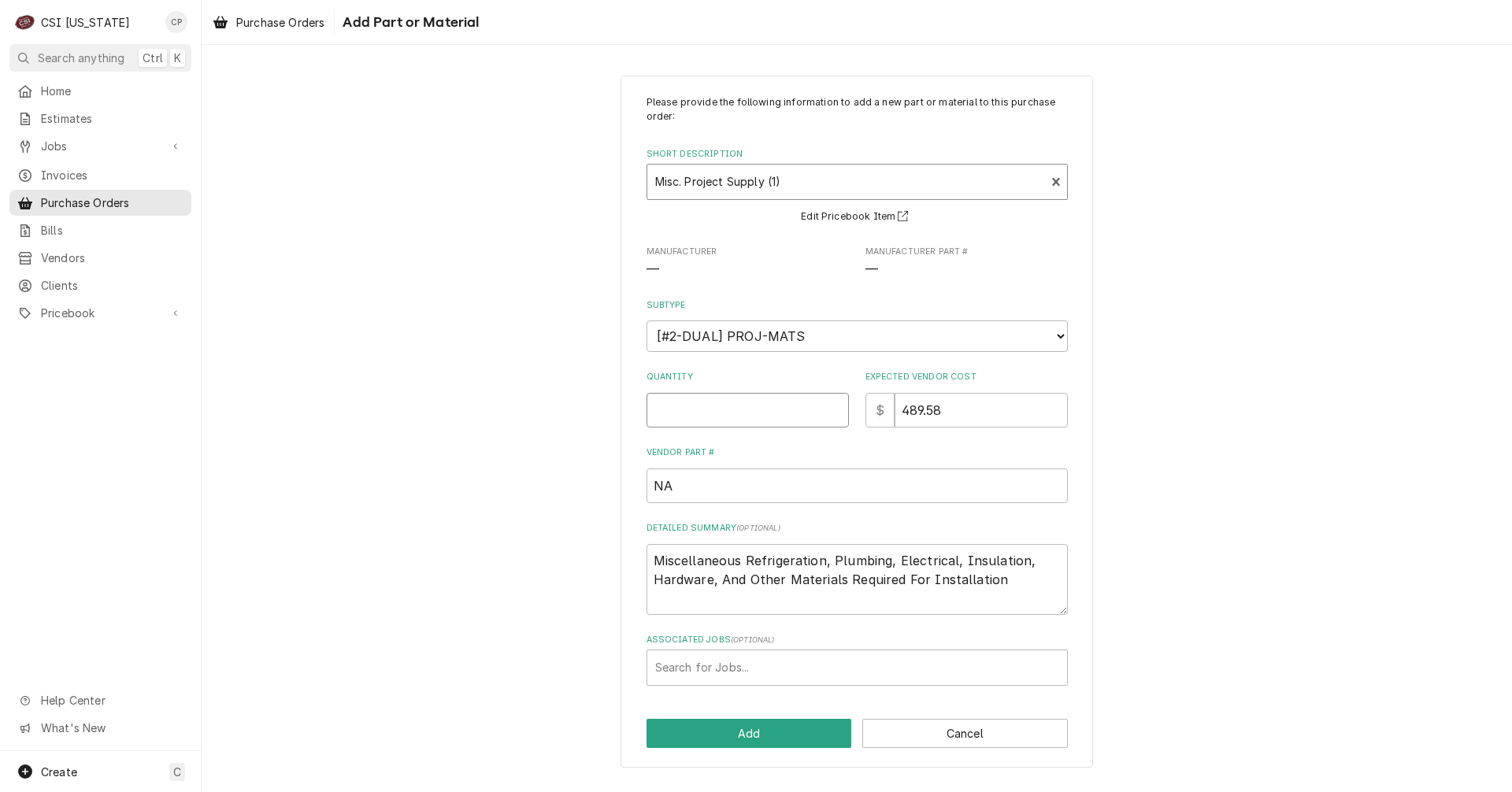
click at [769, 407] on input "Quantity" at bounding box center [748, 410] width 203 height 35
type textarea "x"
type input "1"
drag, startPoint x: 914, startPoint y: 414, endPoint x: 792, endPoint y: 415, distance: 122.0
click at [807, 415] on div "Quantity Expected Vendor Cost $ 1" at bounding box center [857, 398] width 421 height 56
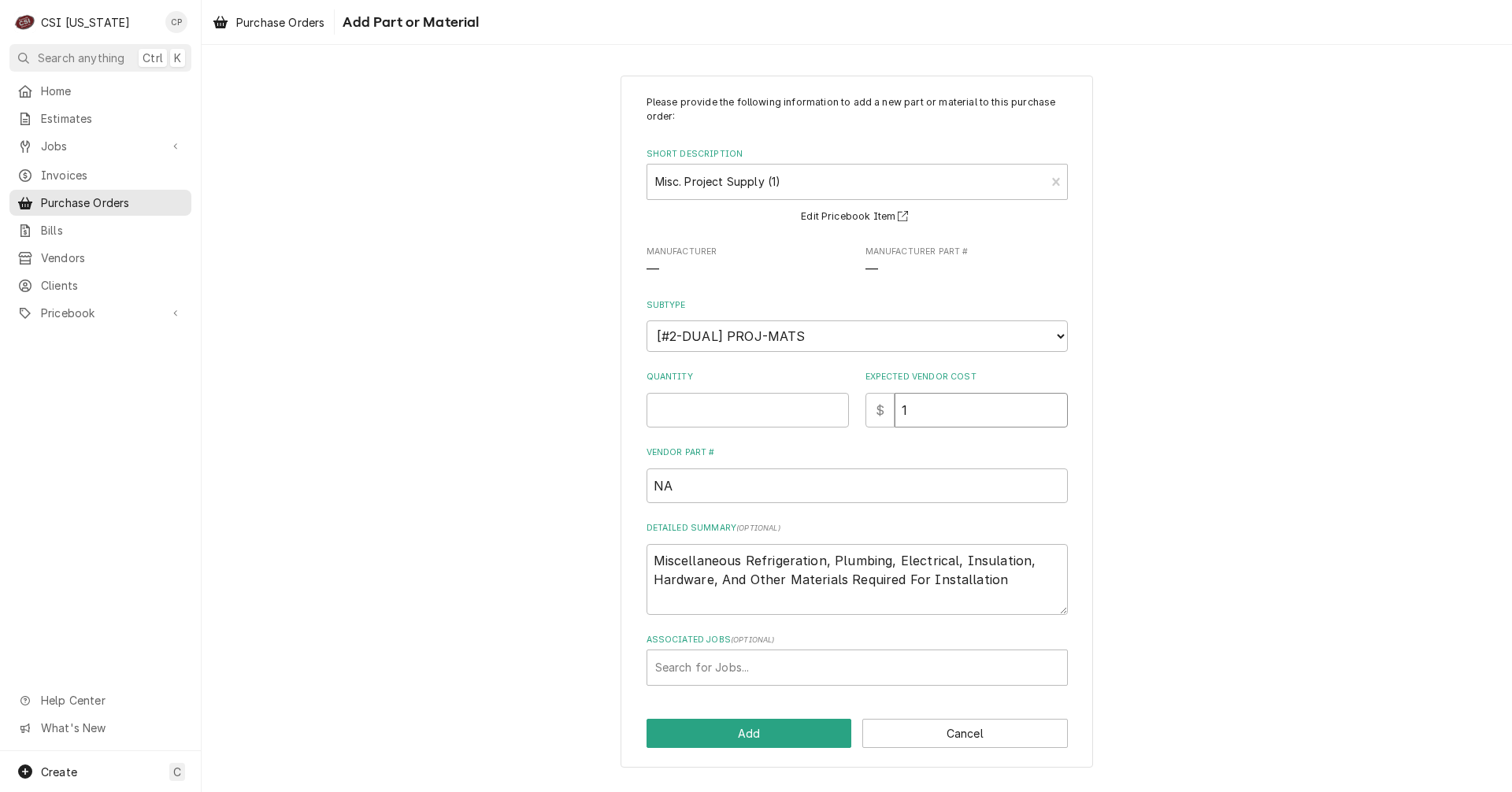
type textarea "x"
type input "0"
click at [729, 663] on div "Associated Jobs" at bounding box center [857, 668] width 404 height 28
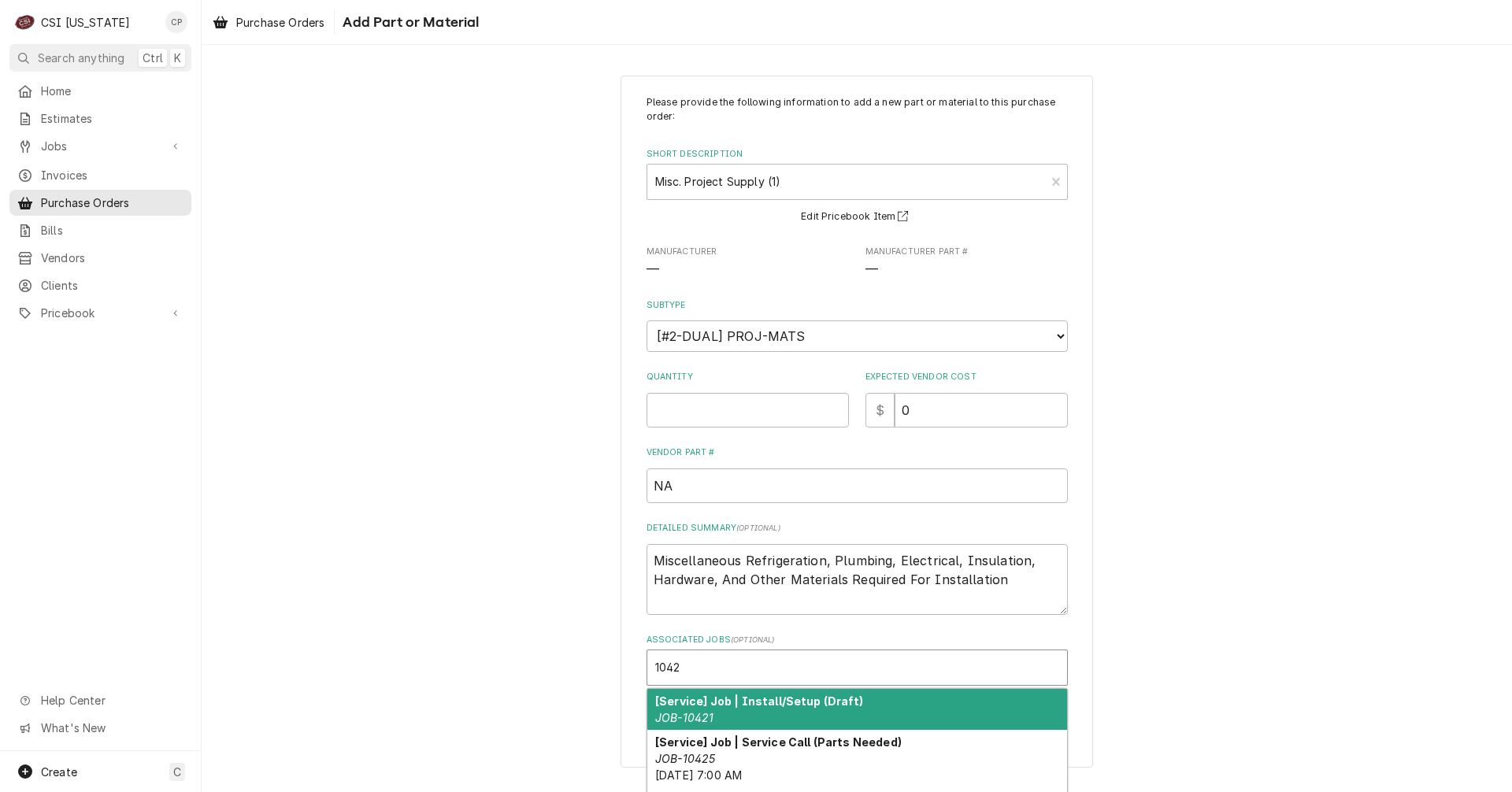
type input "10423"
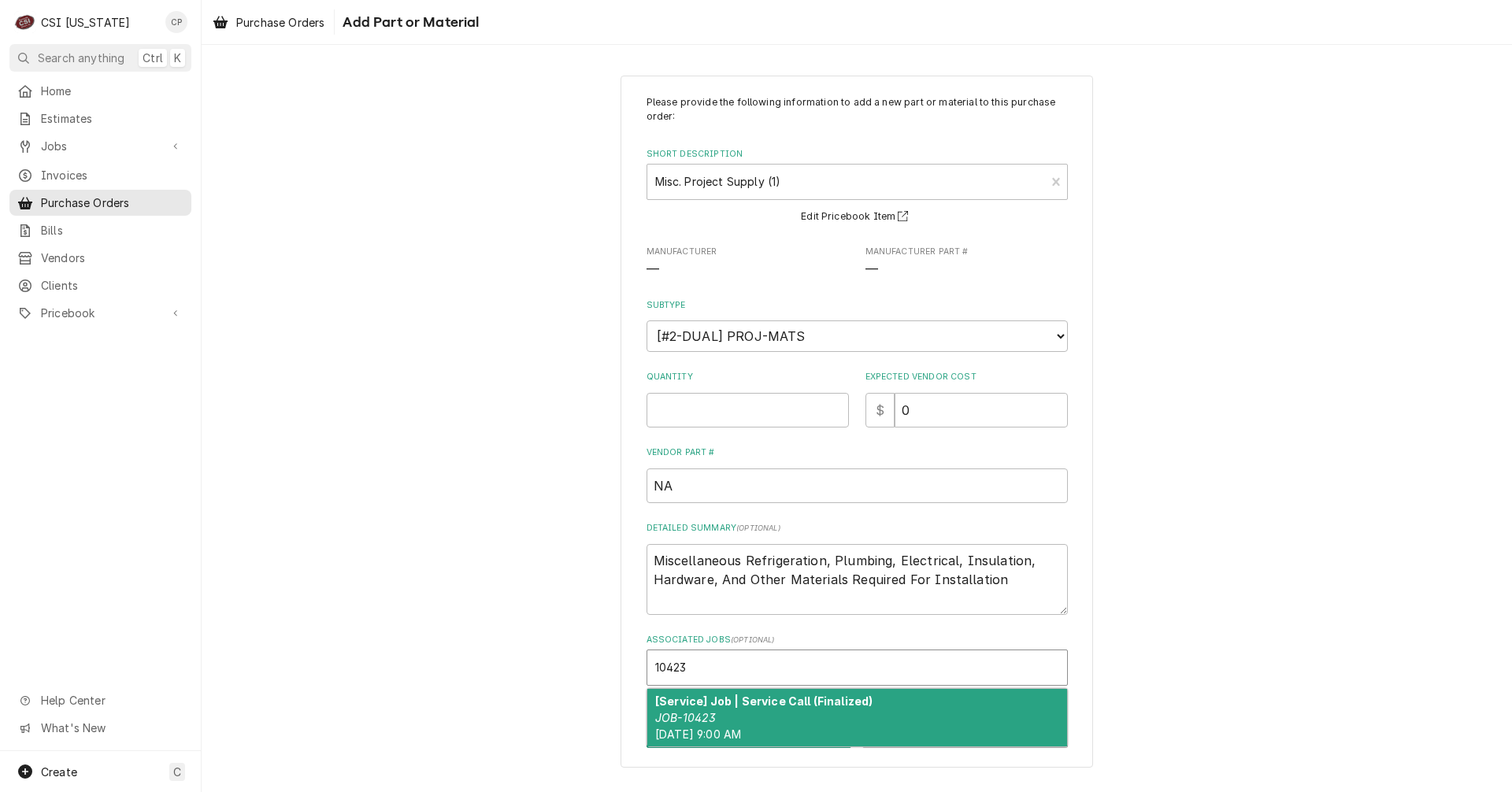
click at [799, 719] on div "[Service] Job | Service Call (Finalized) JOB-10423 Mon, Aug 11th, 2025 - 9:00 AM" at bounding box center [858, 717] width 420 height 58
type textarea "x"
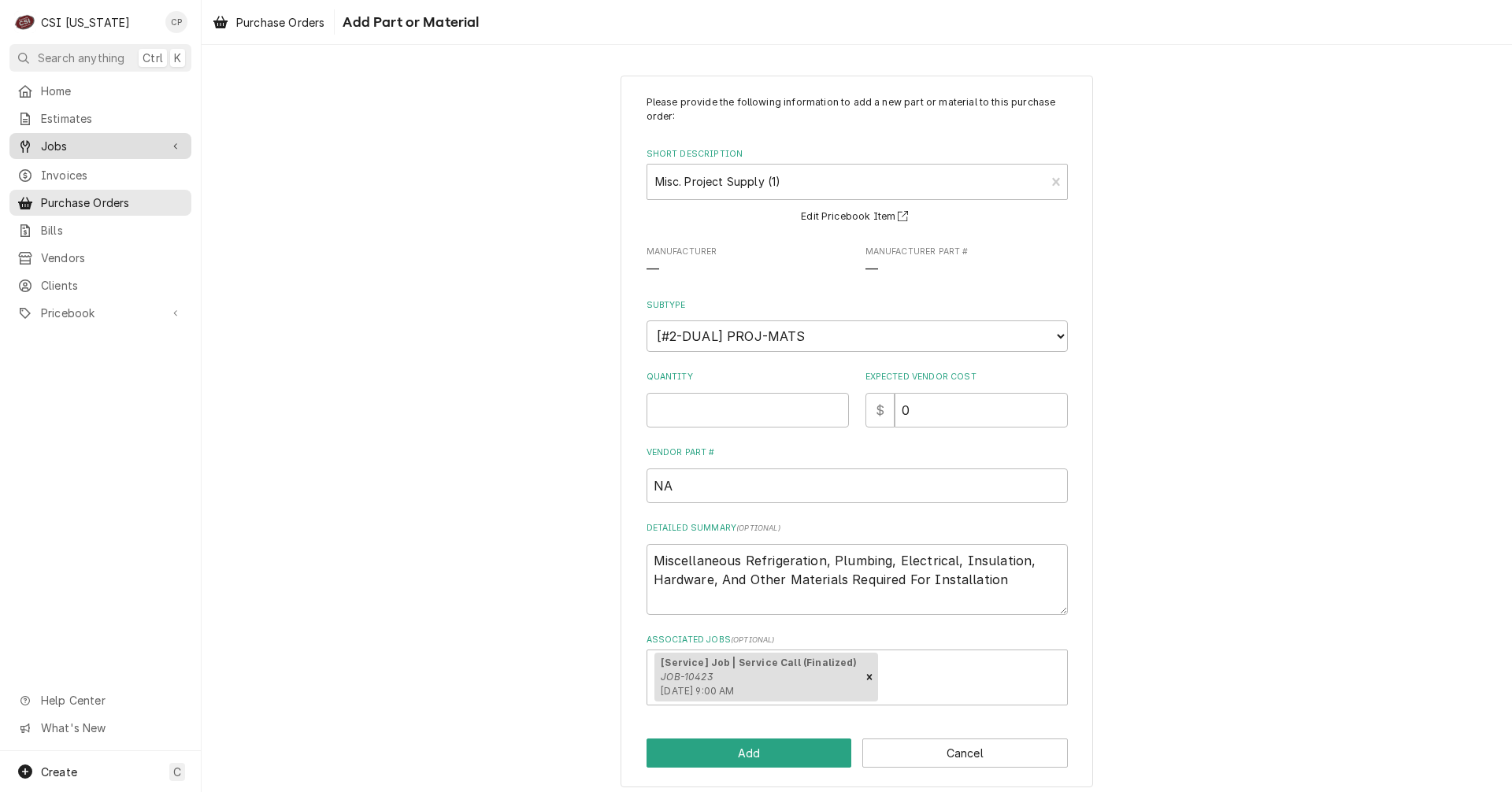
click at [73, 136] on div "Jobs" at bounding box center [100, 146] width 175 height 20
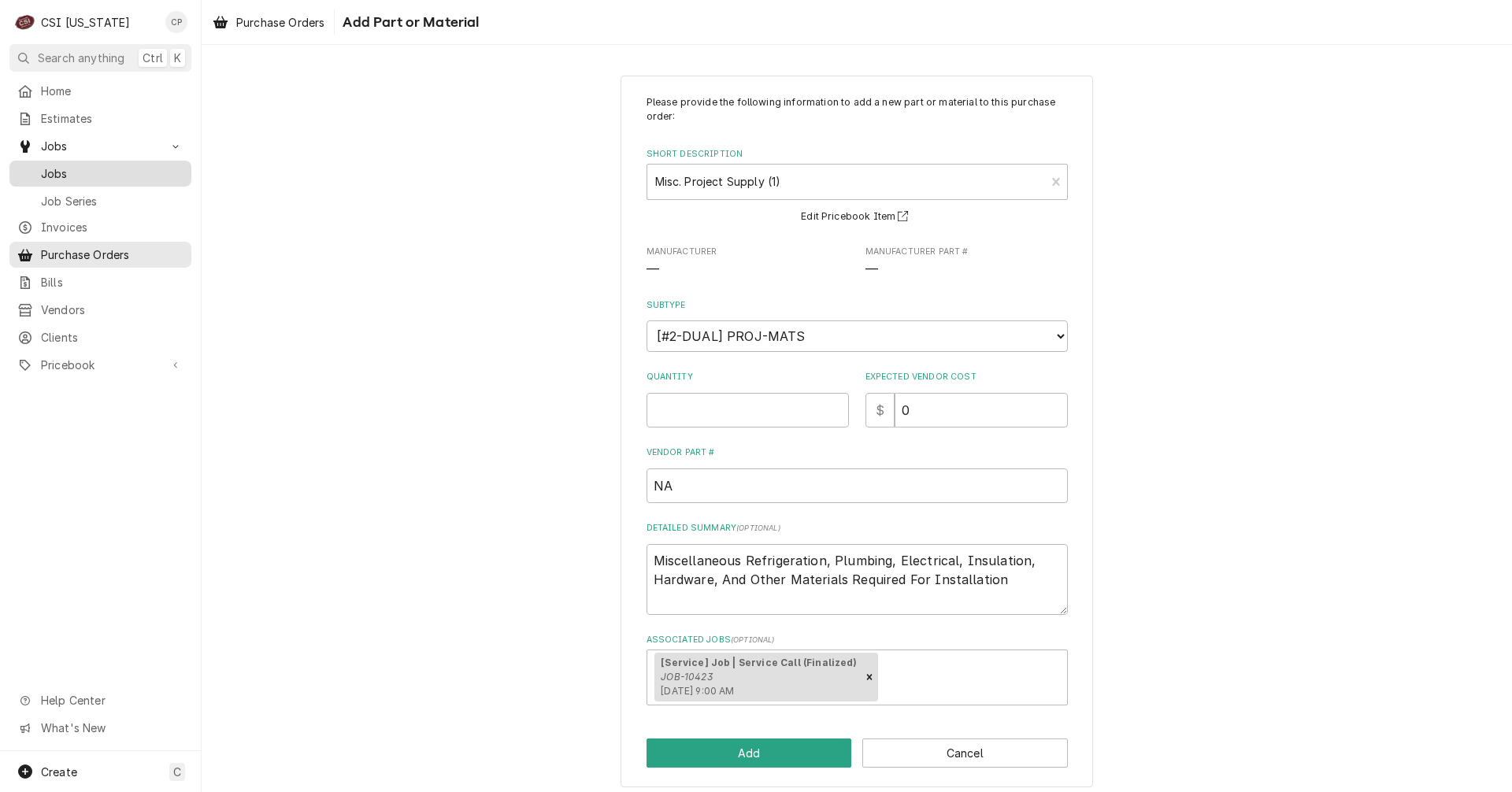
click at [60, 169] on span "Jobs" at bounding box center [112, 174] width 143 height 16
click at [794, 679] on div "[Service] Job | Service Call (Finalized) JOB-10423 Mon, Aug 11th, 2025 - 9:00 AM" at bounding box center [757, 677] width 206 height 48
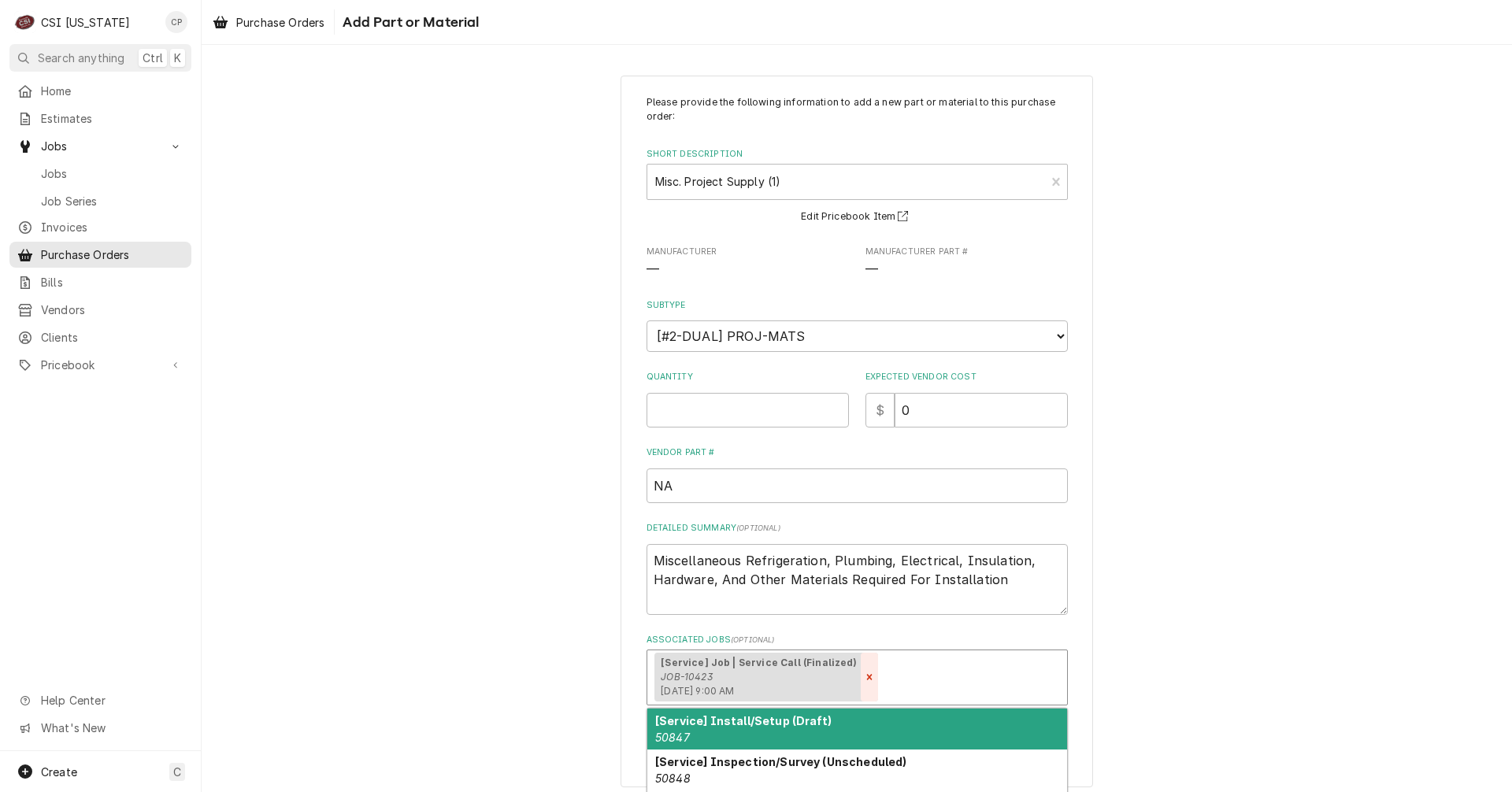
click at [864, 678] on icon "Remove [object Object]" at bounding box center [870, 677] width 11 height 11
type textarea "x"
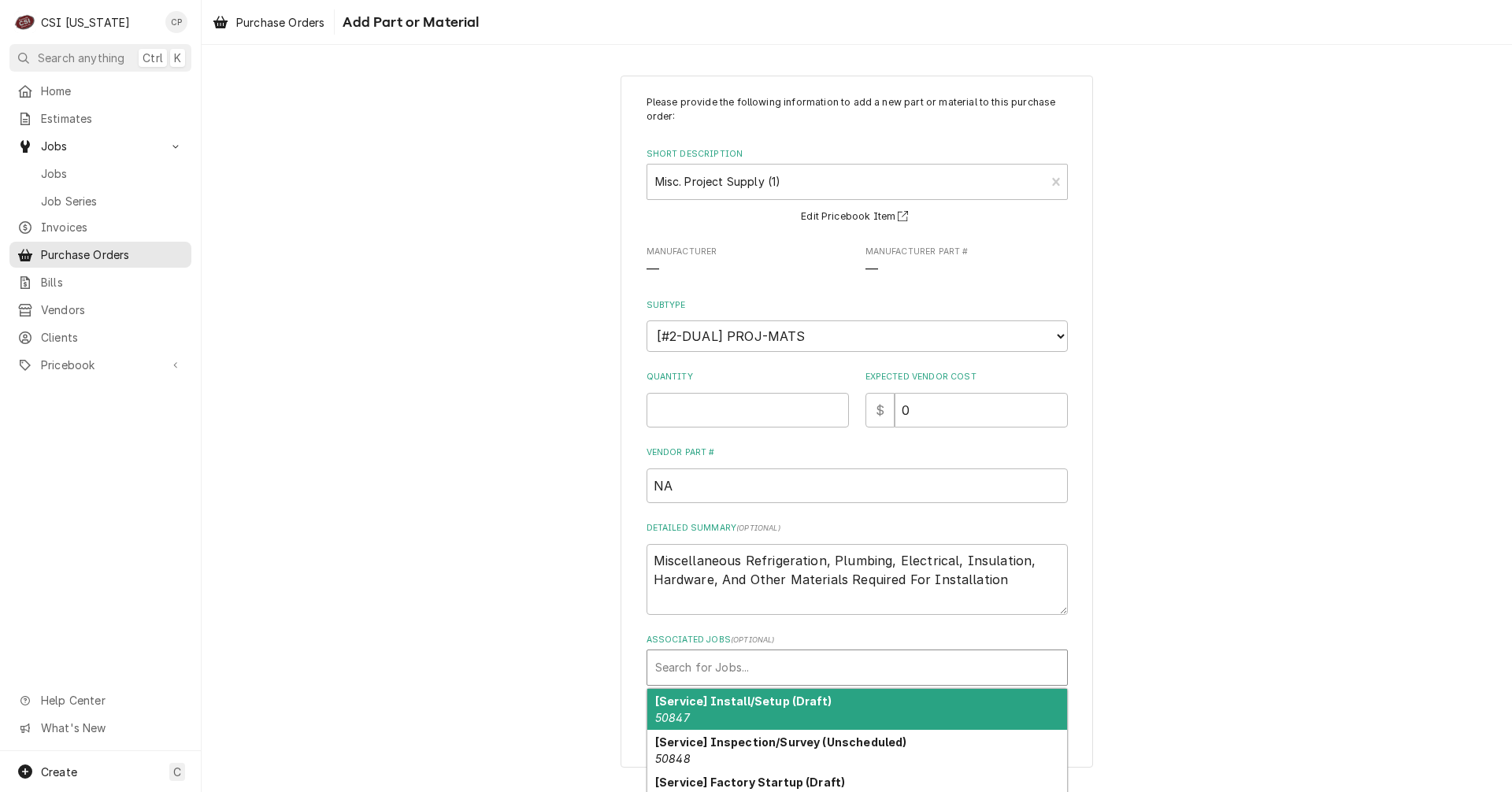
click at [696, 660] on div "Associated Jobs" at bounding box center [857, 668] width 404 height 28
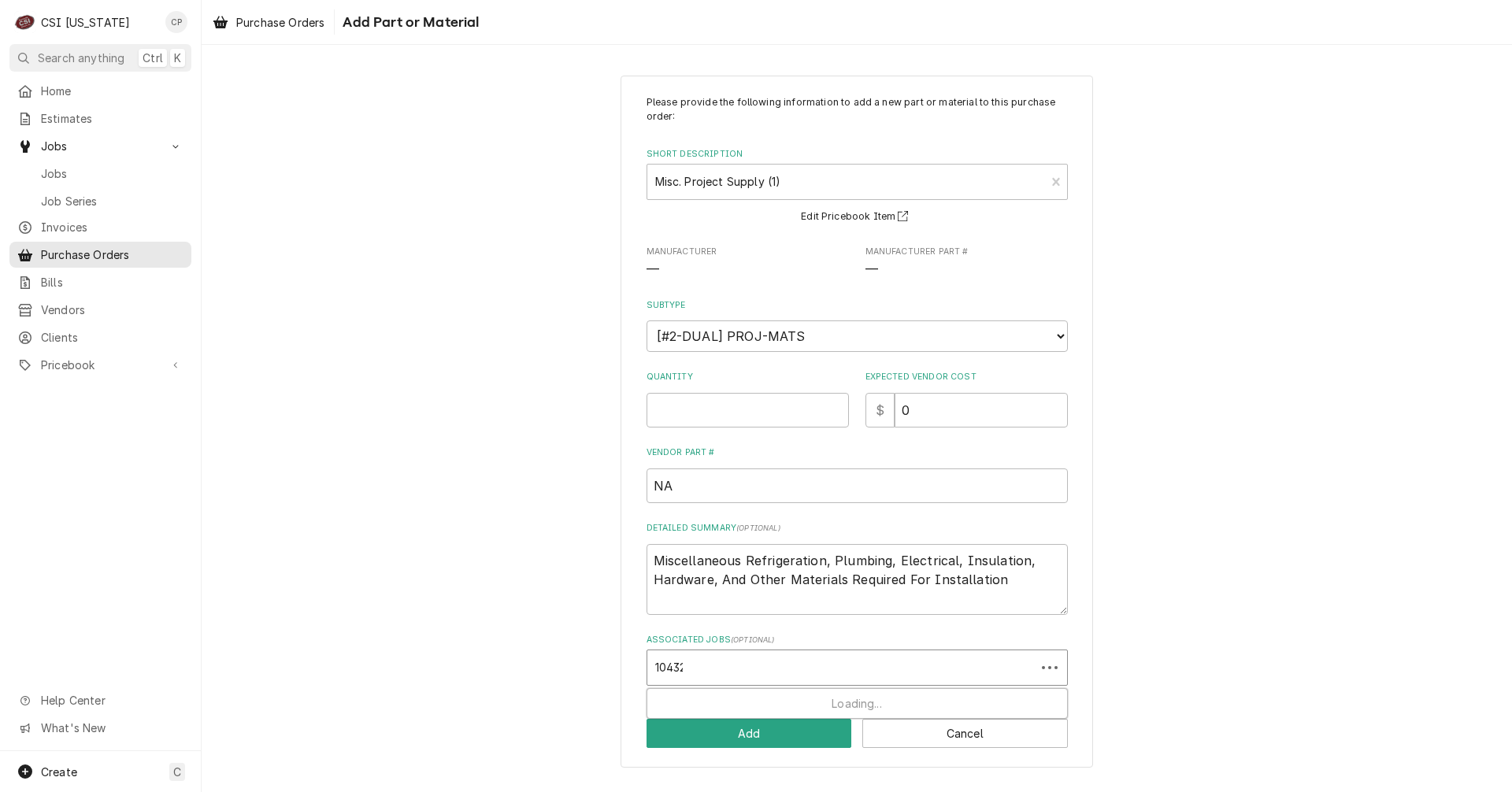
type input "10432"
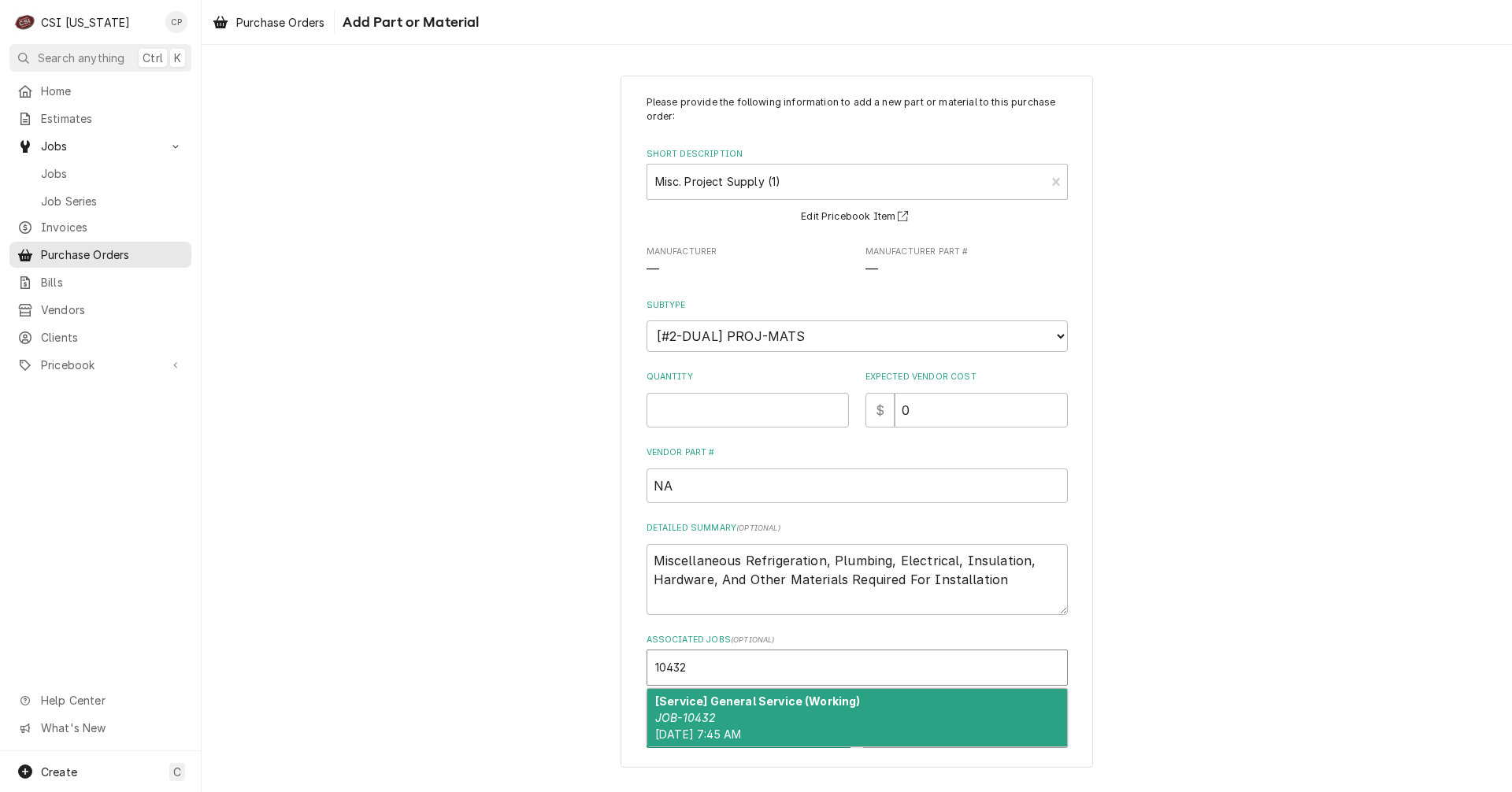
click at [723, 704] on strong "[Service] General Service (Working)" at bounding box center [757, 701] width 206 height 14
type textarea "x"
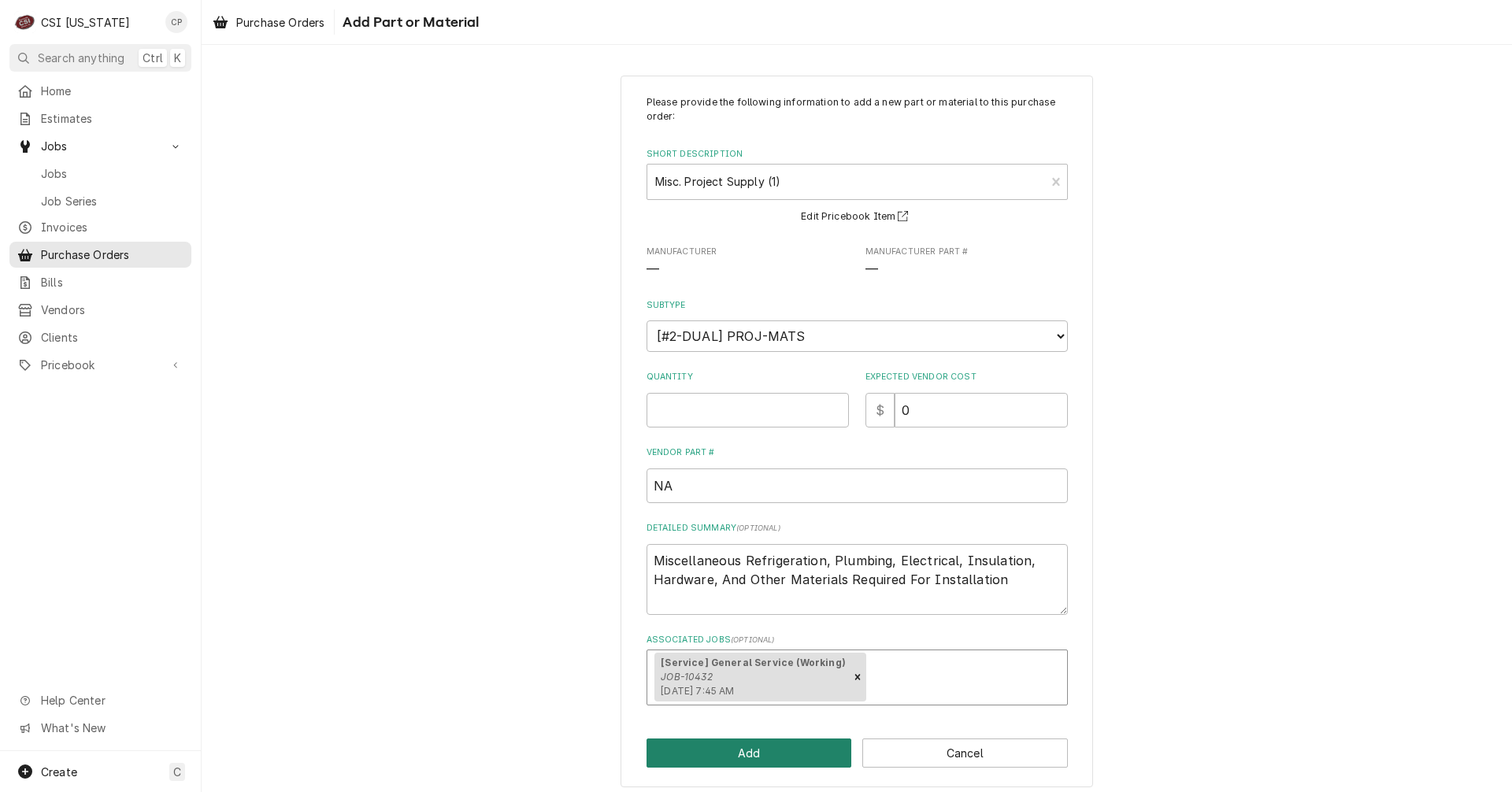
click at [740, 752] on button "Add" at bounding box center [749, 754] width 206 height 29
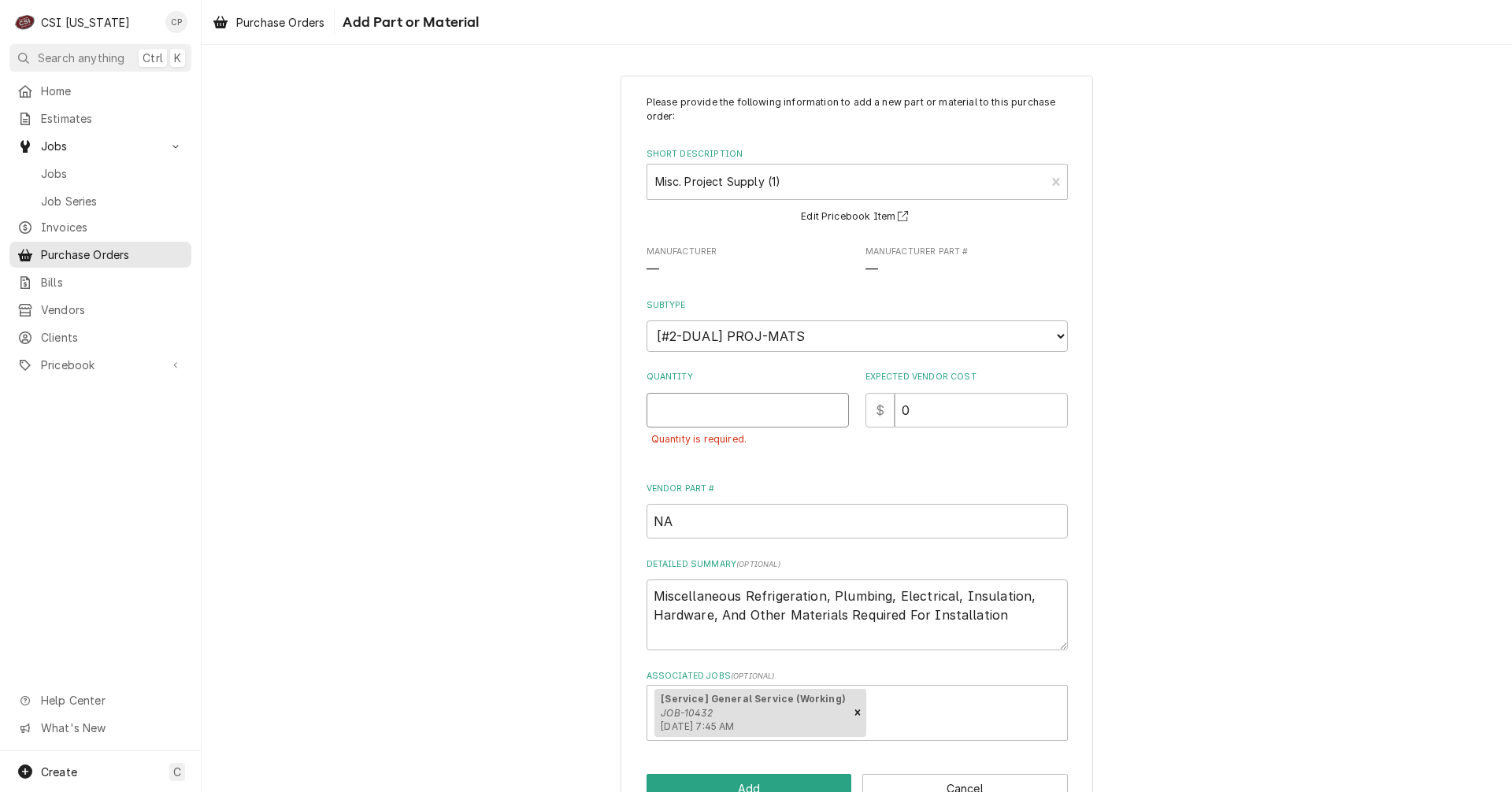
click at [696, 418] on input "Quantity" at bounding box center [748, 410] width 203 height 35
type textarea "x"
type input "1"
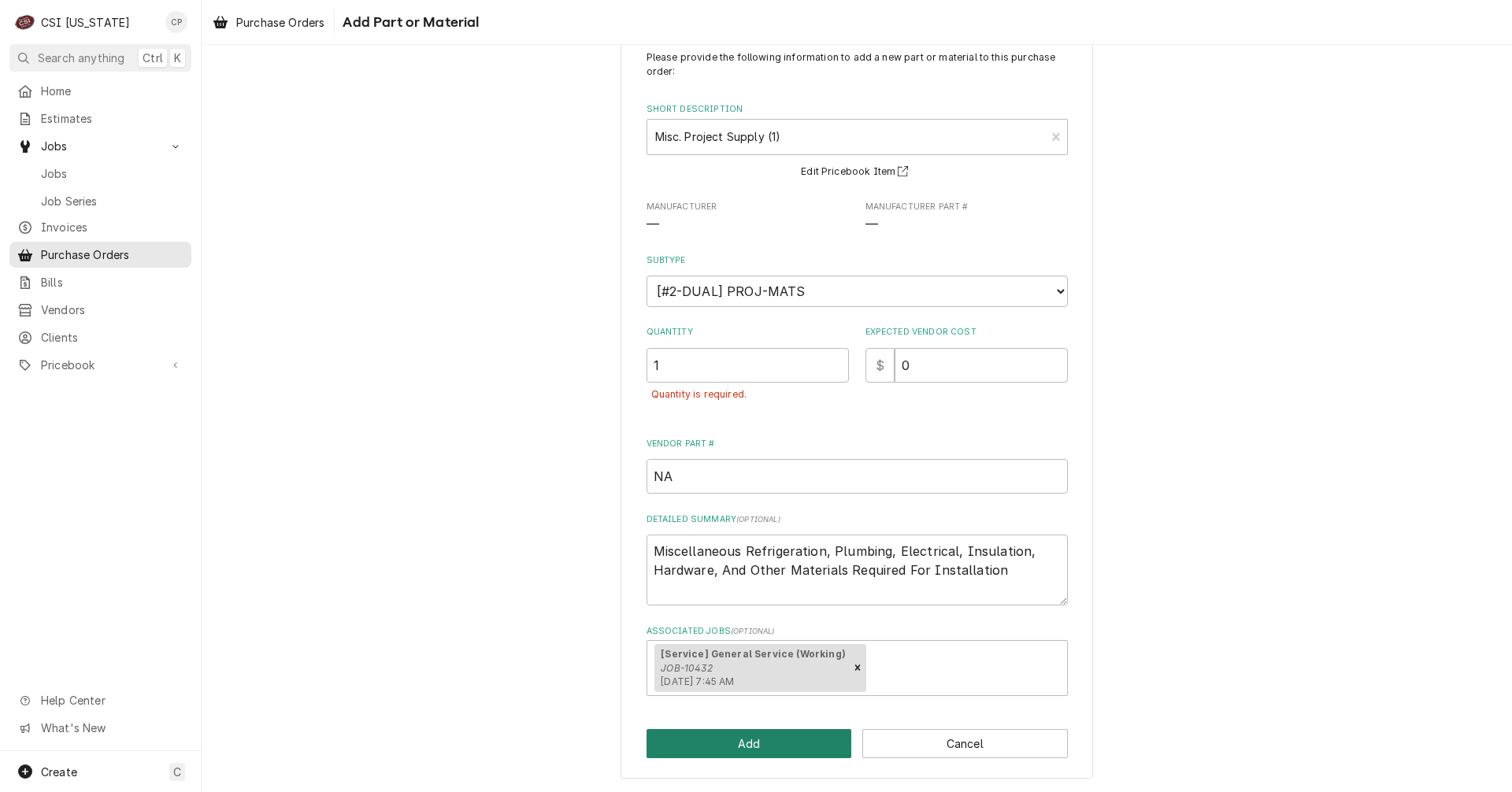
click at [745, 742] on button "Add" at bounding box center [749, 744] width 206 height 29
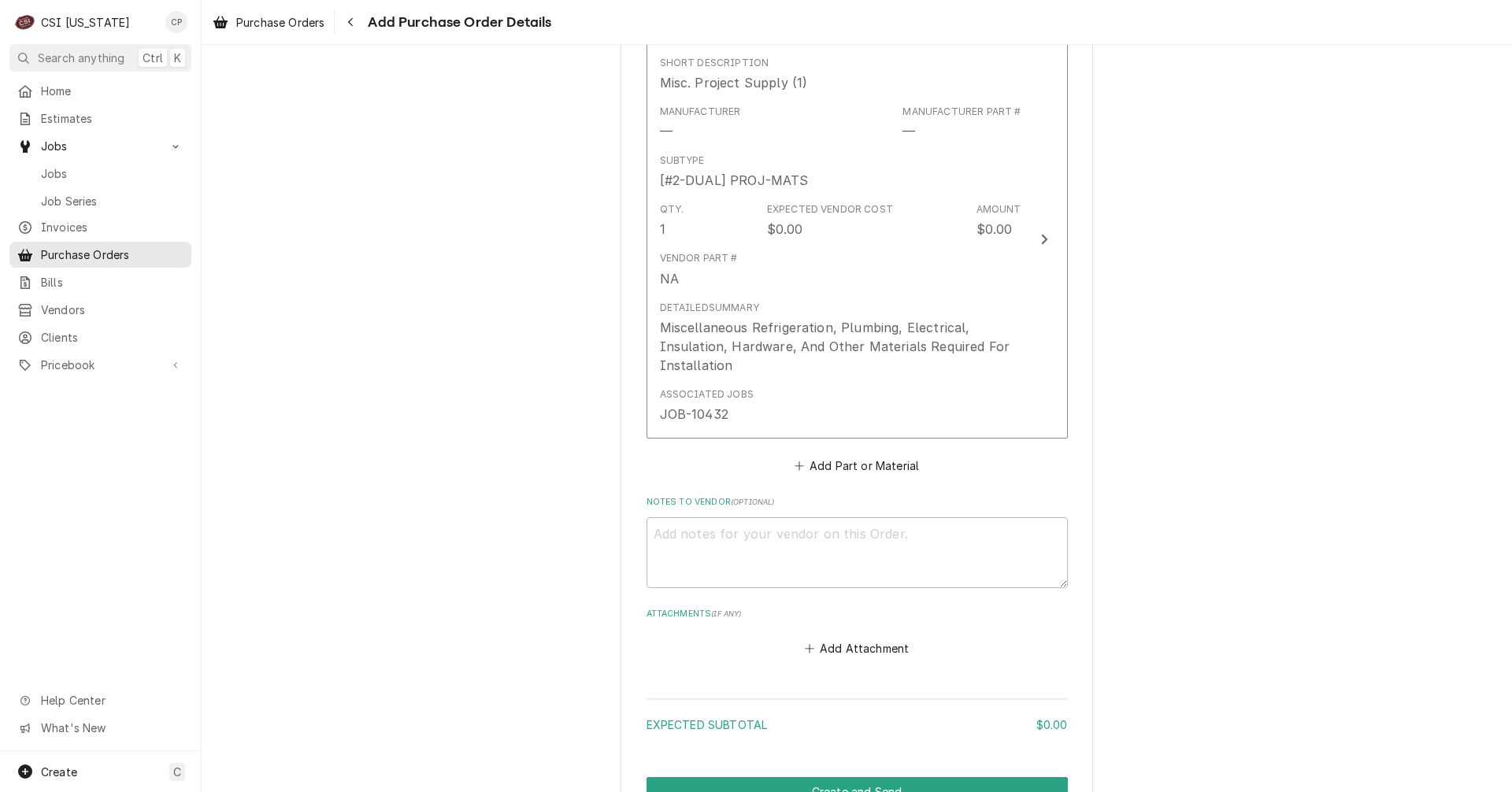
scroll to position [745, 0]
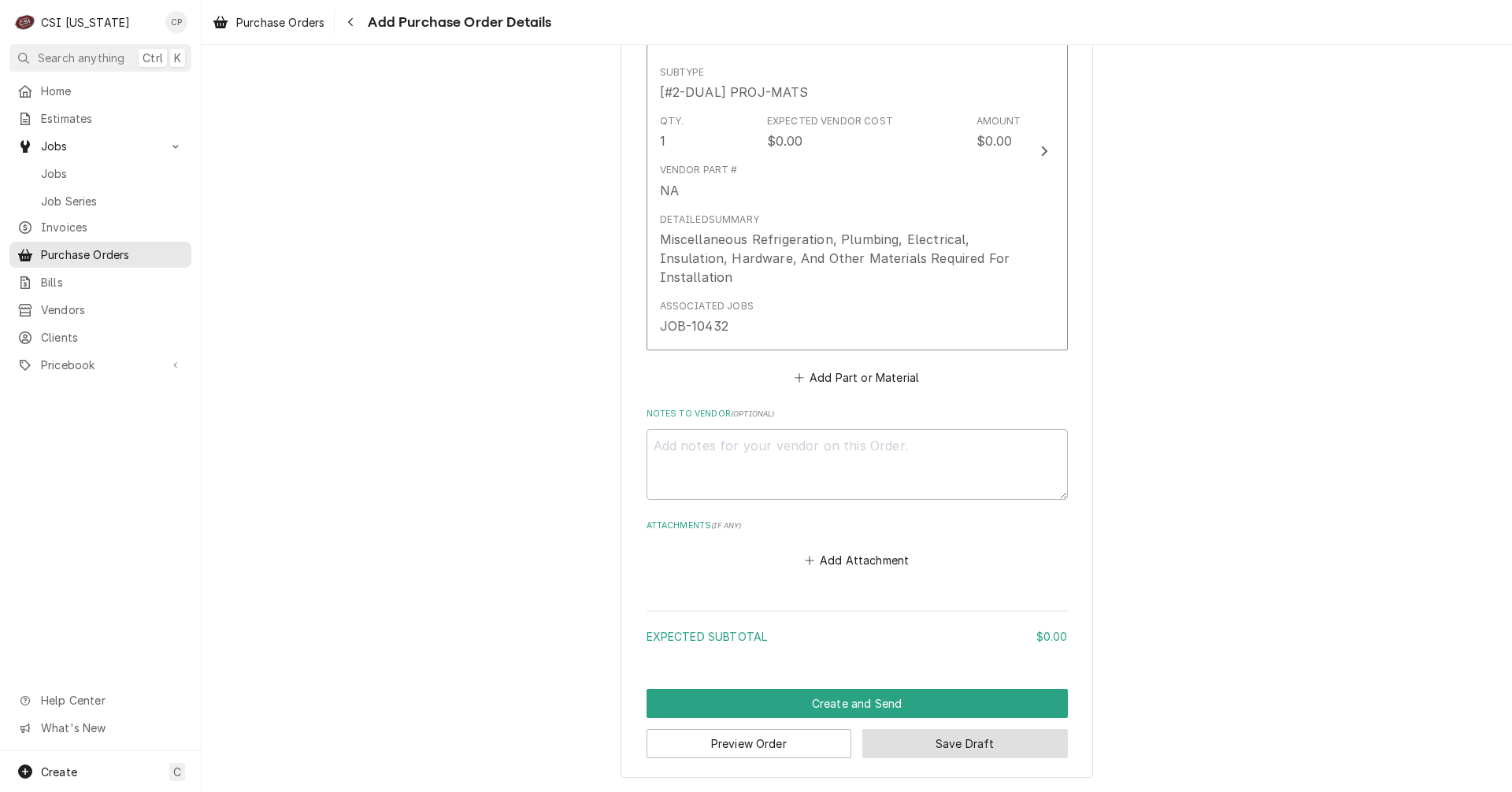
click at [958, 742] on button "Save Draft" at bounding box center [965, 744] width 206 height 29
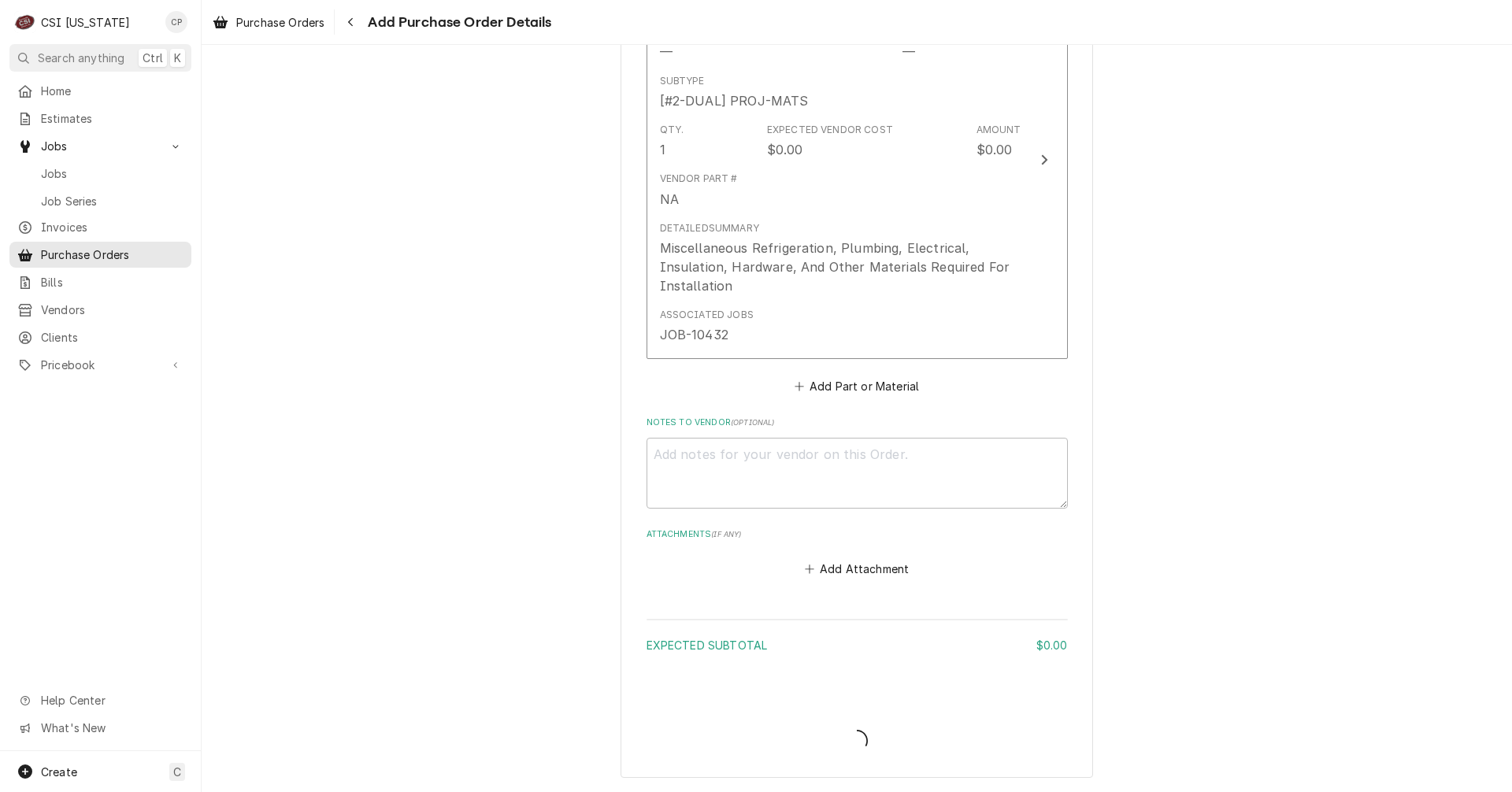
type textarea "x"
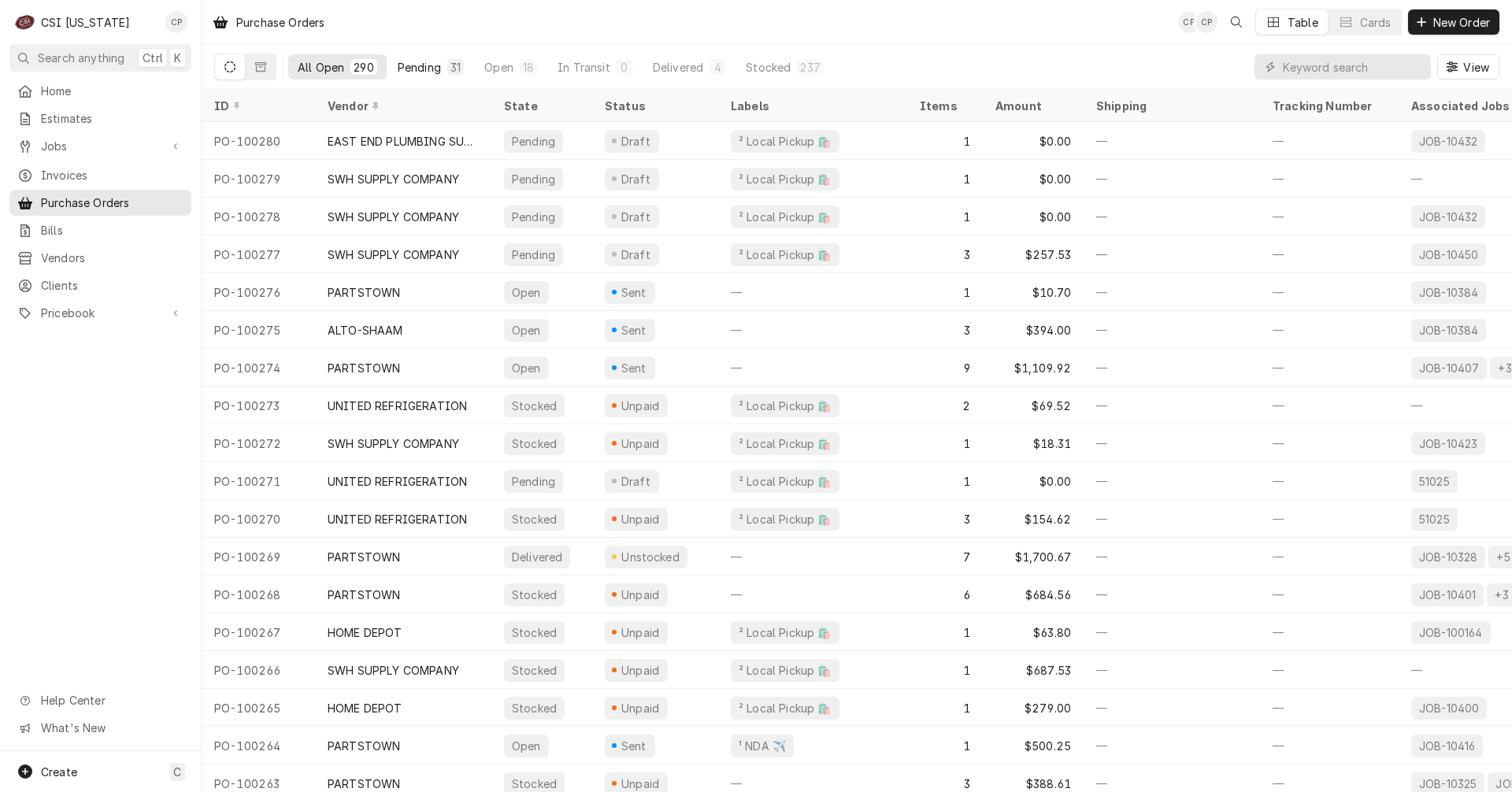
click at [422, 66] on div "Pending" at bounding box center [418, 68] width 43 height 16
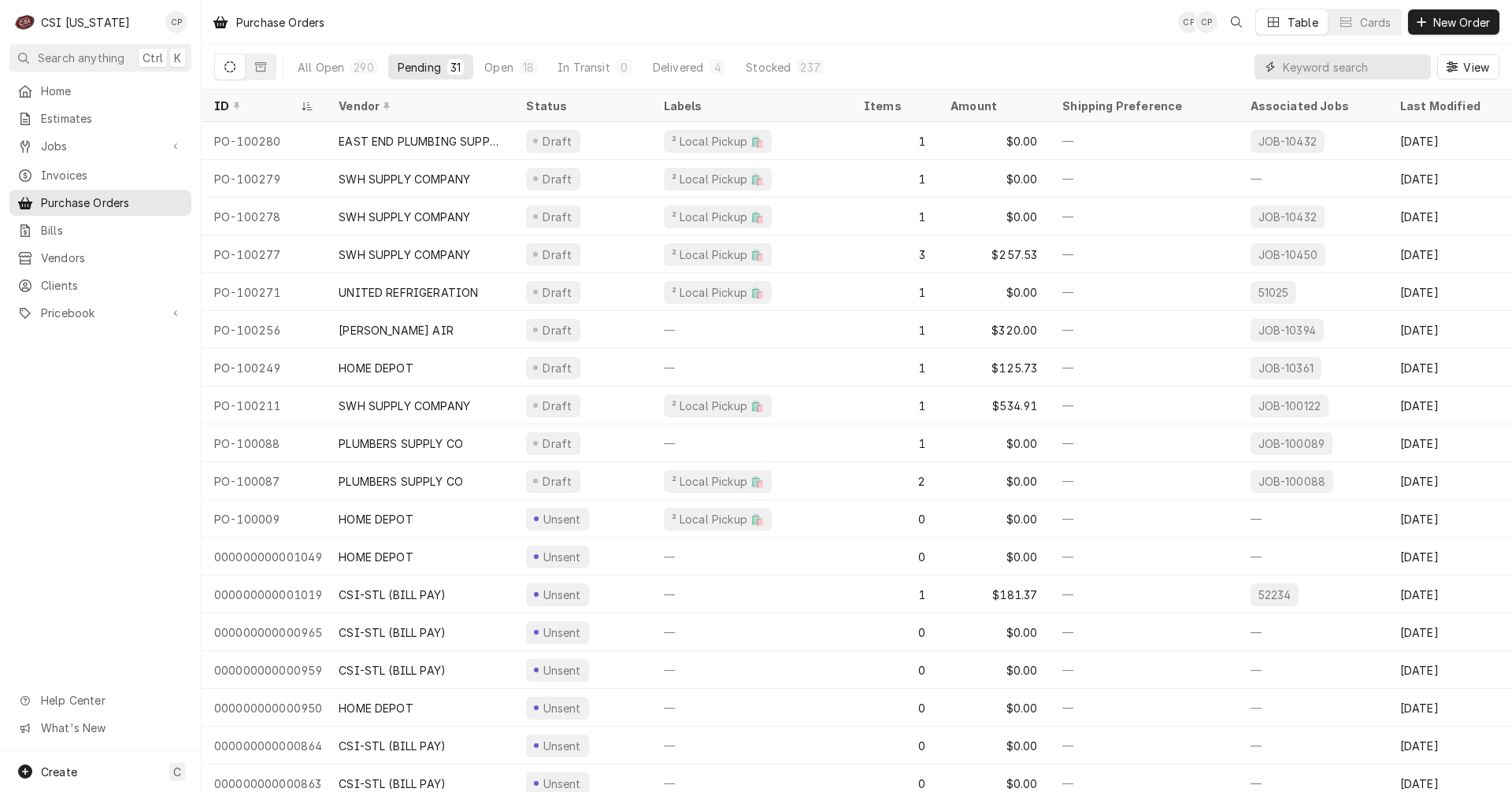
click at [1306, 70] on input "Dynamic Content Wrapper" at bounding box center [1353, 67] width 140 height 26
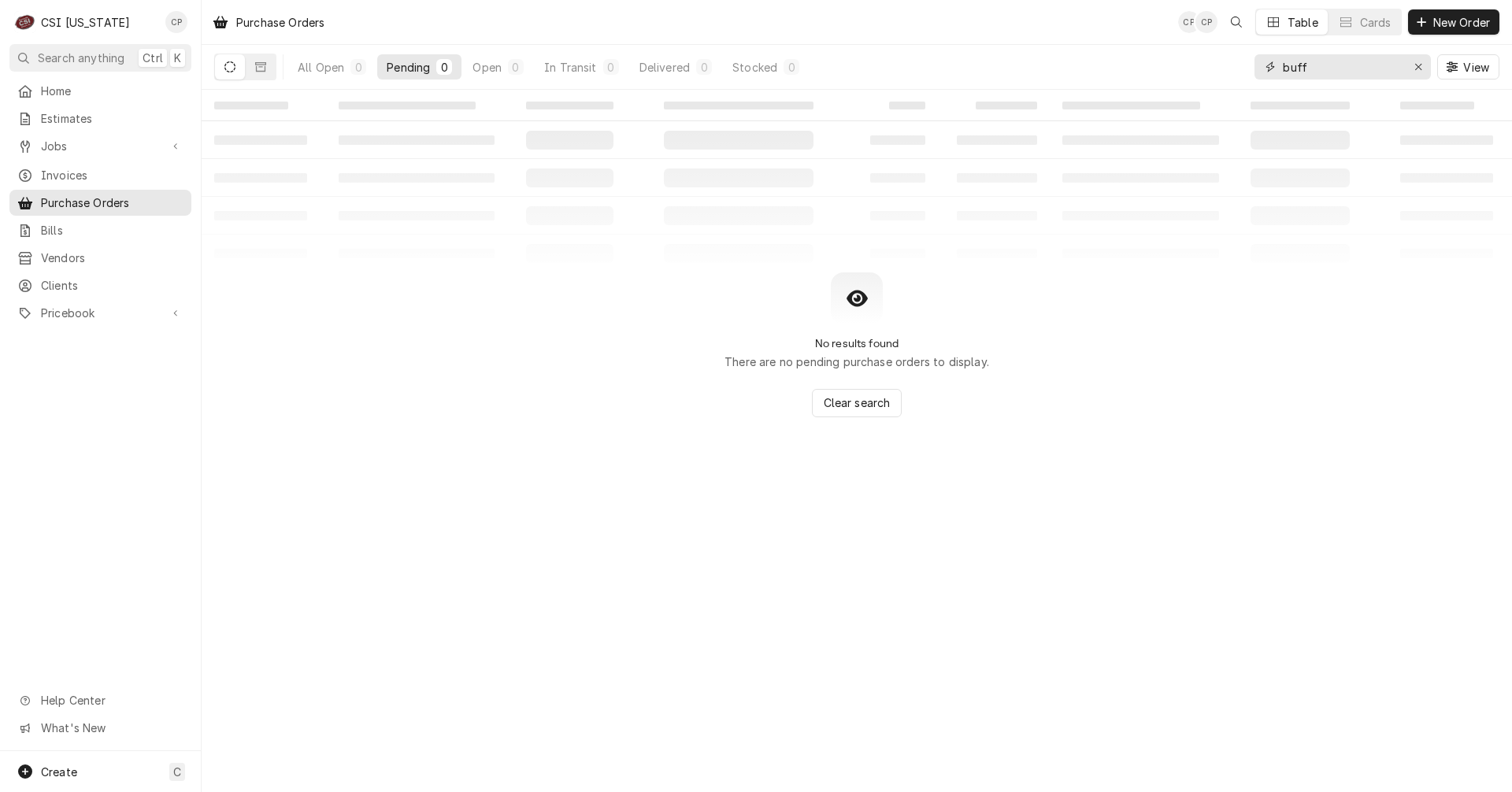
click at [1347, 62] on input "buff" at bounding box center [1342, 67] width 118 height 26
type input "b"
type input "bw"
click at [1420, 63] on icon "Erase input" at bounding box center [1419, 67] width 8 height 11
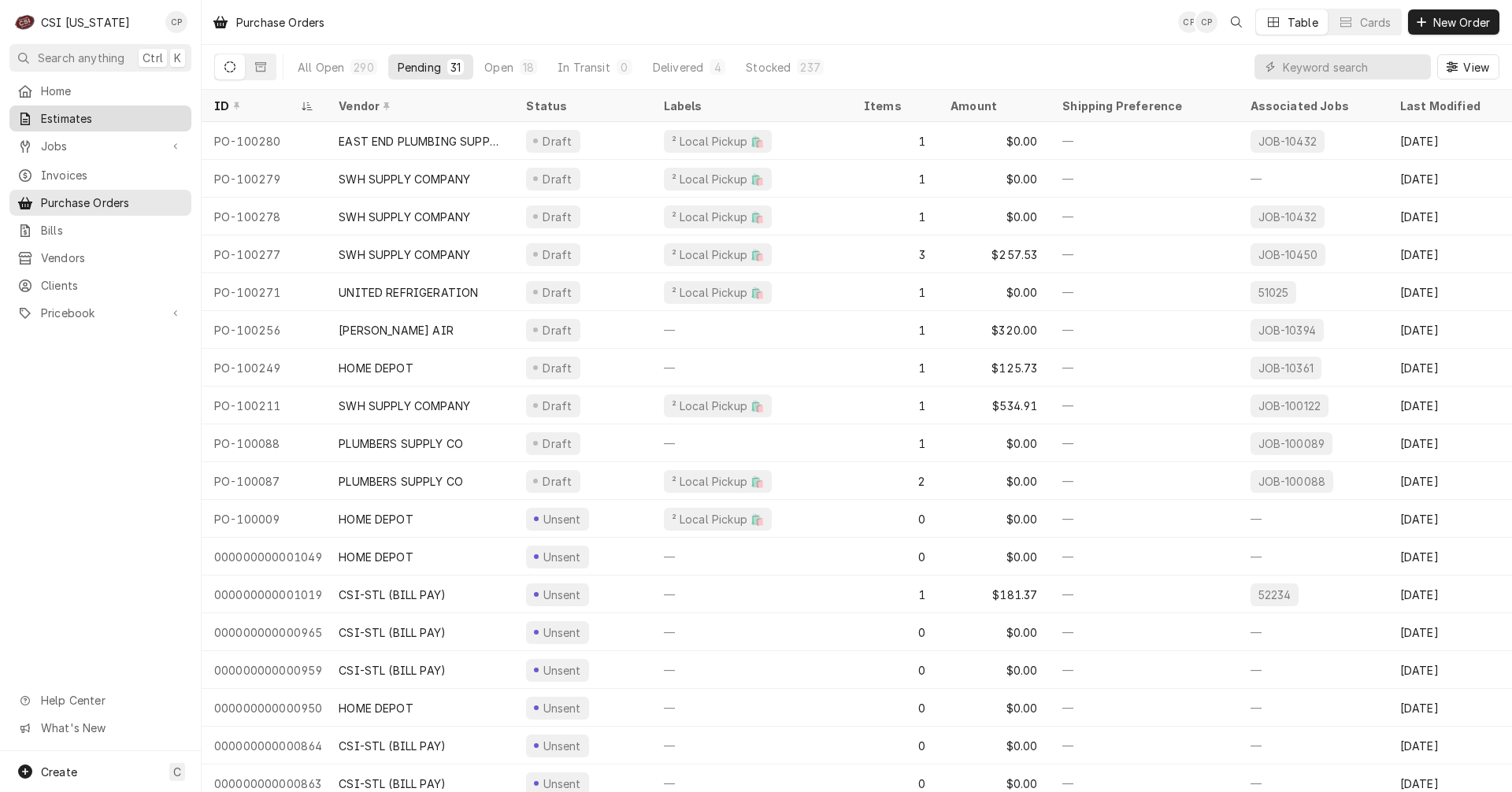
click at [70, 116] on span "Estimates" at bounding box center [112, 119] width 143 height 16
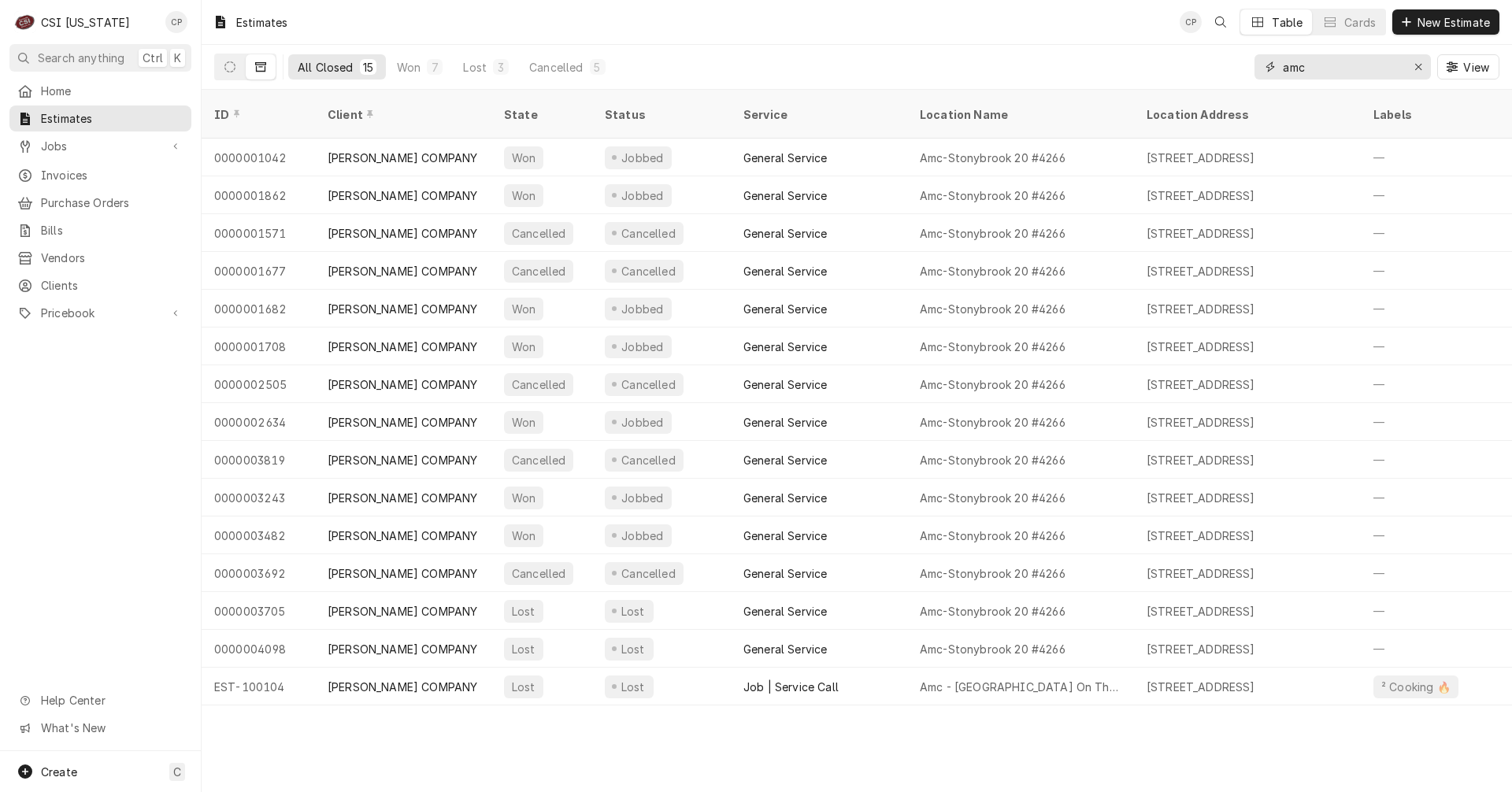
click at [1418, 66] on icon "Erase input" at bounding box center [1419, 67] width 8 height 11
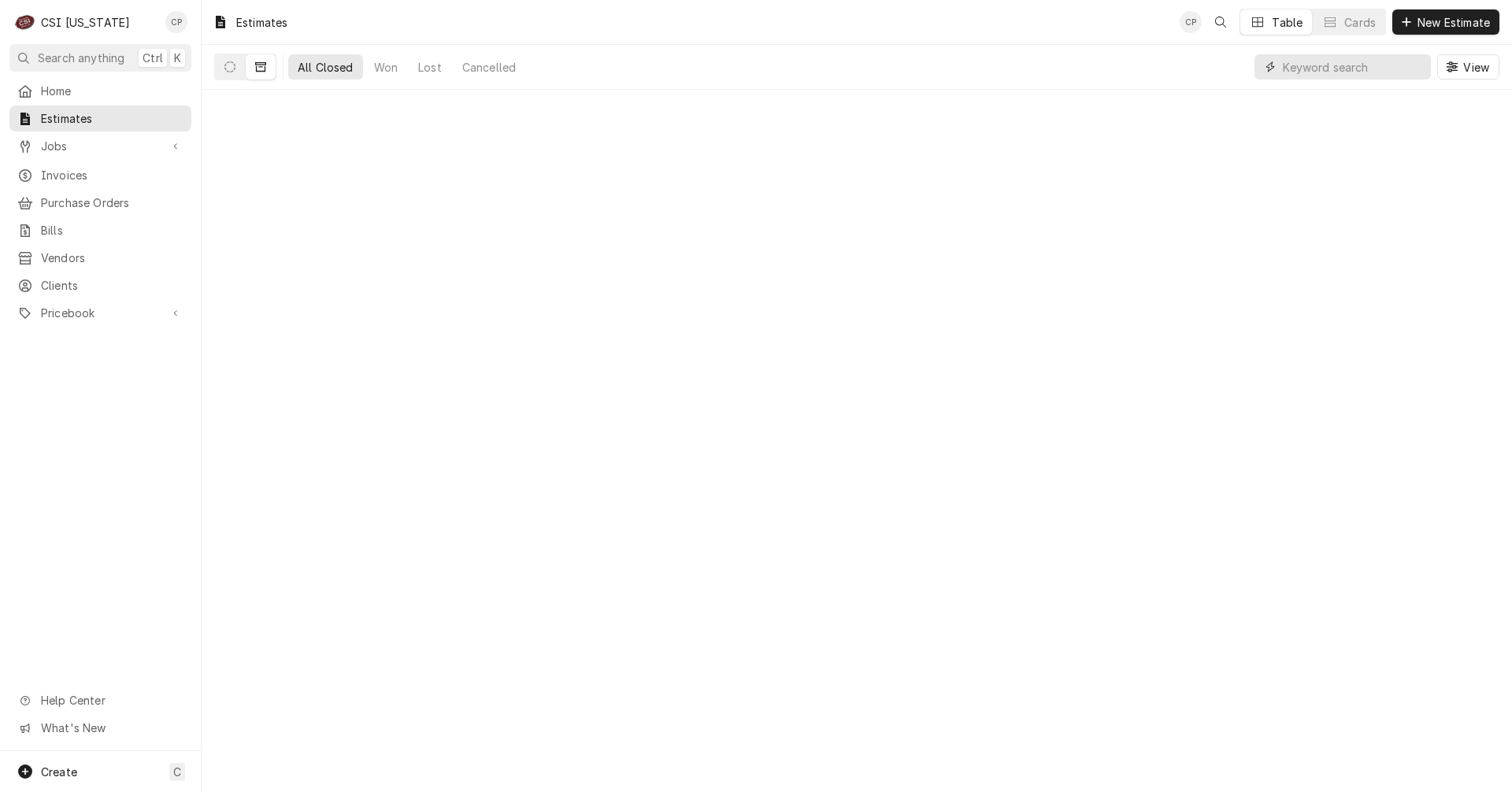
click at [1350, 71] on input "Dynamic Content Wrapper" at bounding box center [1353, 67] width 140 height 26
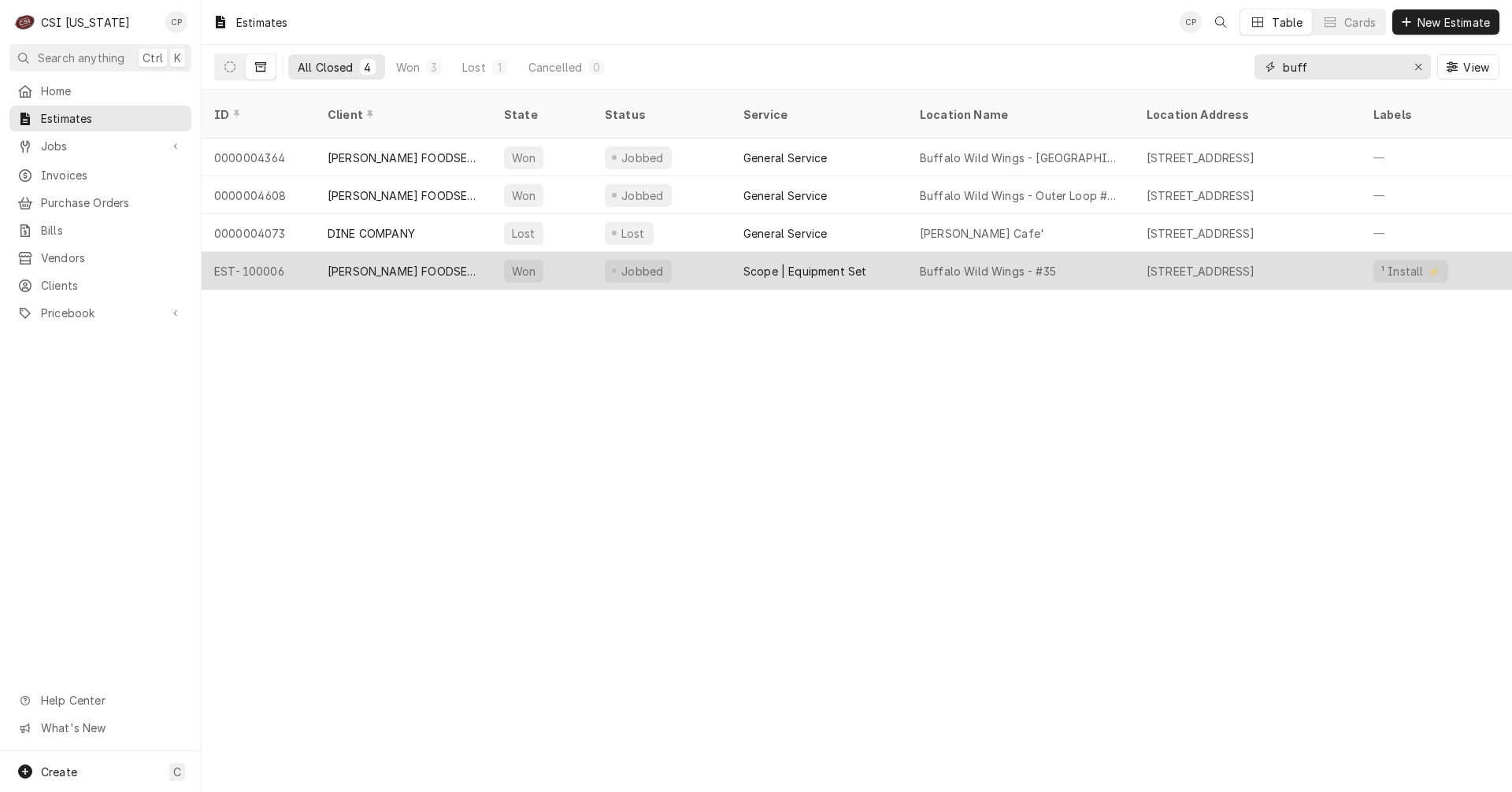
type input "buff"
click at [822, 263] on div "Scope | Equipment Set" at bounding box center [805, 271] width 123 height 16
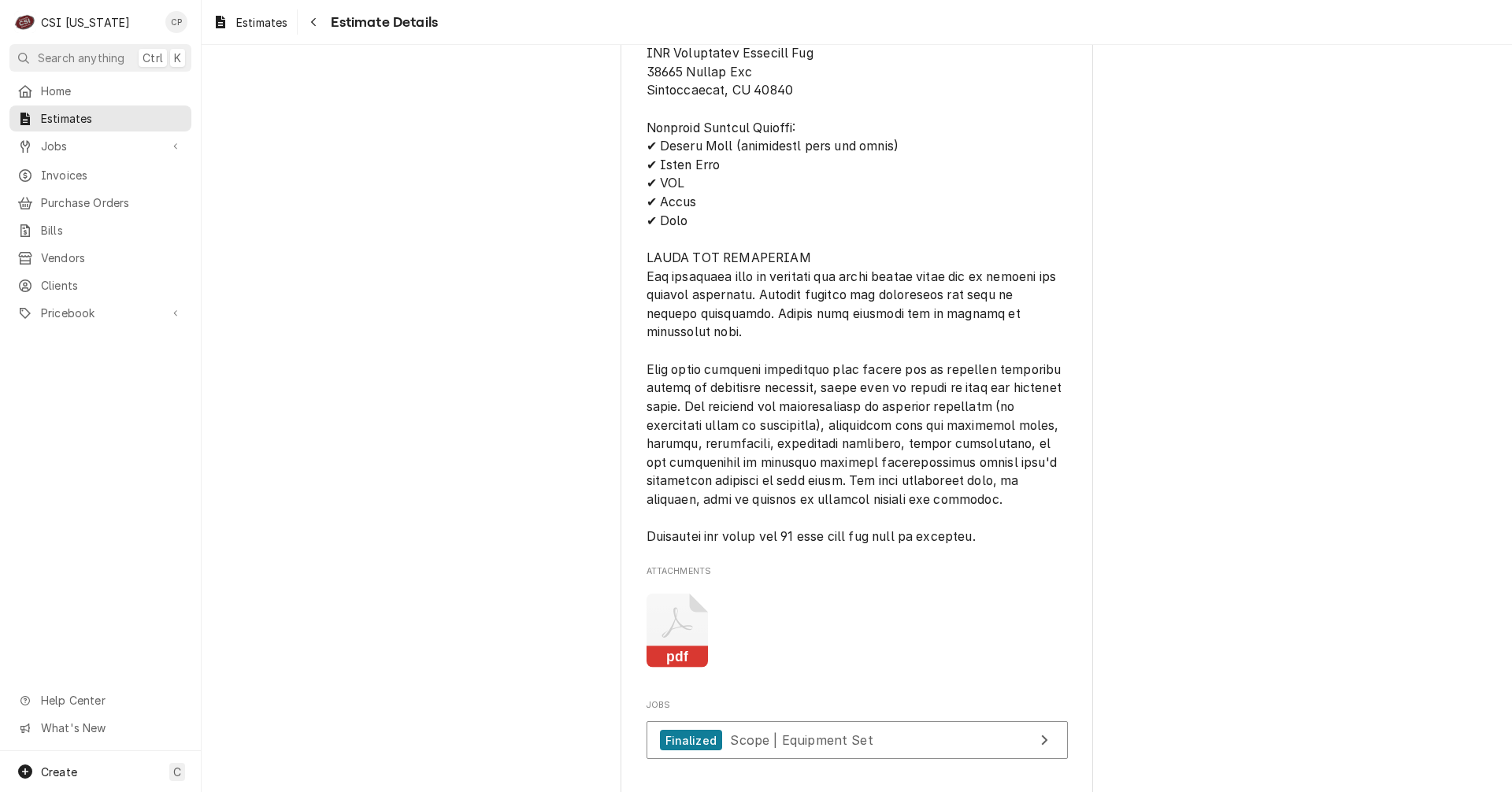
scroll to position [2757, 0]
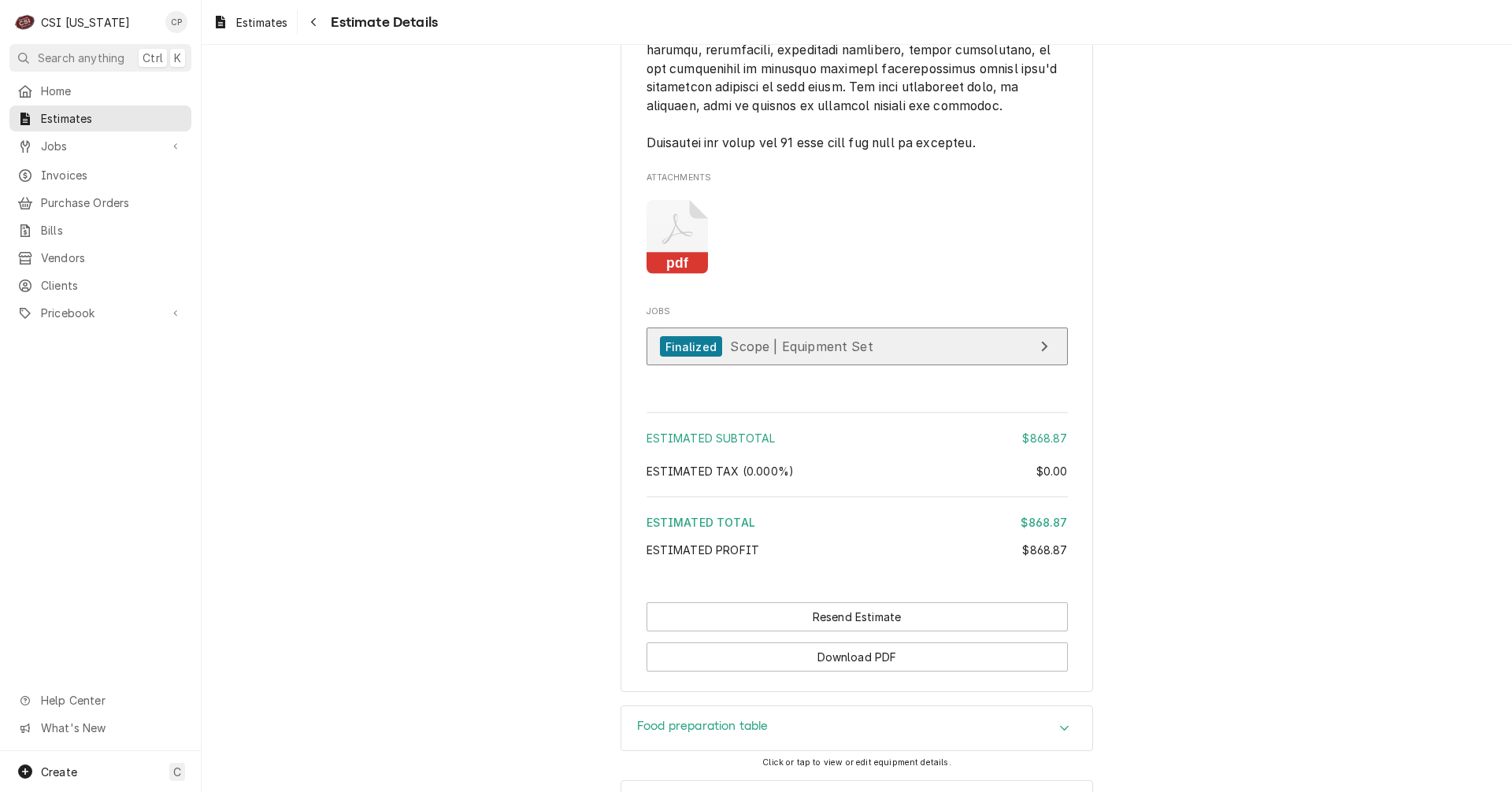
click at [933, 366] on link "Finalized Scope | Equipment Set" at bounding box center [857, 347] width 421 height 38
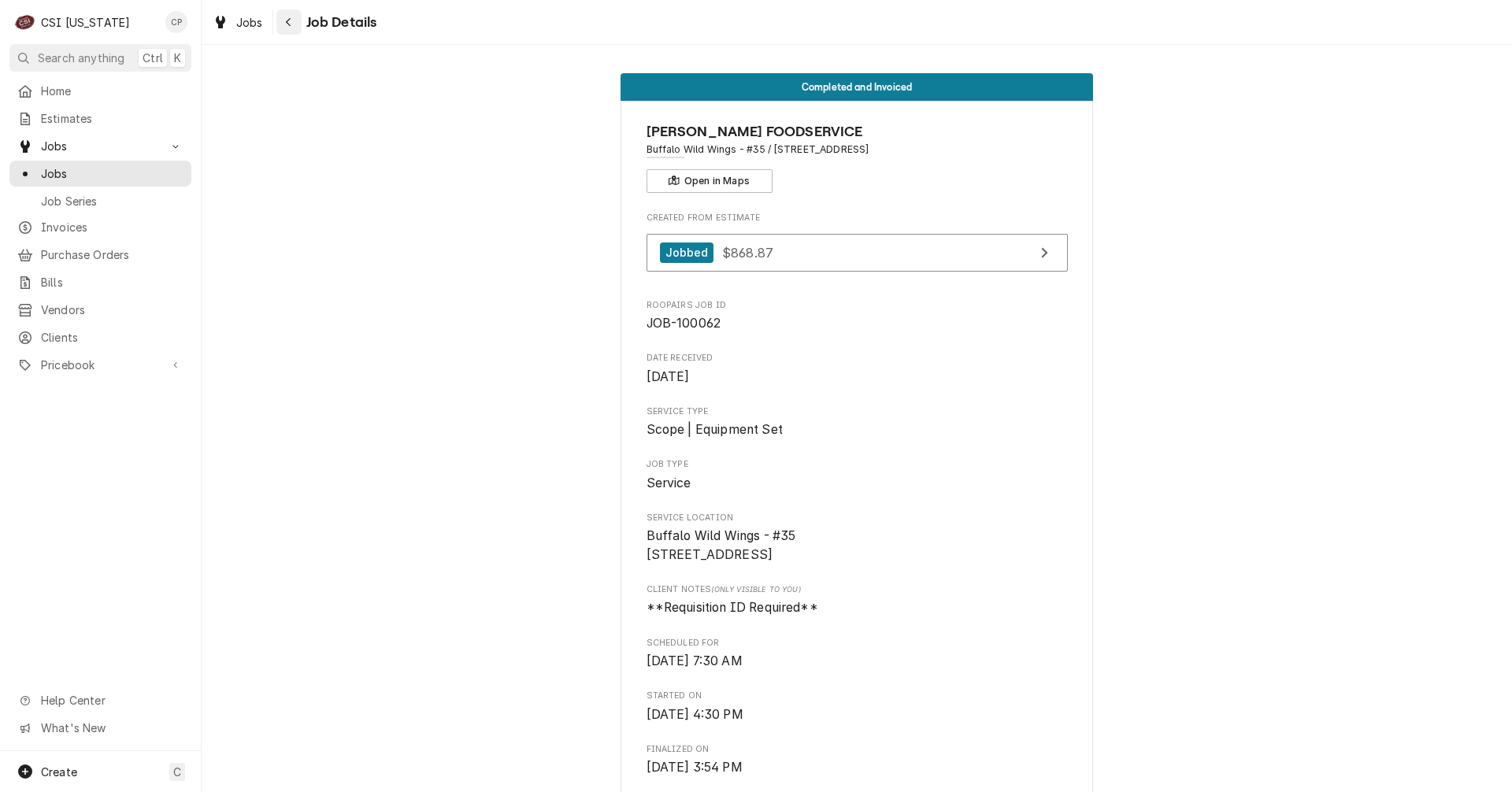
click at [289, 21] on icon "Navigate back" at bounding box center [289, 22] width 7 height 11
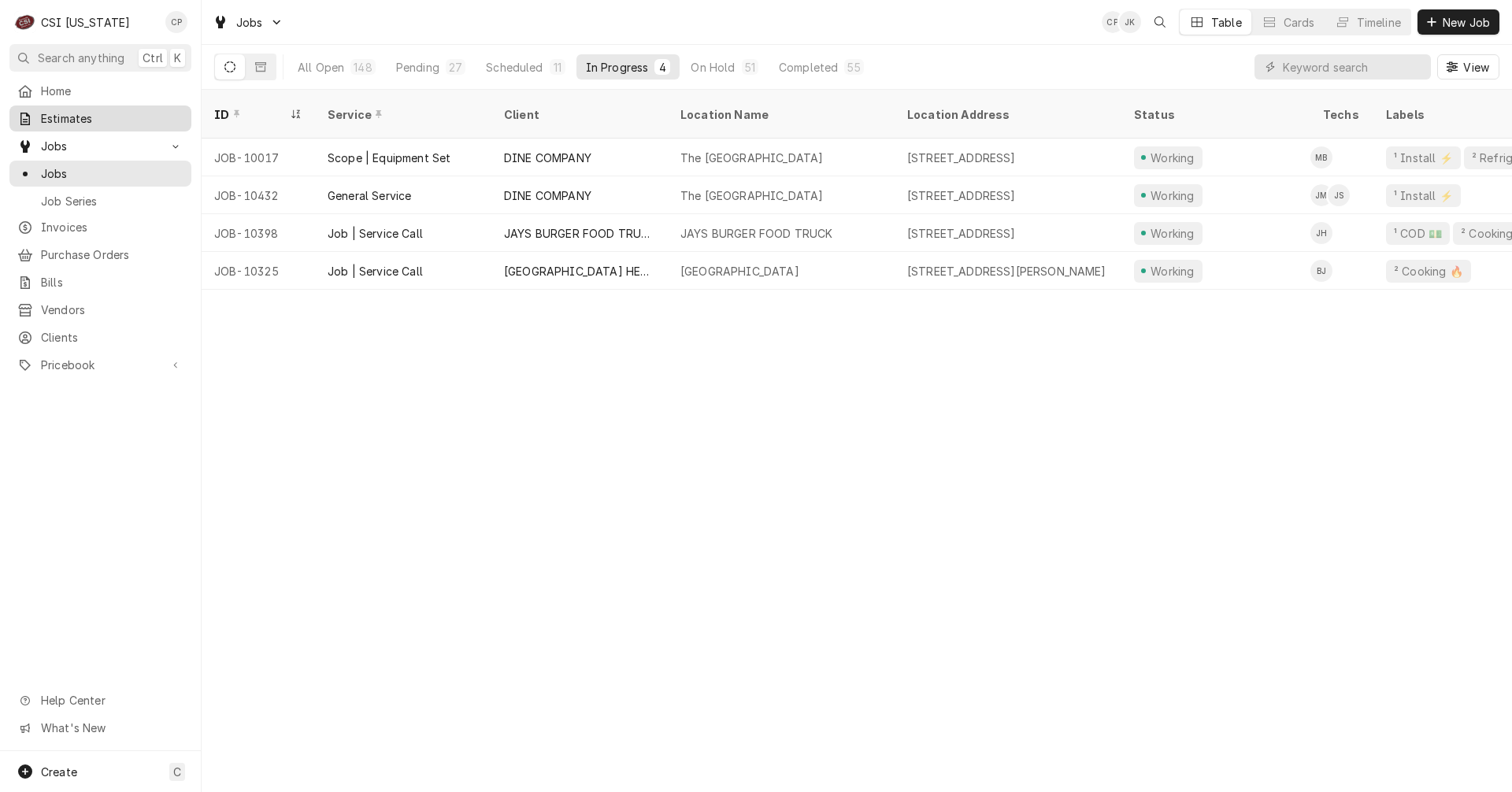
click at [115, 113] on span "Estimates" at bounding box center [112, 119] width 143 height 16
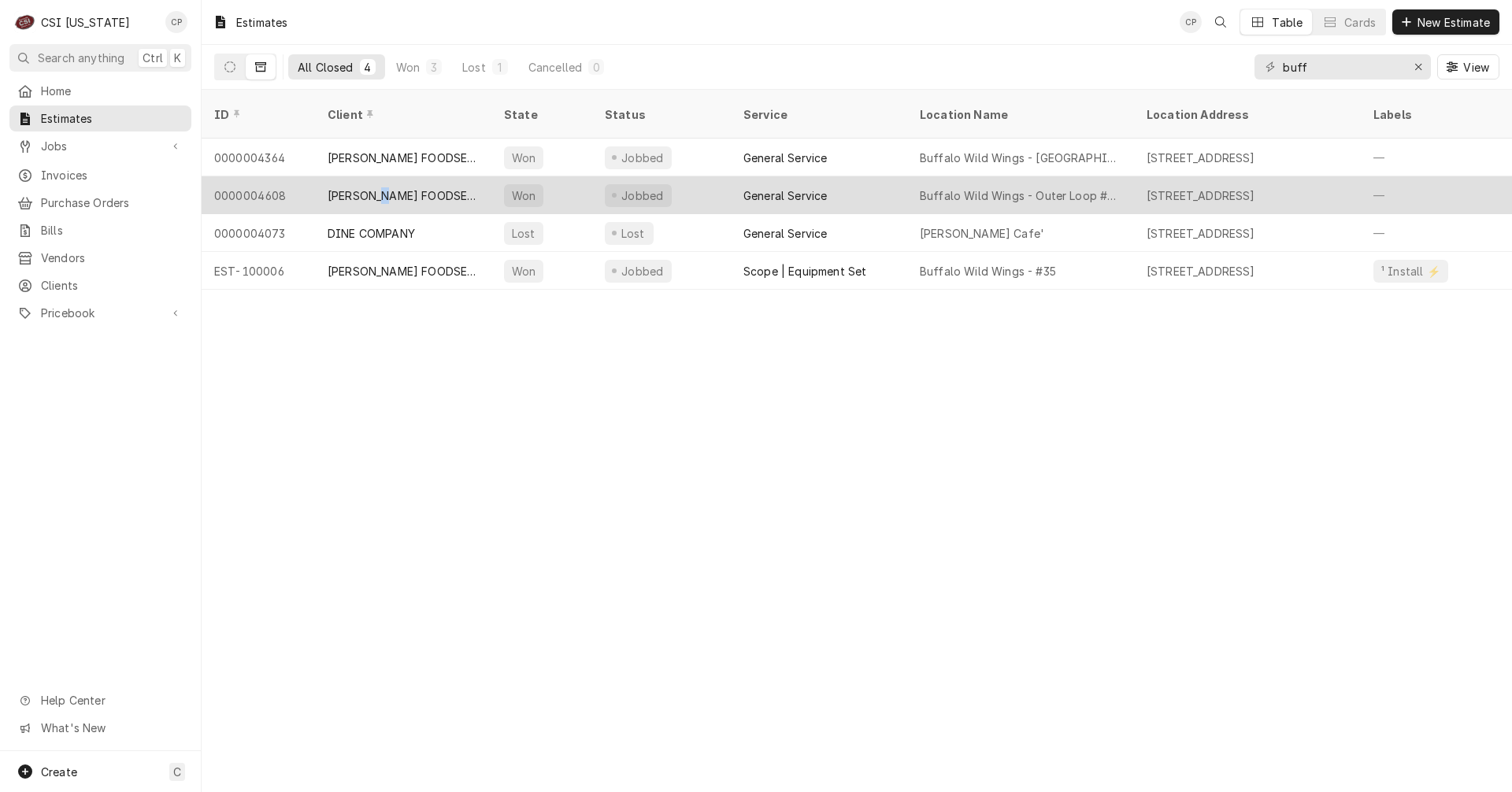
click at [386, 187] on div "[PERSON_NAME] FOODSERVICE" at bounding box center [404, 195] width 152 height 16
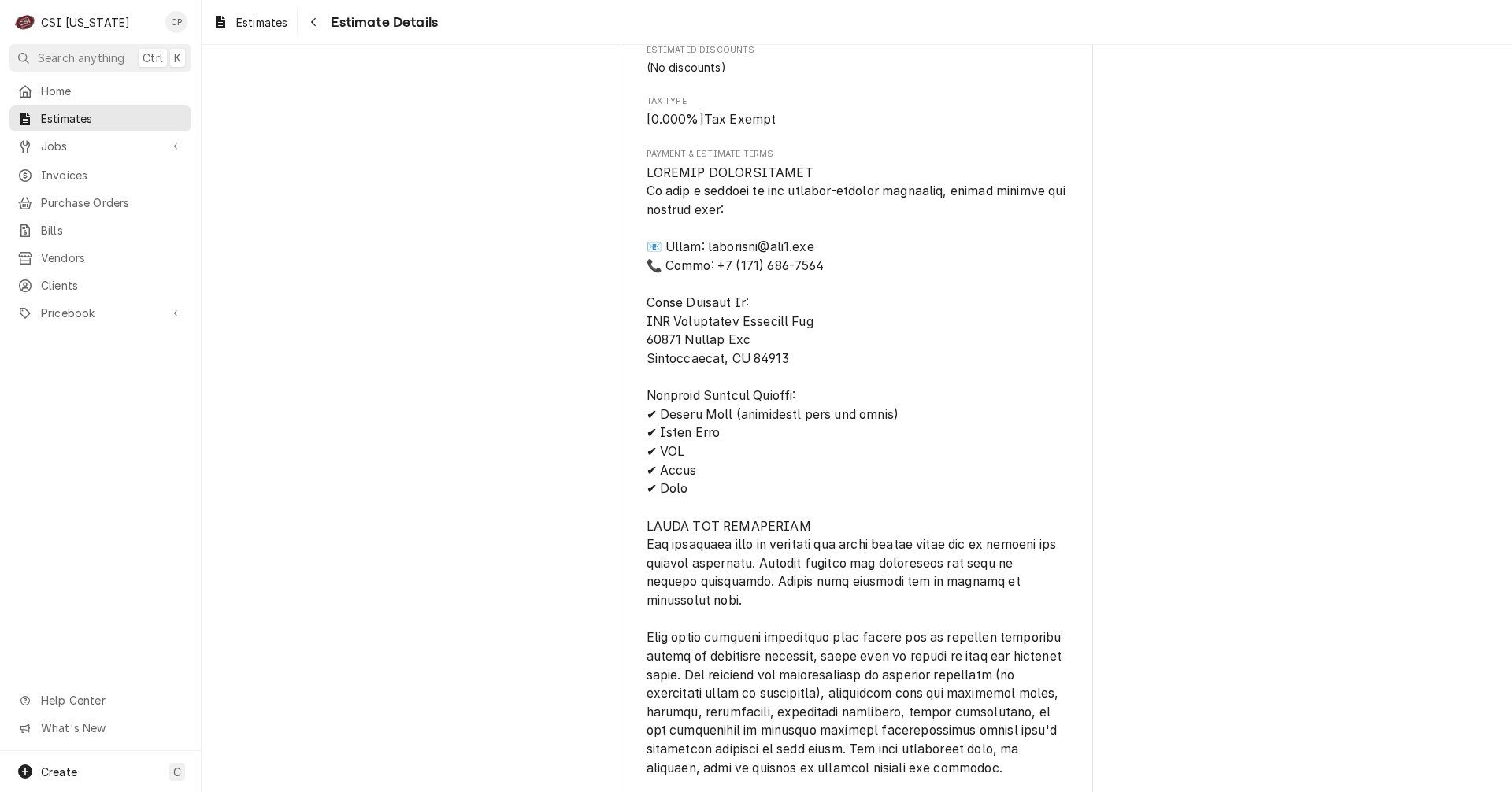
scroll to position [1654, 0]
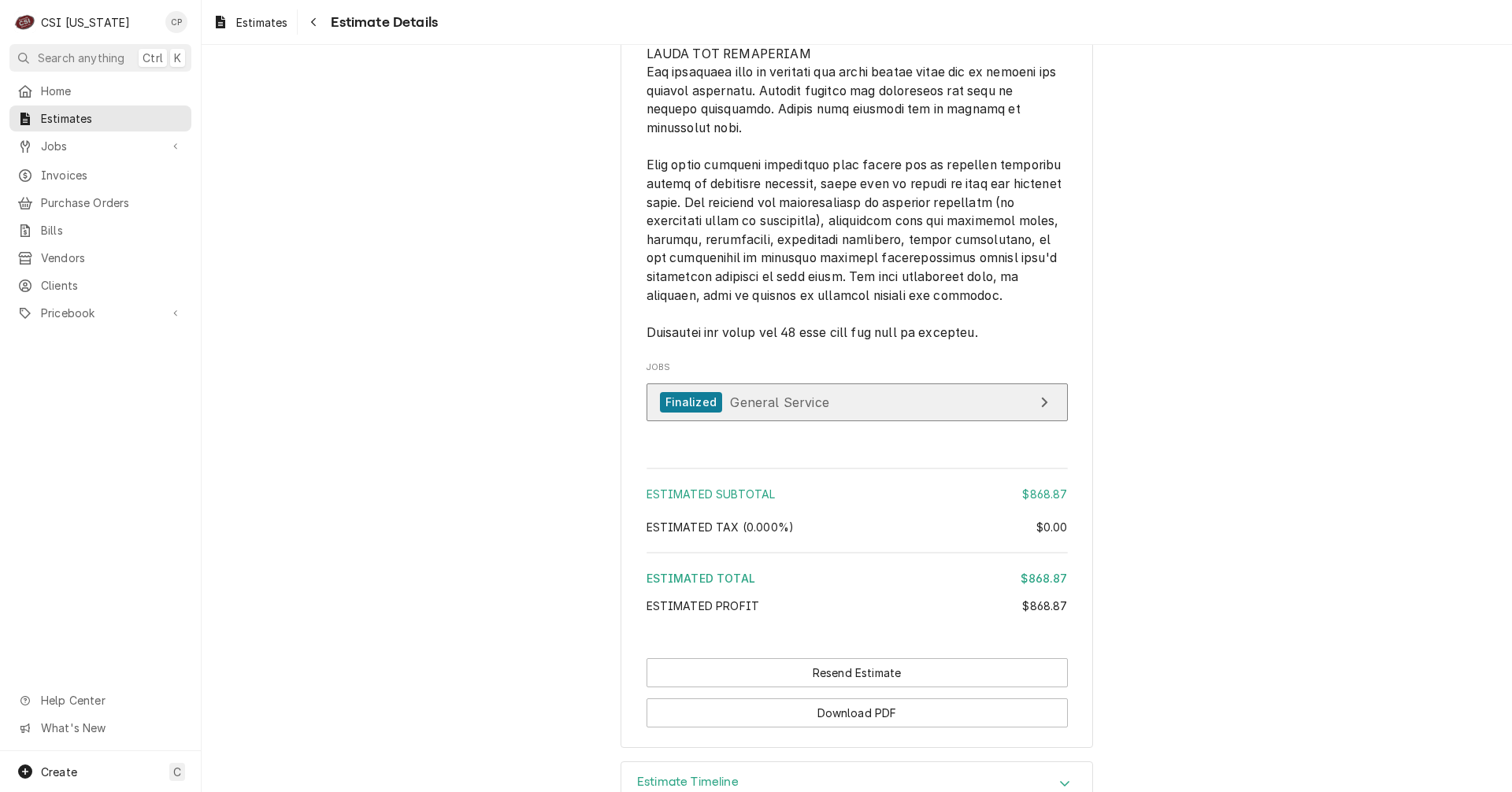
click at [963, 422] on link "Finalized General Service" at bounding box center [857, 403] width 421 height 38
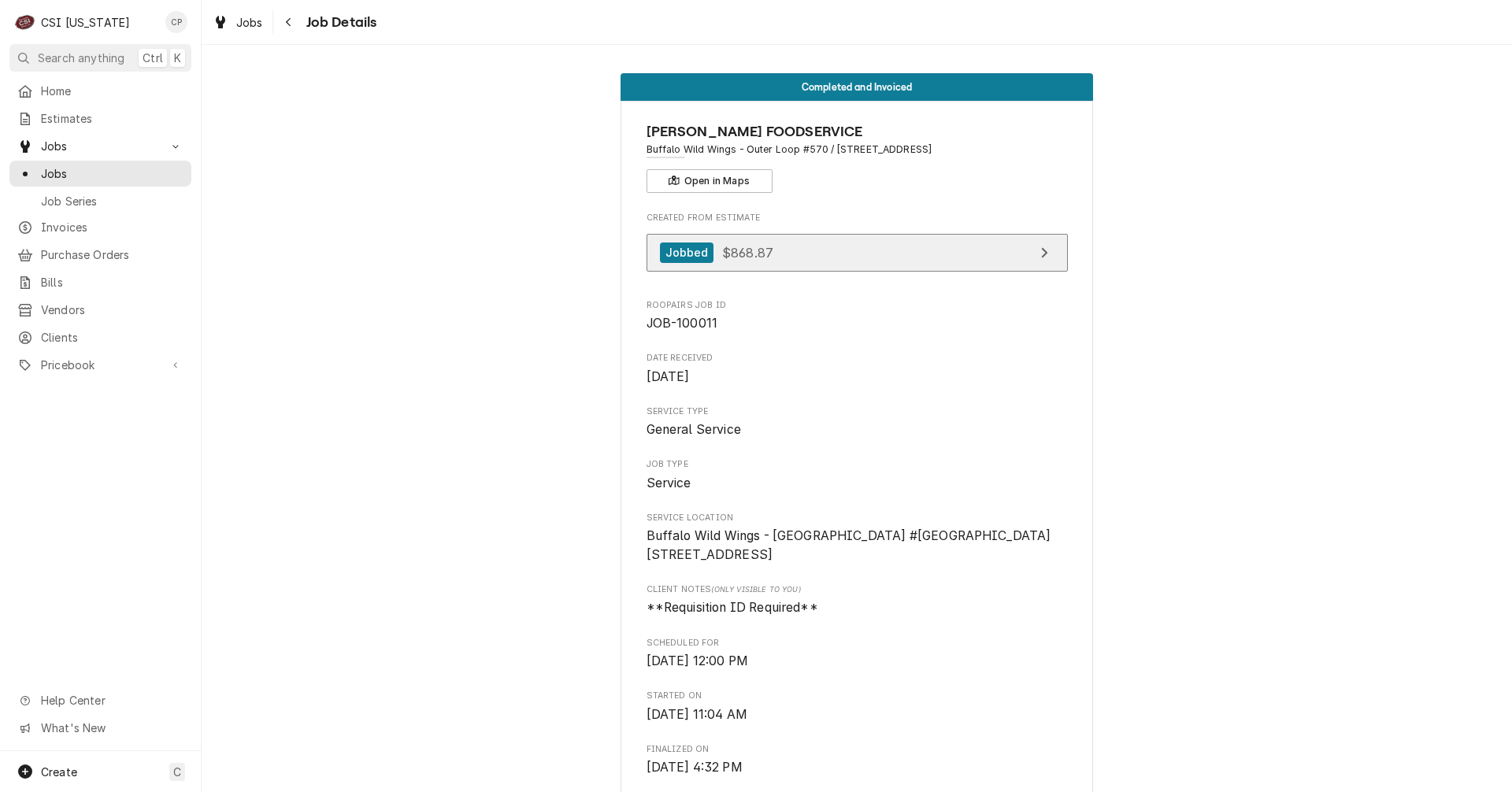
click at [915, 257] on link "Jobbed $868.87" at bounding box center [857, 253] width 421 height 38
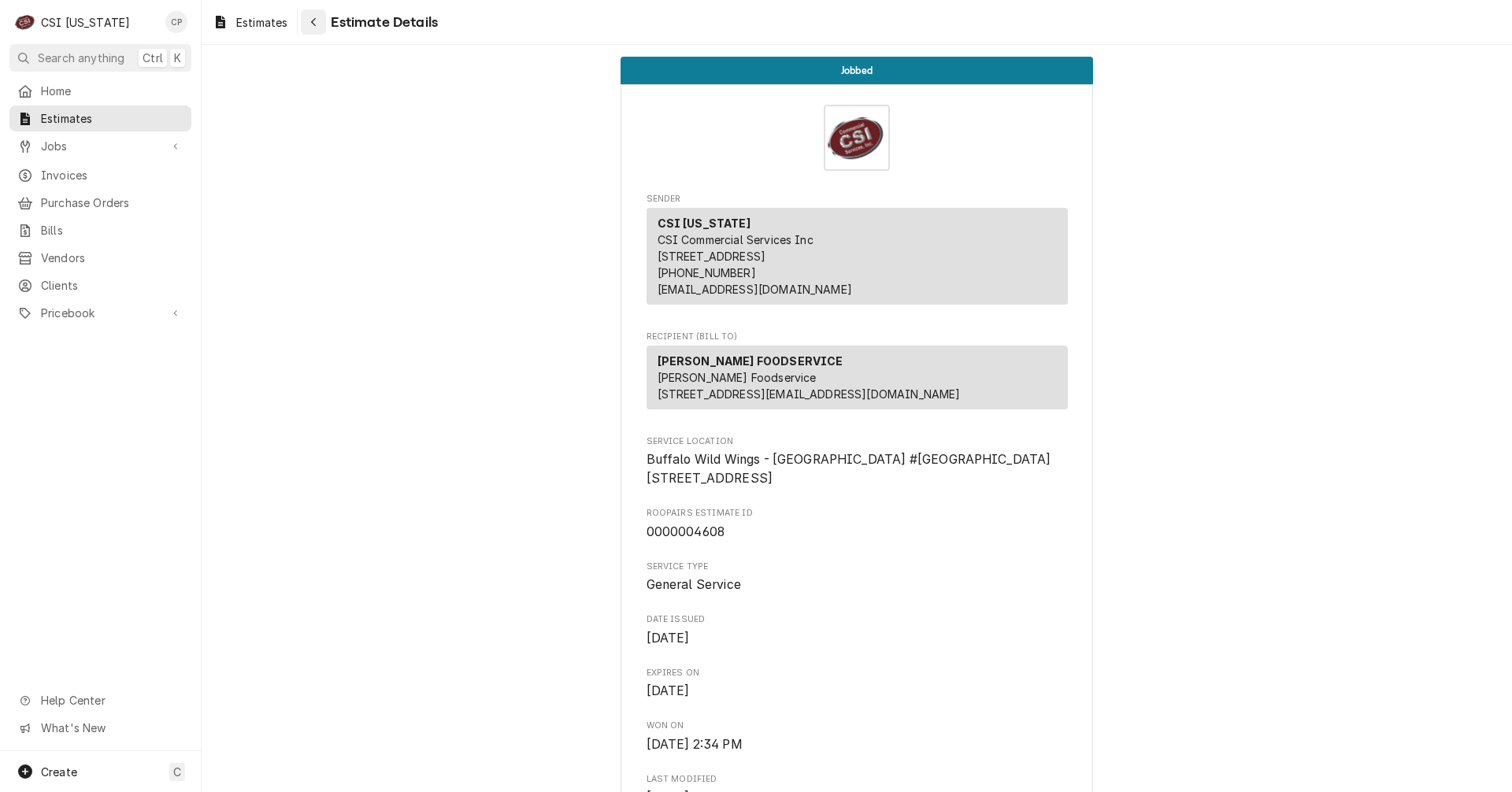
click at [315, 26] on icon "Navigate back" at bounding box center [313, 22] width 5 height 8
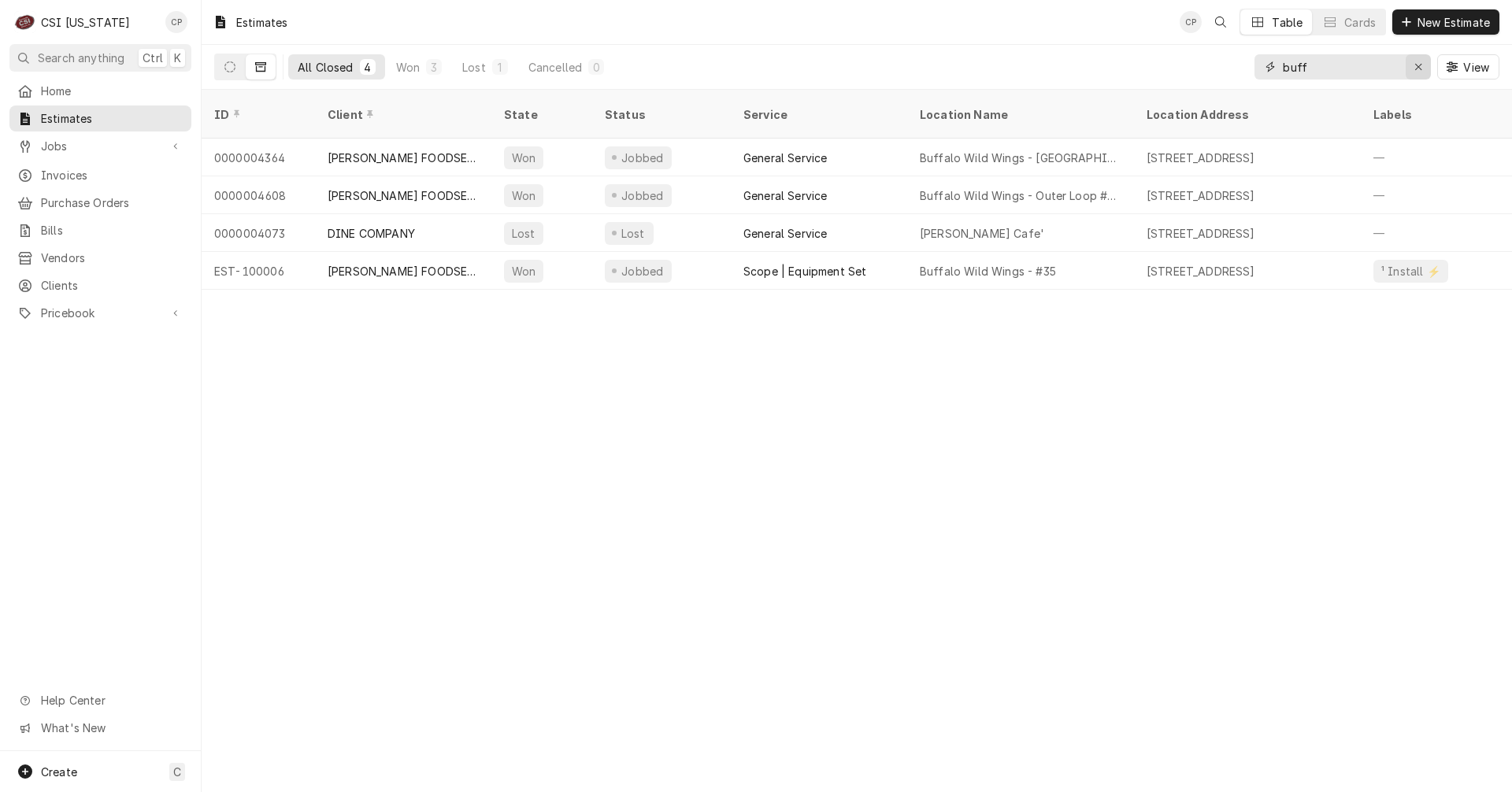
click at [1420, 74] on div "Erase input" at bounding box center [1418, 67] width 16 height 16
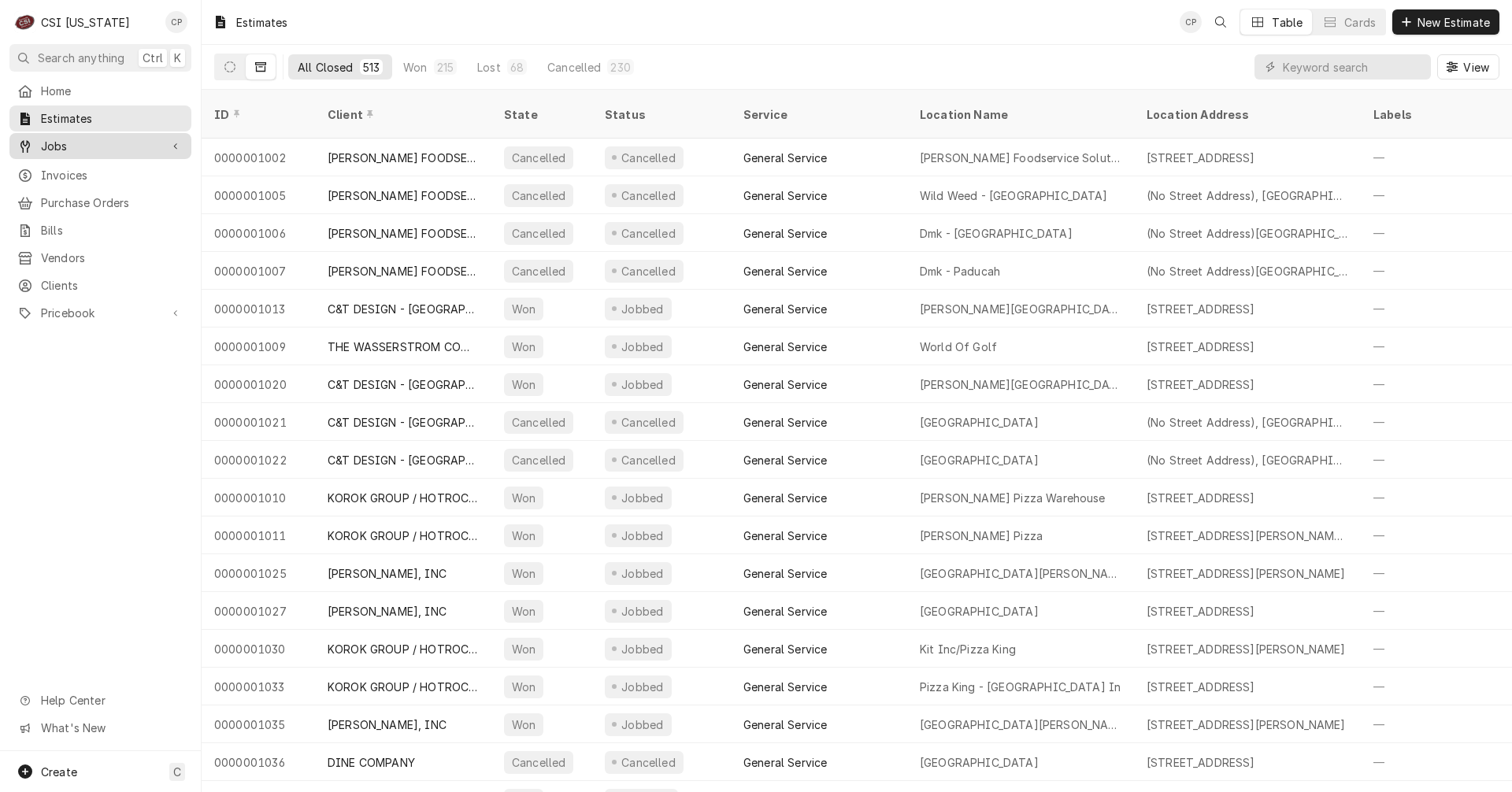
click at [69, 145] on span "Jobs" at bounding box center [100, 146] width 119 height 16
click at [62, 165] on span "Jobs" at bounding box center [112, 174] width 143 height 16
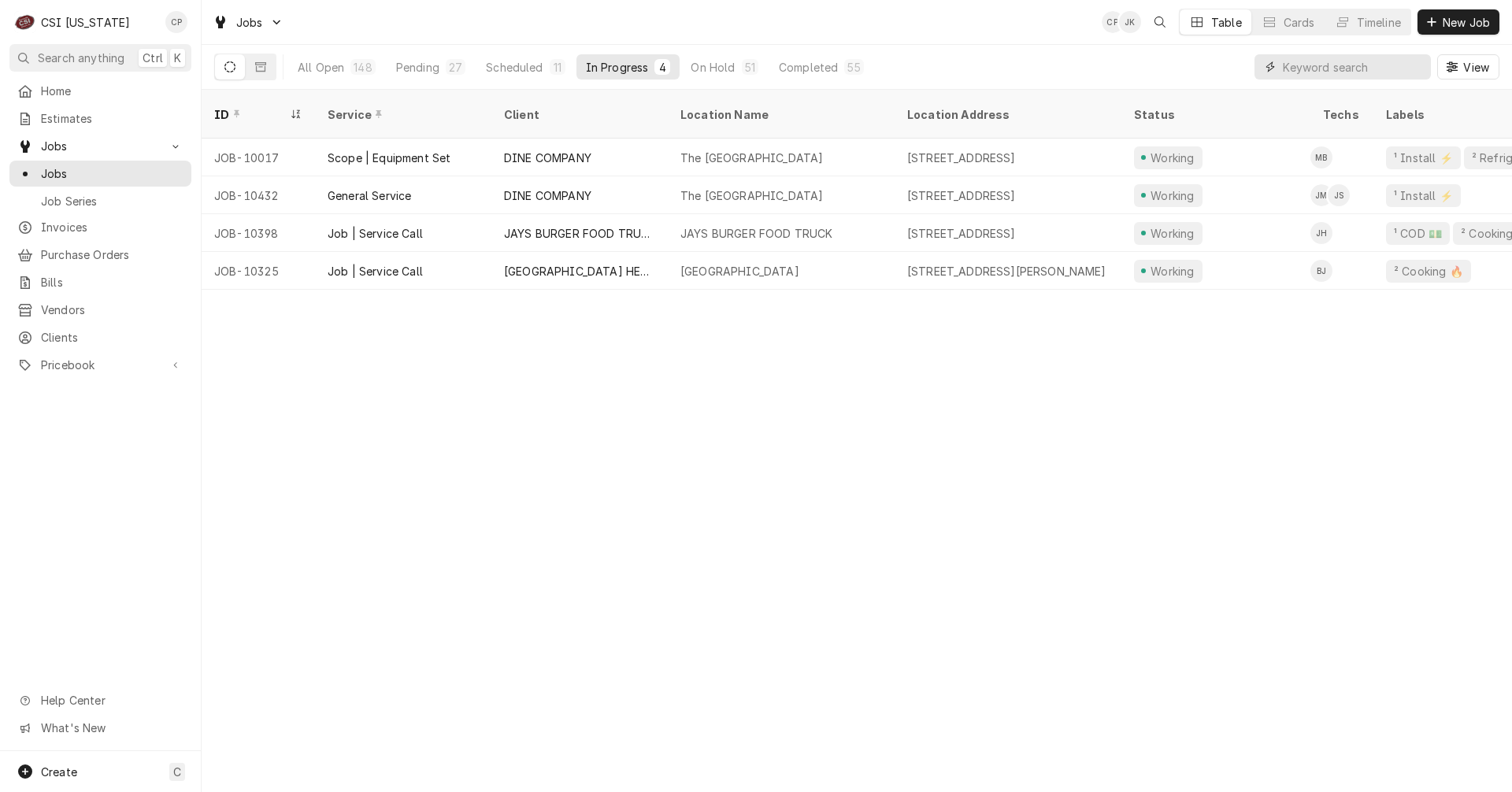
click at [1315, 71] on input "Dynamic Content Wrapper" at bounding box center [1353, 67] width 140 height 26
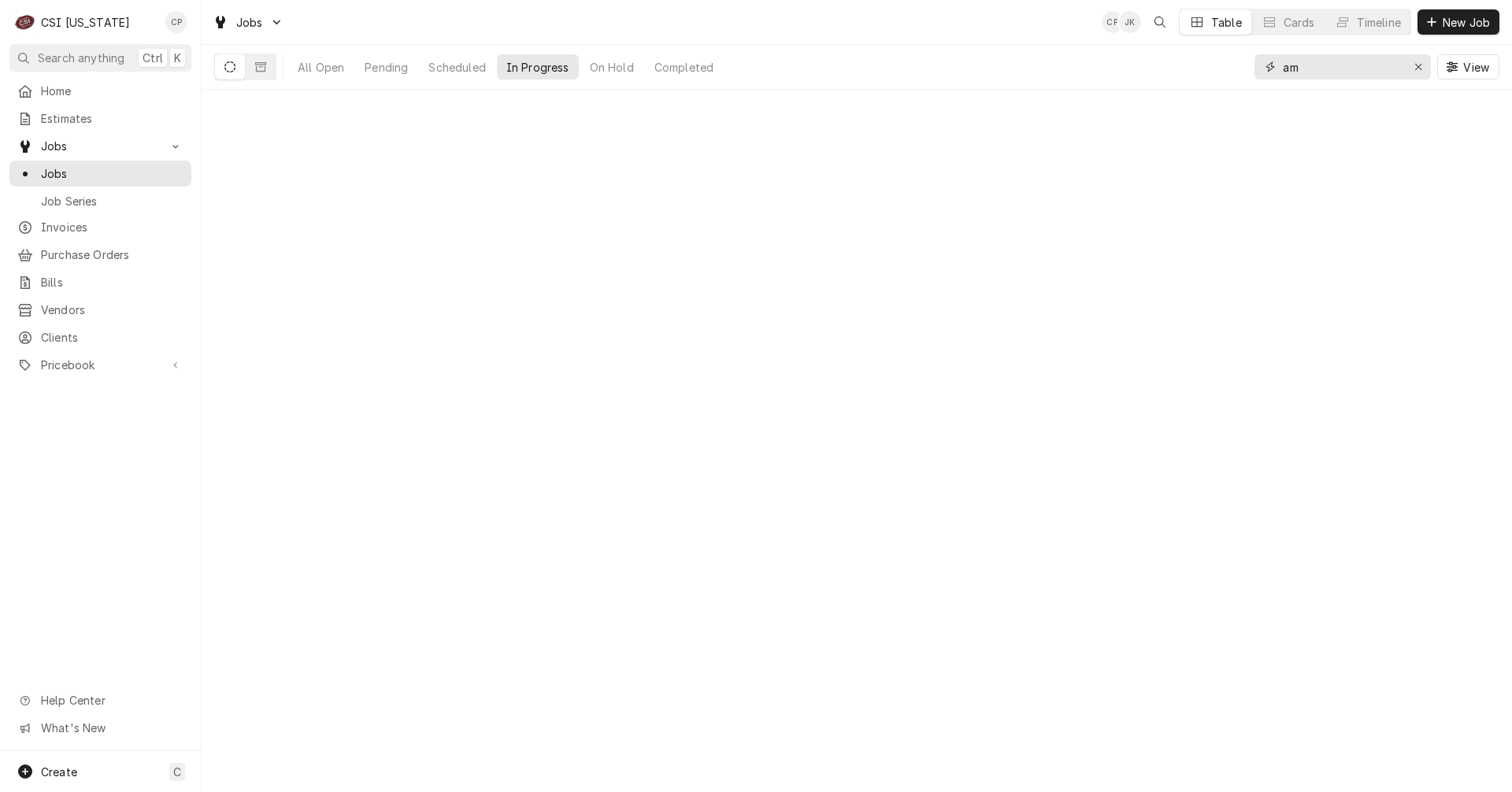
type input "a"
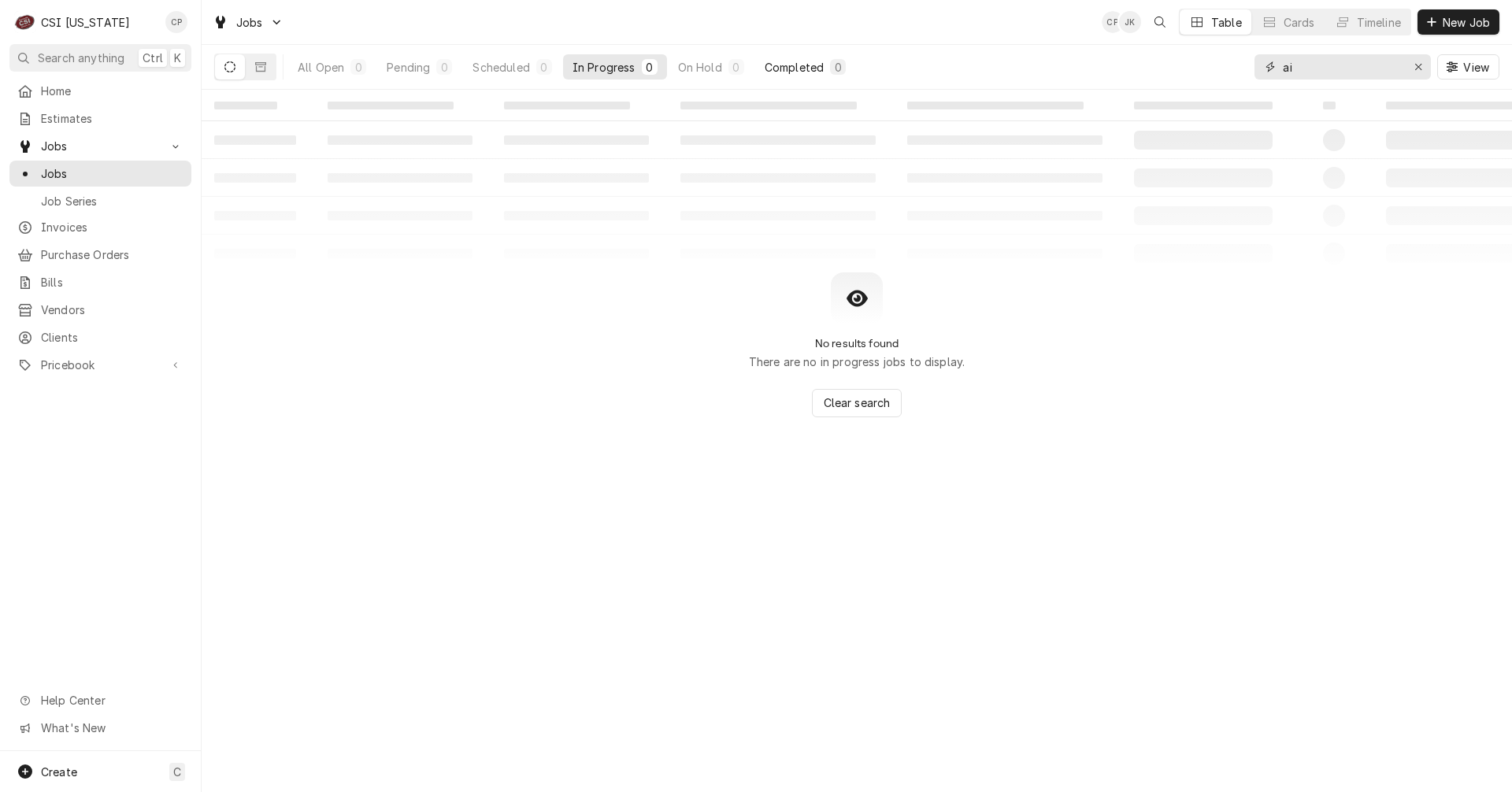
type input "a"
type input "buff"
click at [412, 73] on div "Pending" at bounding box center [407, 68] width 43 height 16
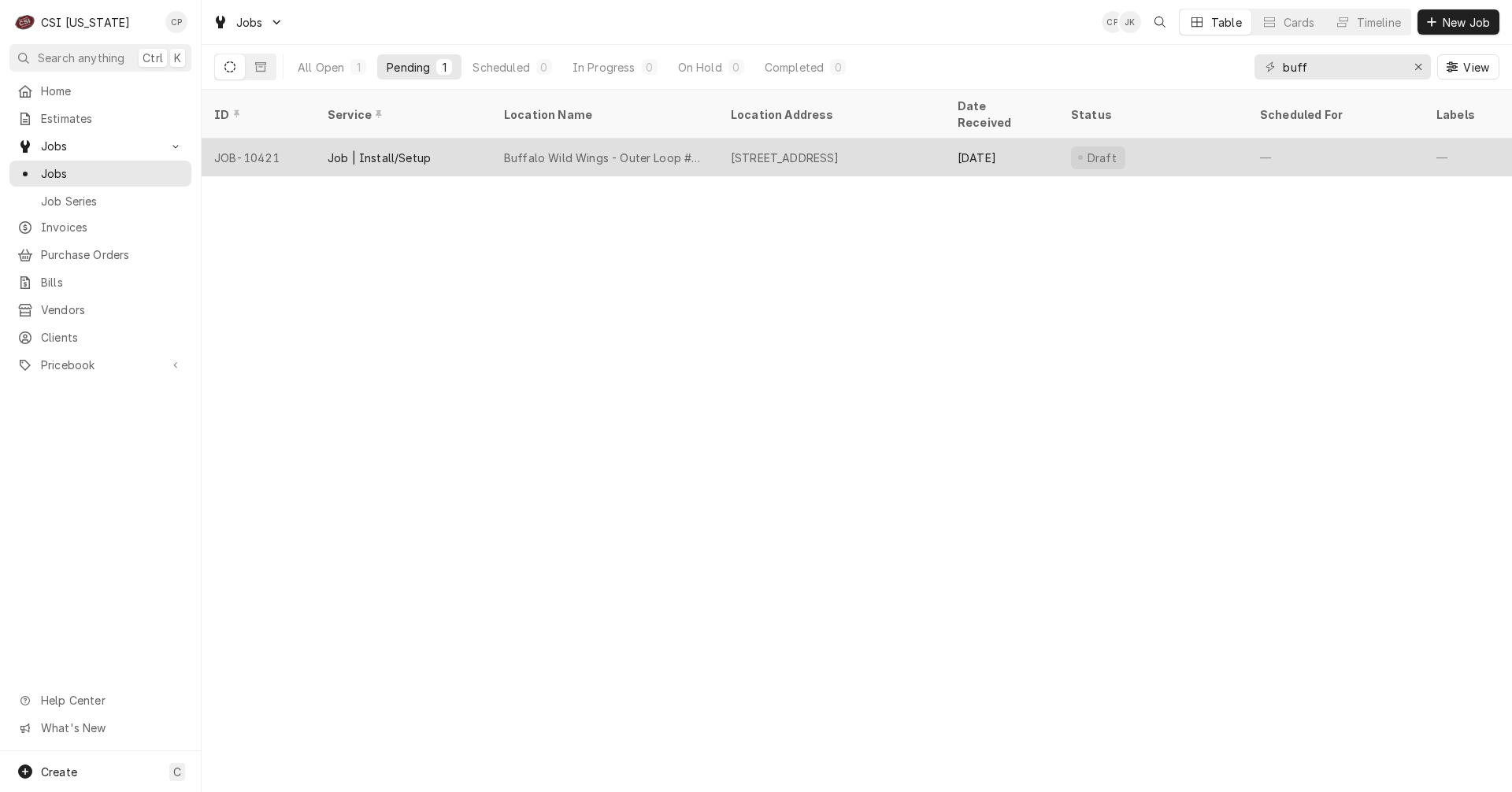
click at [566, 150] on div "Buffalo Wild Wings - Outer Loop #570" at bounding box center [605, 158] width 202 height 16
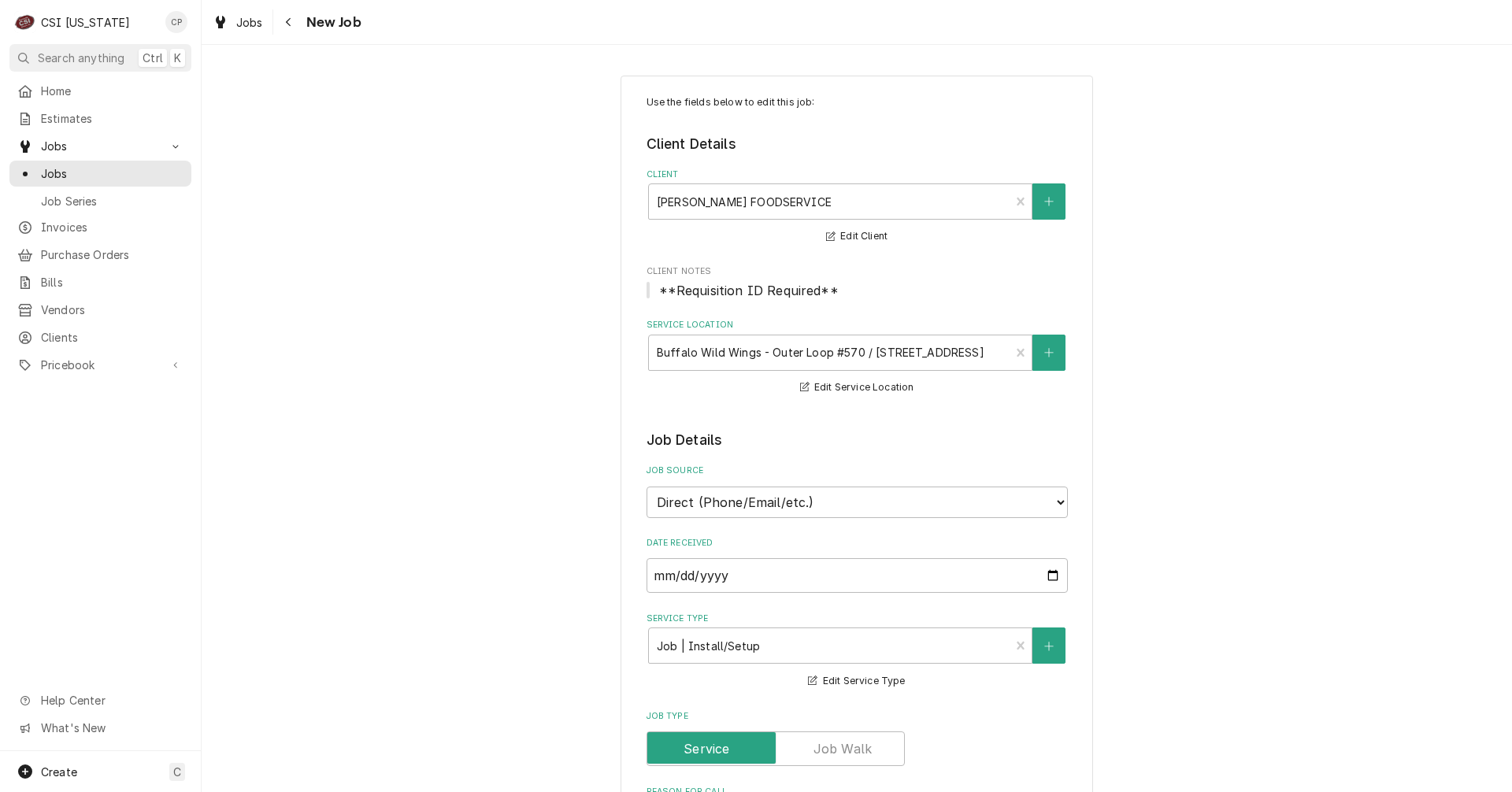
type textarea "x"
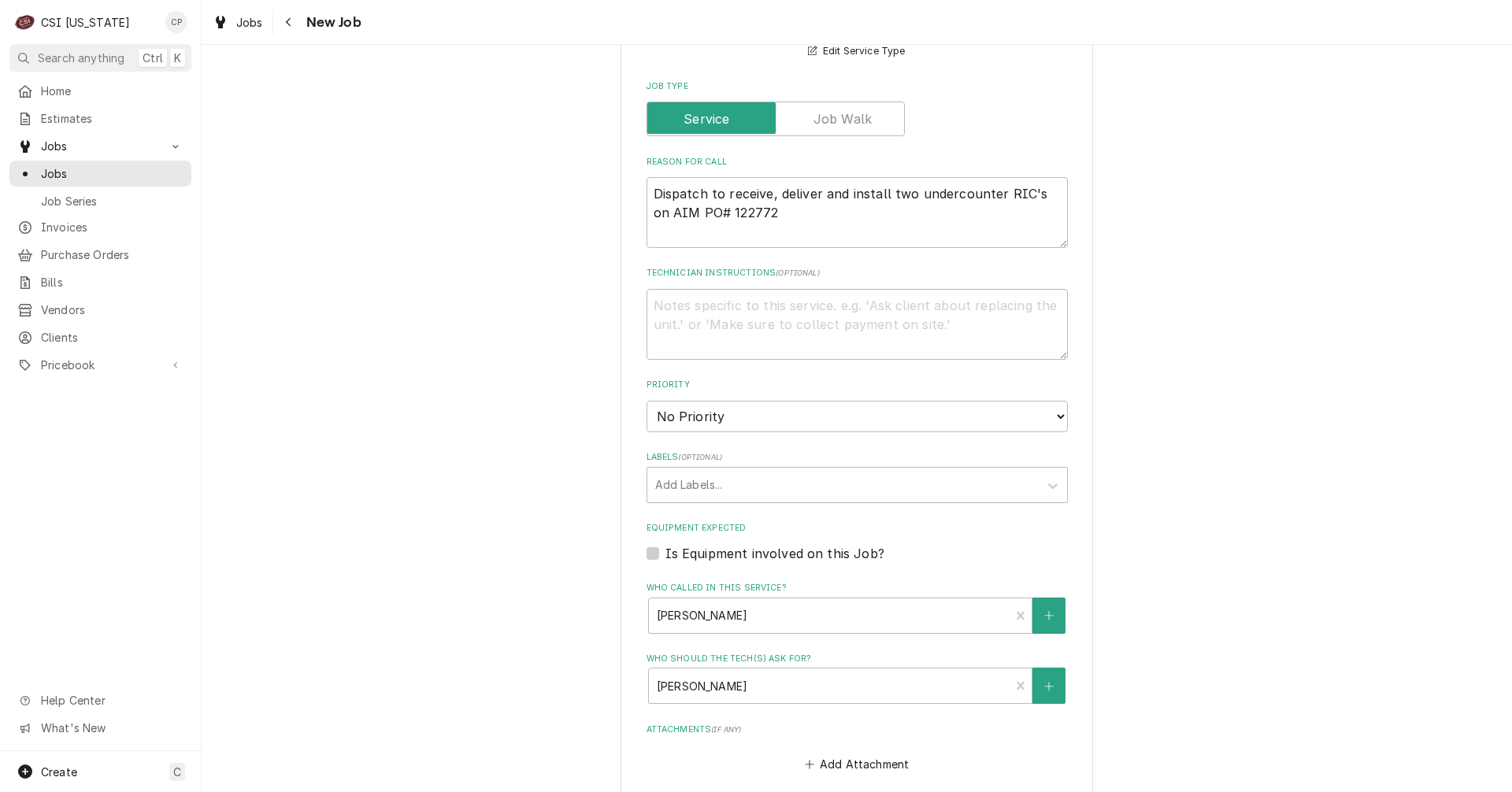
scroll to position [1012, 0]
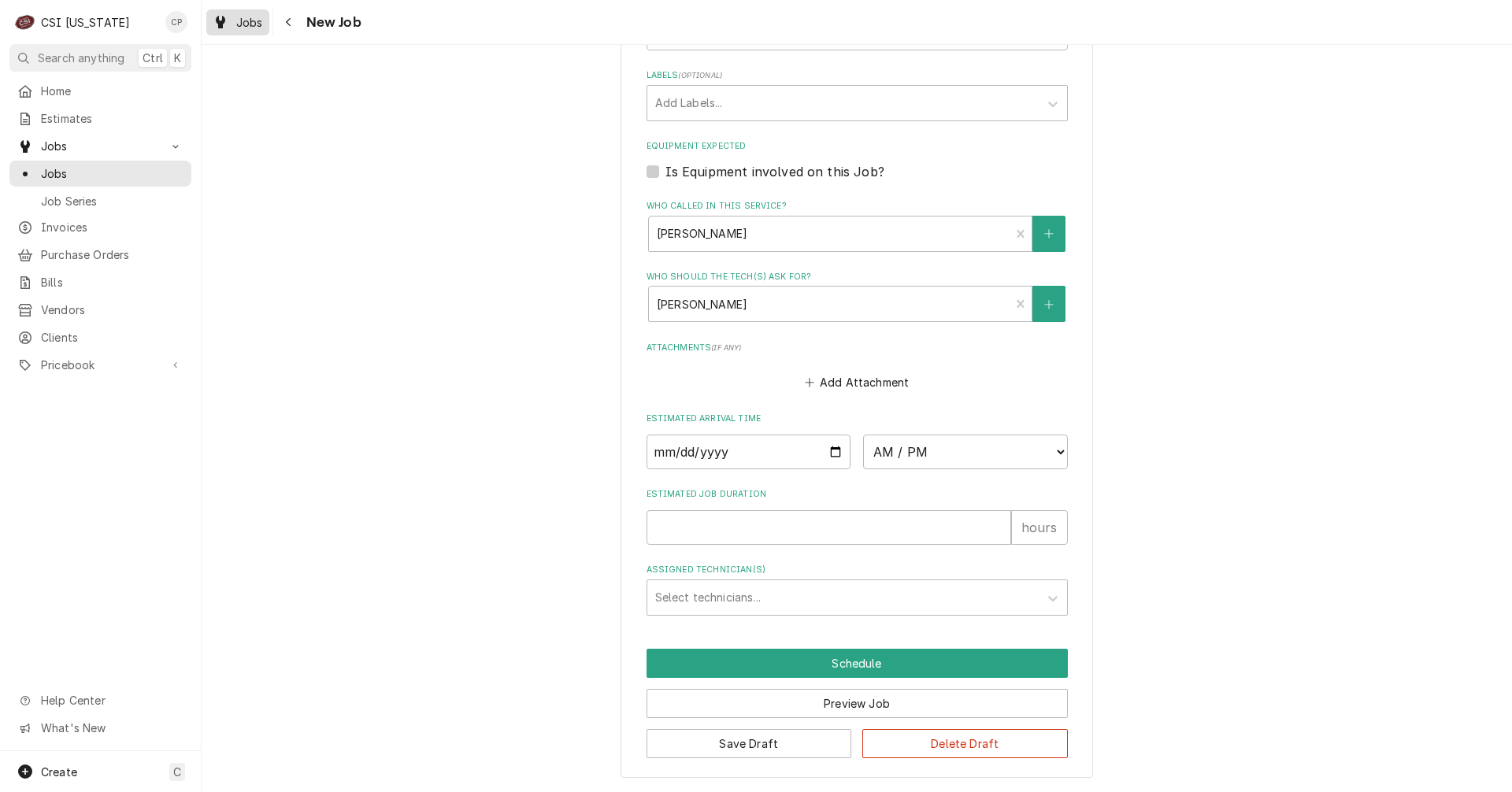
click at [260, 26] on span "Jobs" at bounding box center [249, 23] width 26 height 16
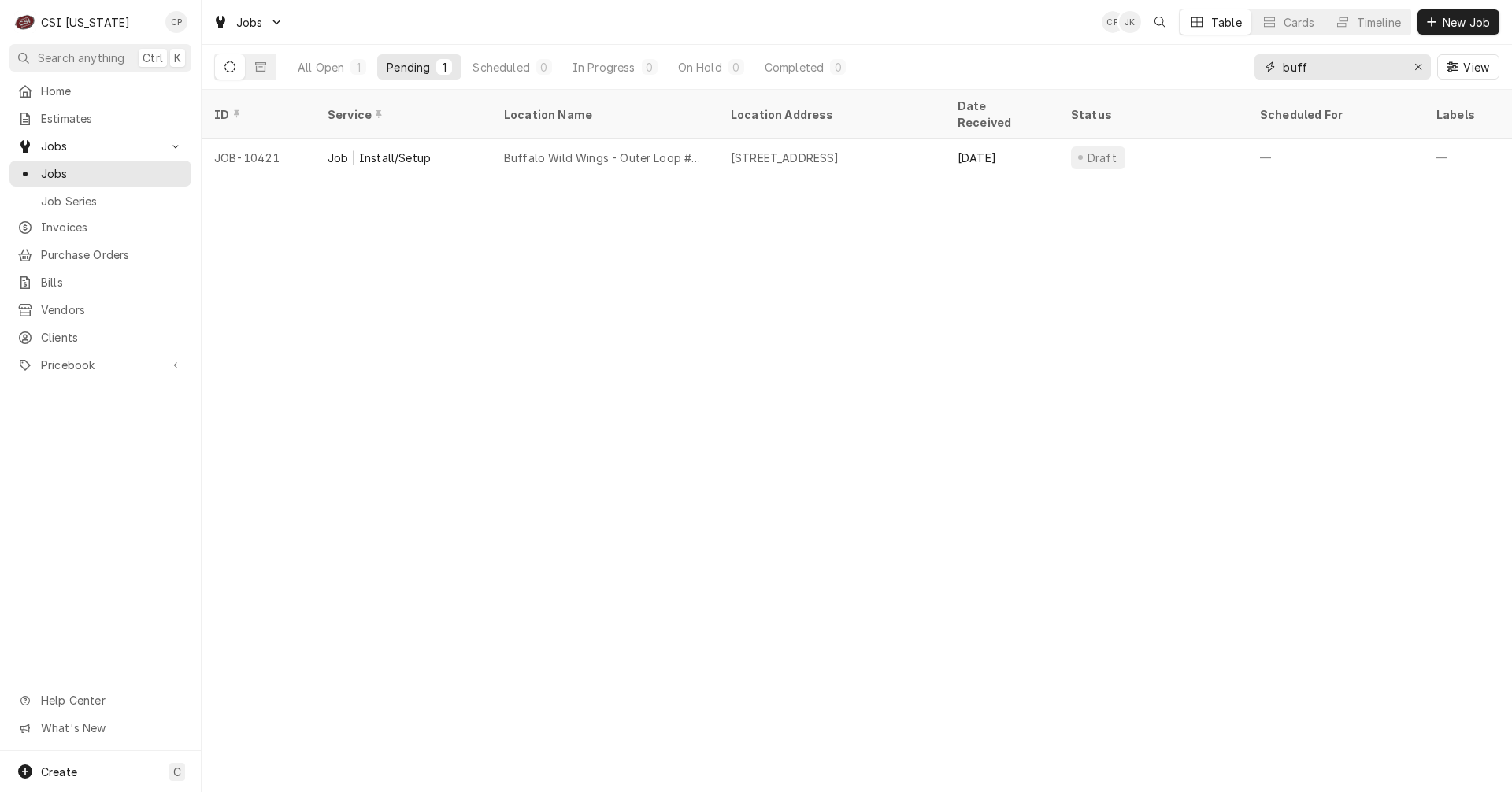
drag, startPoint x: 1341, startPoint y: 72, endPoint x: 1259, endPoint y: 69, distance: 82.1
click at [1259, 69] on div "buff" at bounding box center [1343, 67] width 176 height 26
type input "a"
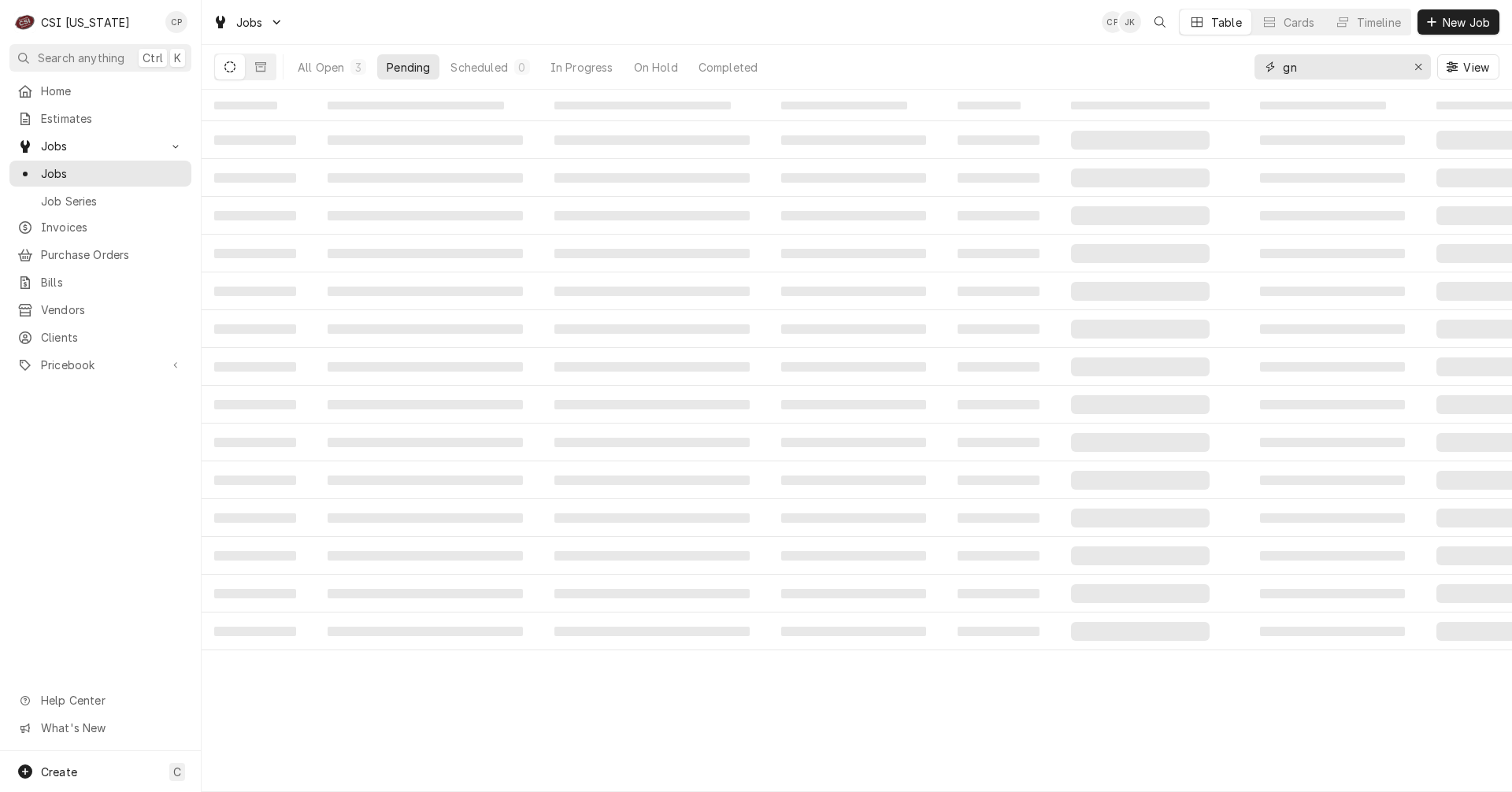
type input "g"
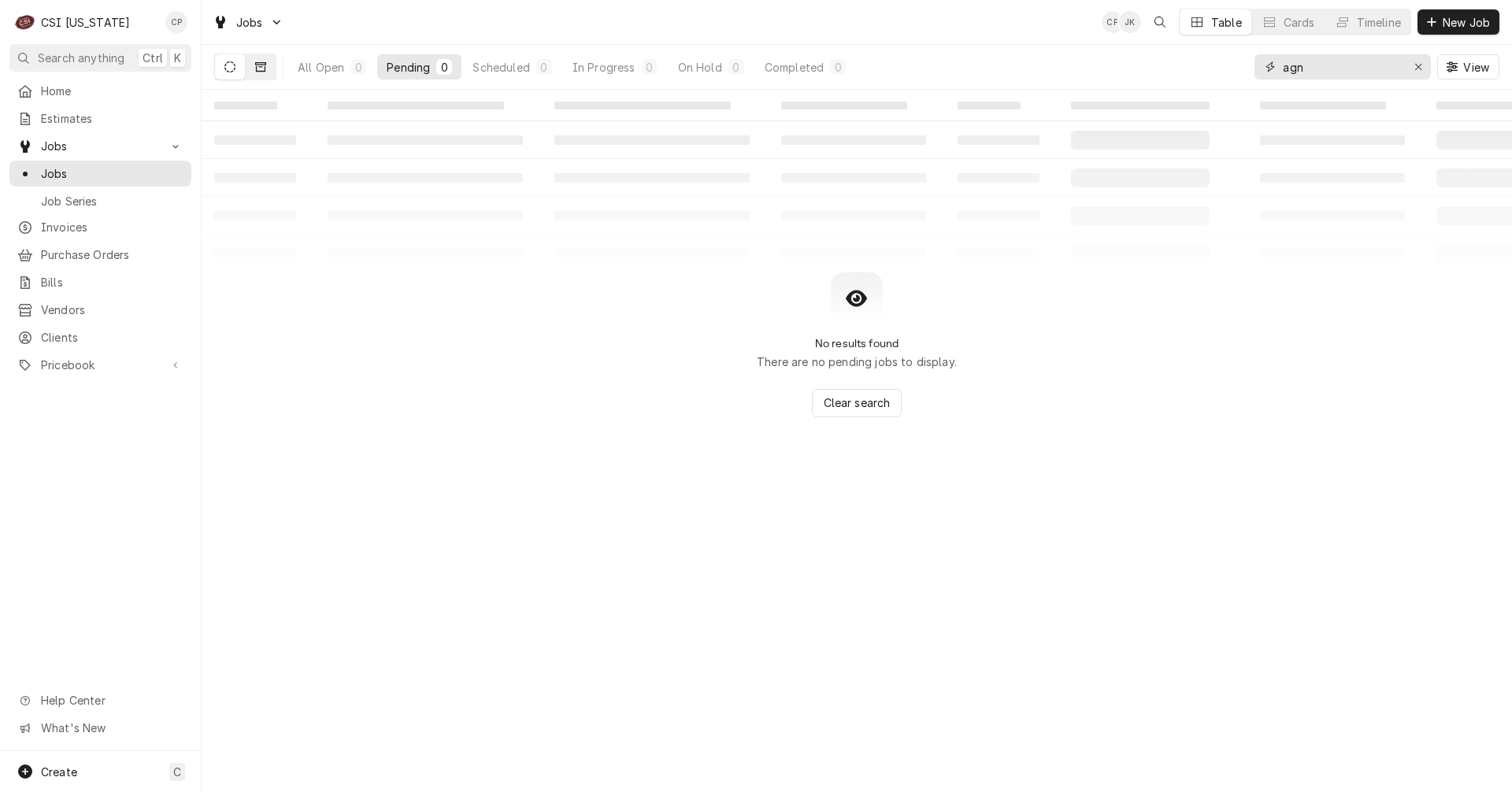
type input "agn"
click at [269, 66] on button "Dynamic Content Wrapper" at bounding box center [260, 67] width 30 height 26
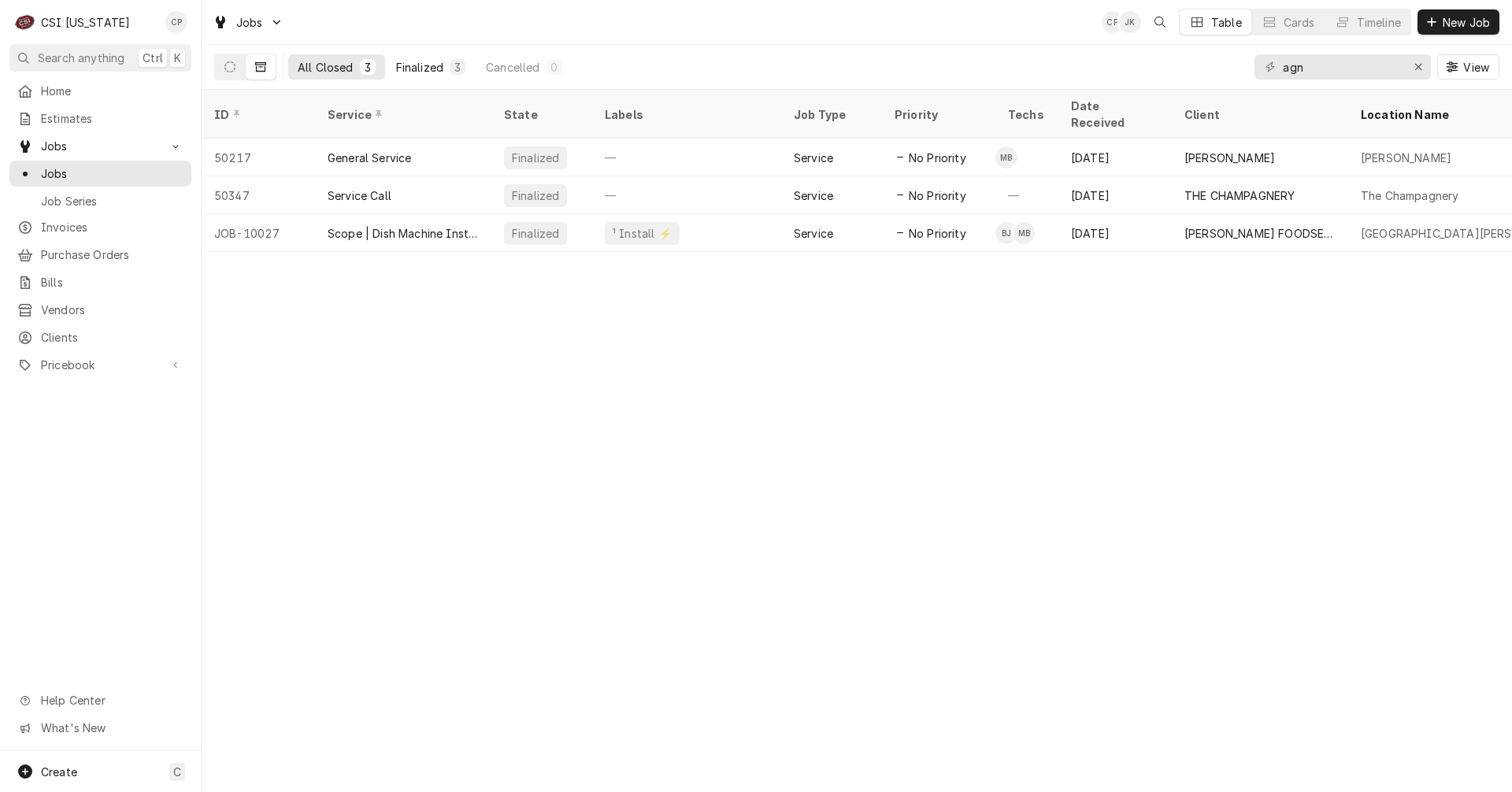
click at [430, 65] on div "Finalized" at bounding box center [420, 68] width 48 height 16
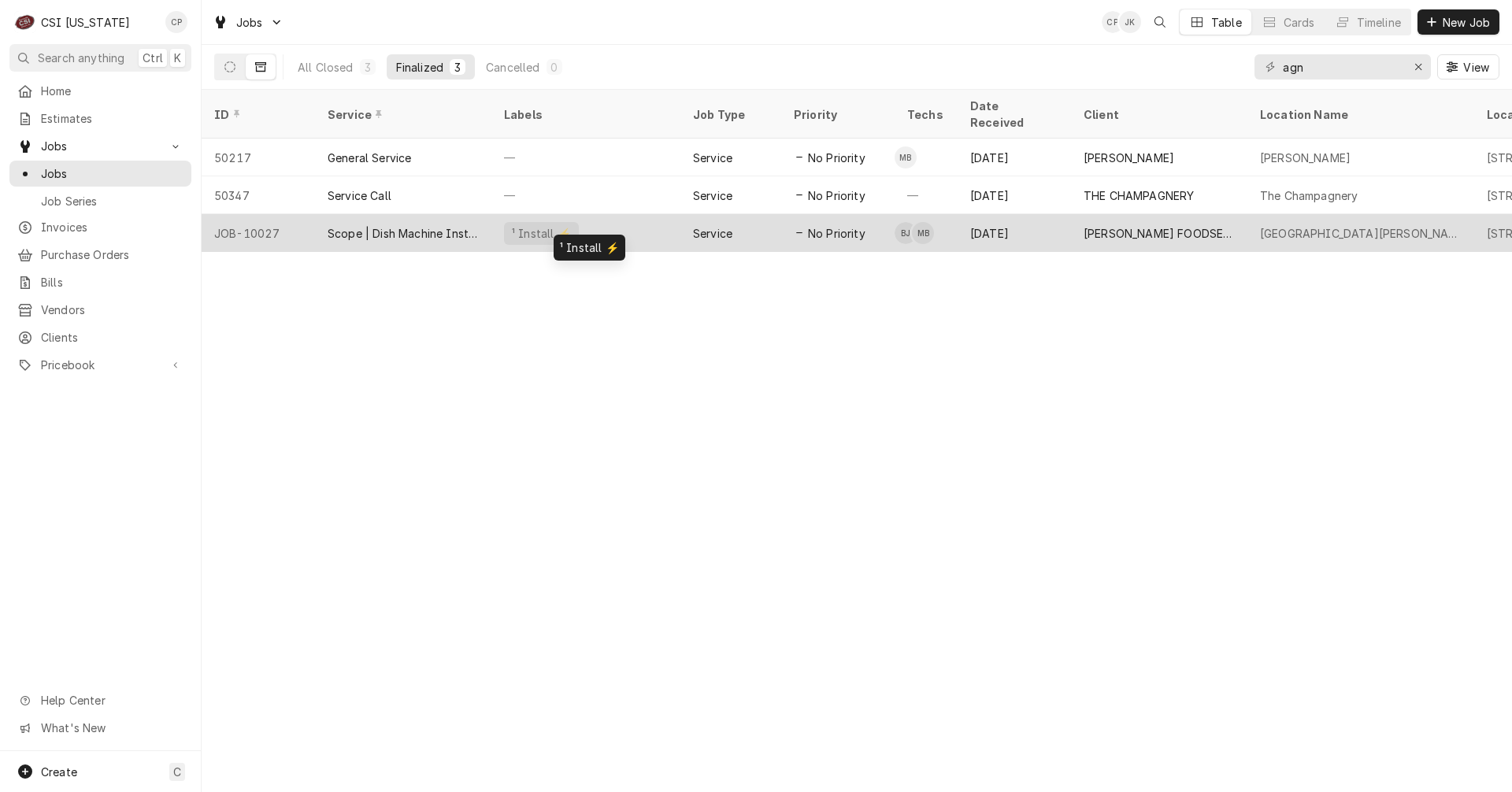
click at [616, 220] on div "¹ Install ⚡️" at bounding box center [586, 233] width 189 height 37
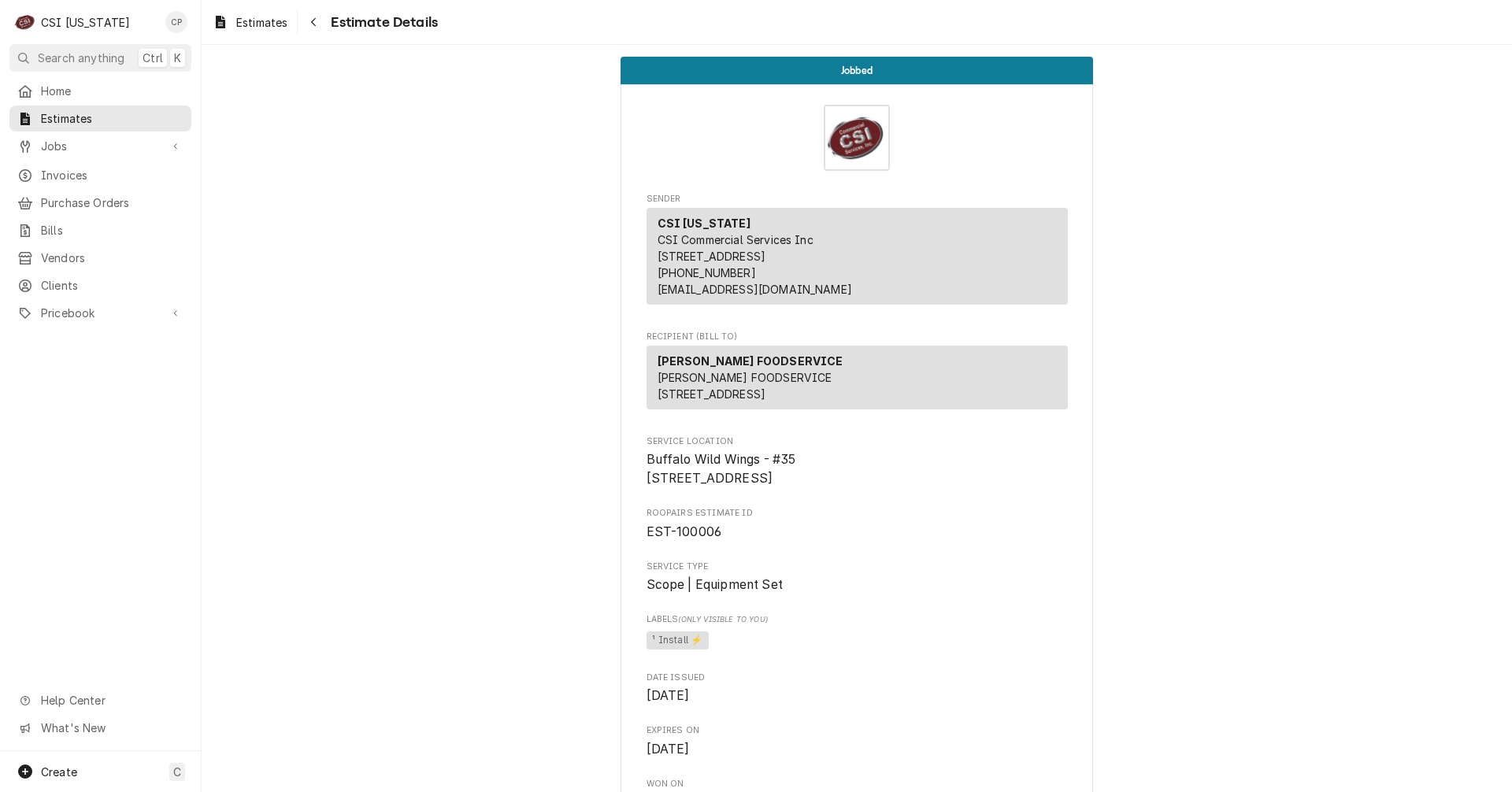
scroll to position [2757, 0]
